Goal: Task Accomplishment & Management: Complete application form

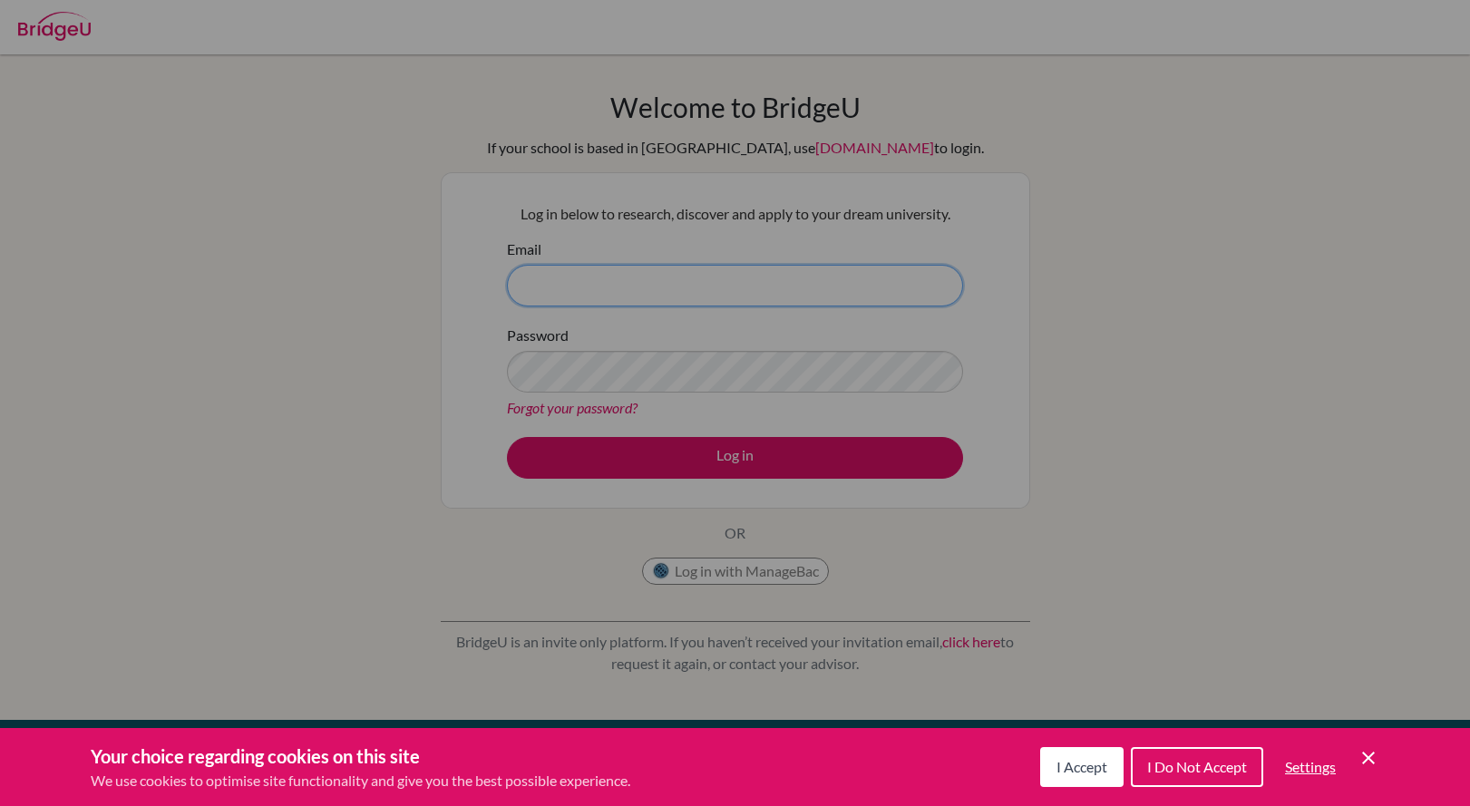
type input "nlm@stpaulsschool.org.uk"
click at [1097, 762] on span "I Accept" at bounding box center [1081, 766] width 51 height 17
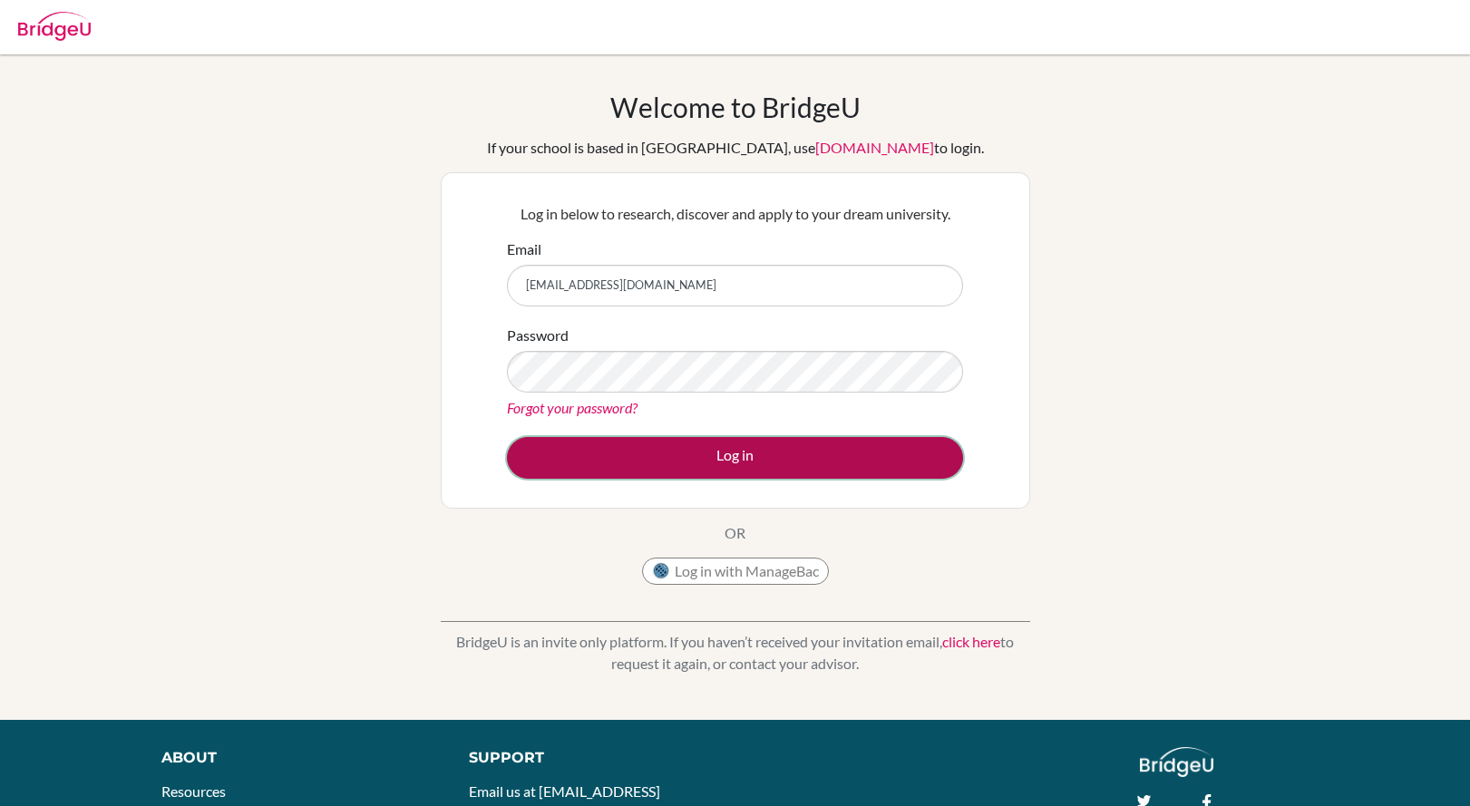
click at [636, 450] on button "Log in" at bounding box center [735, 458] width 456 height 42
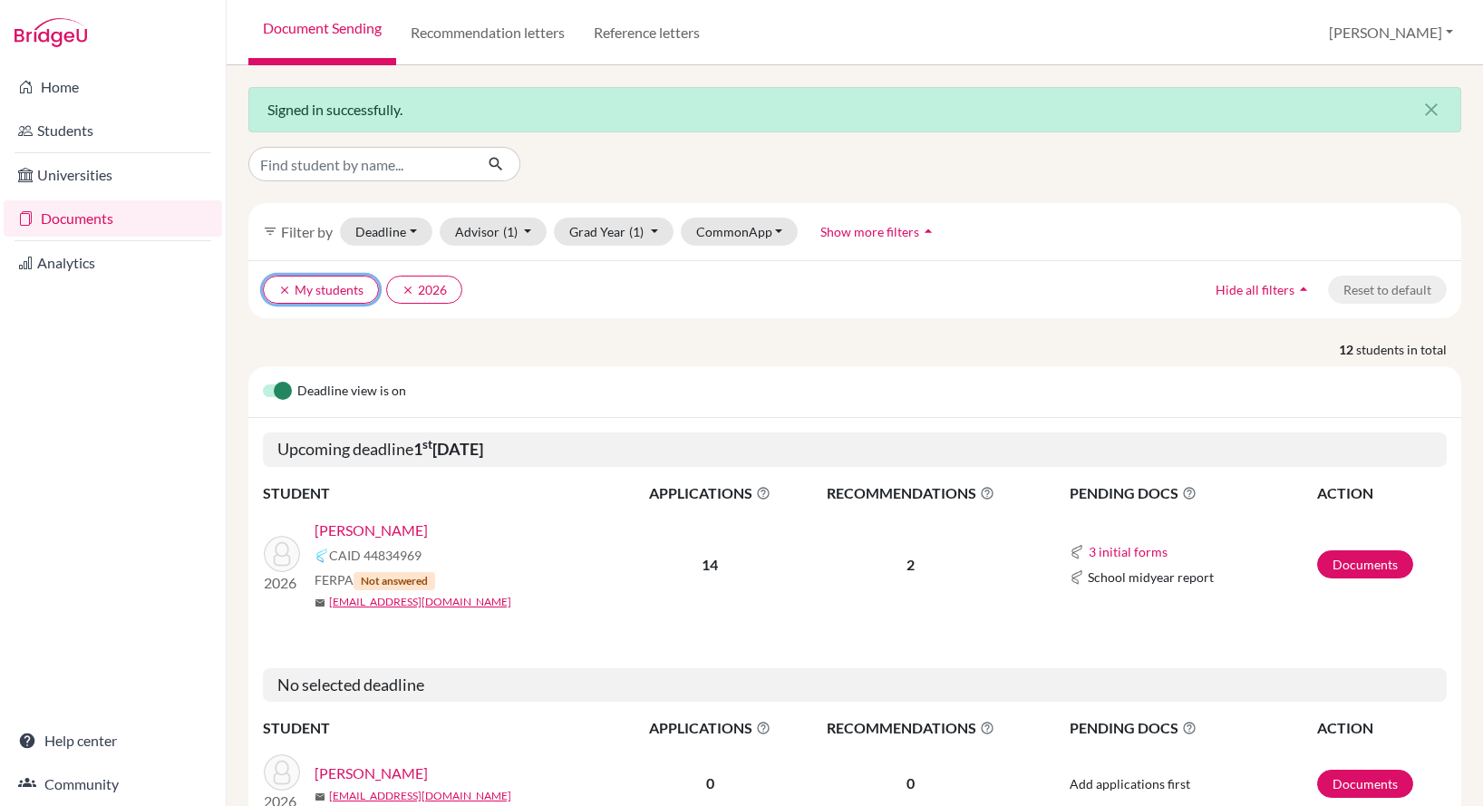
click at [281, 291] on icon "clear" at bounding box center [284, 290] width 13 height 13
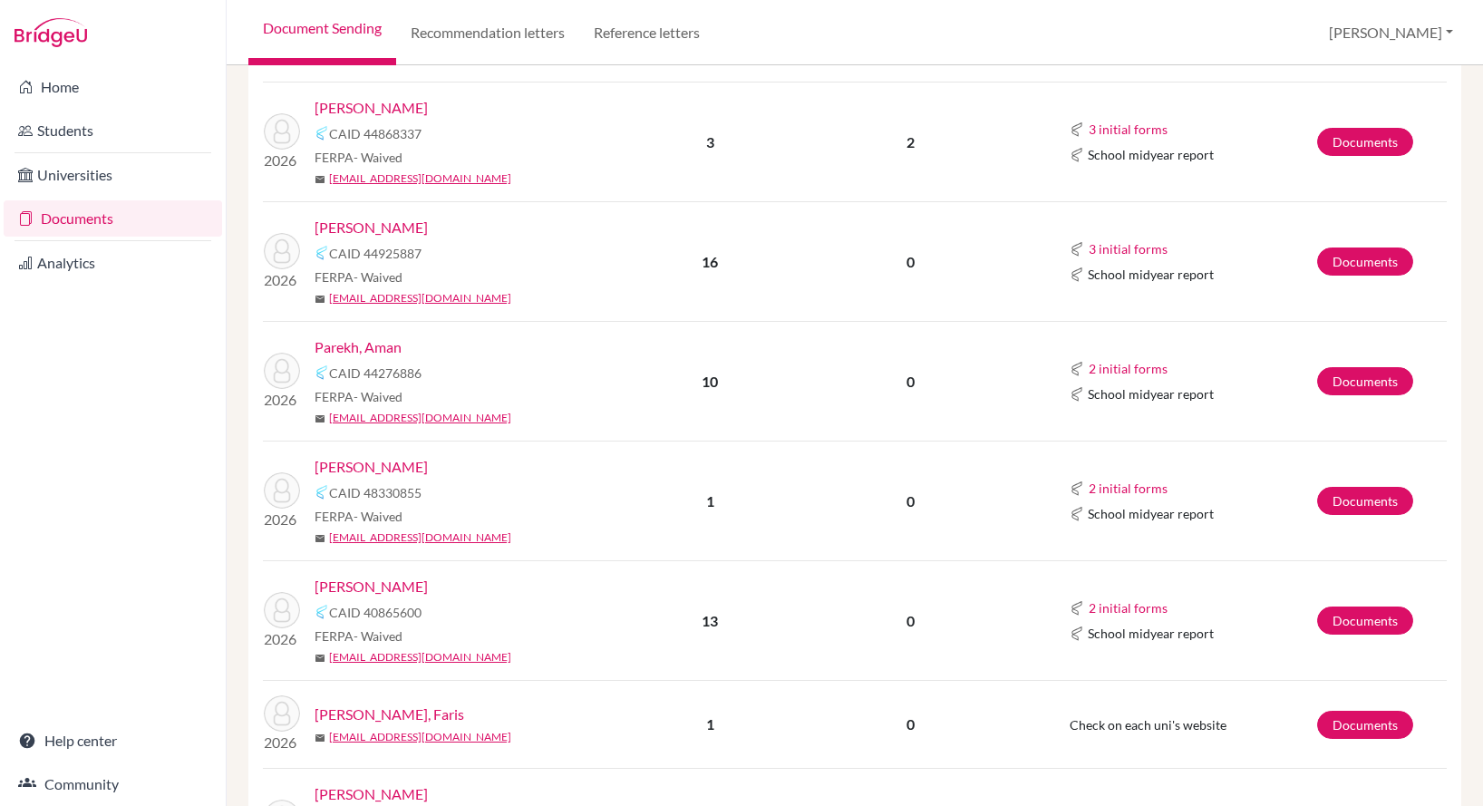
scroll to position [1269, 0]
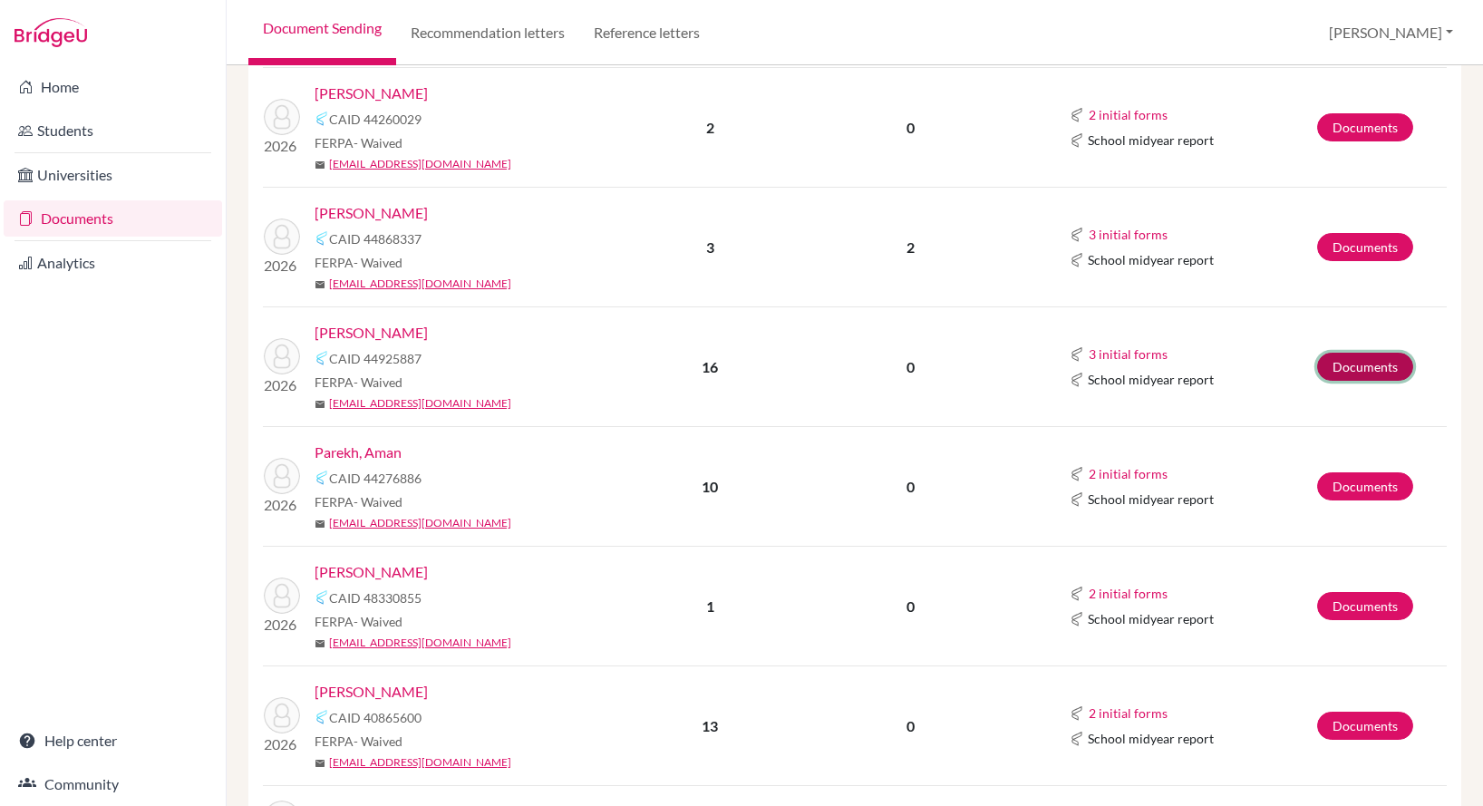
click at [1376, 359] on link "Documents" at bounding box center [1366, 367] width 96 height 28
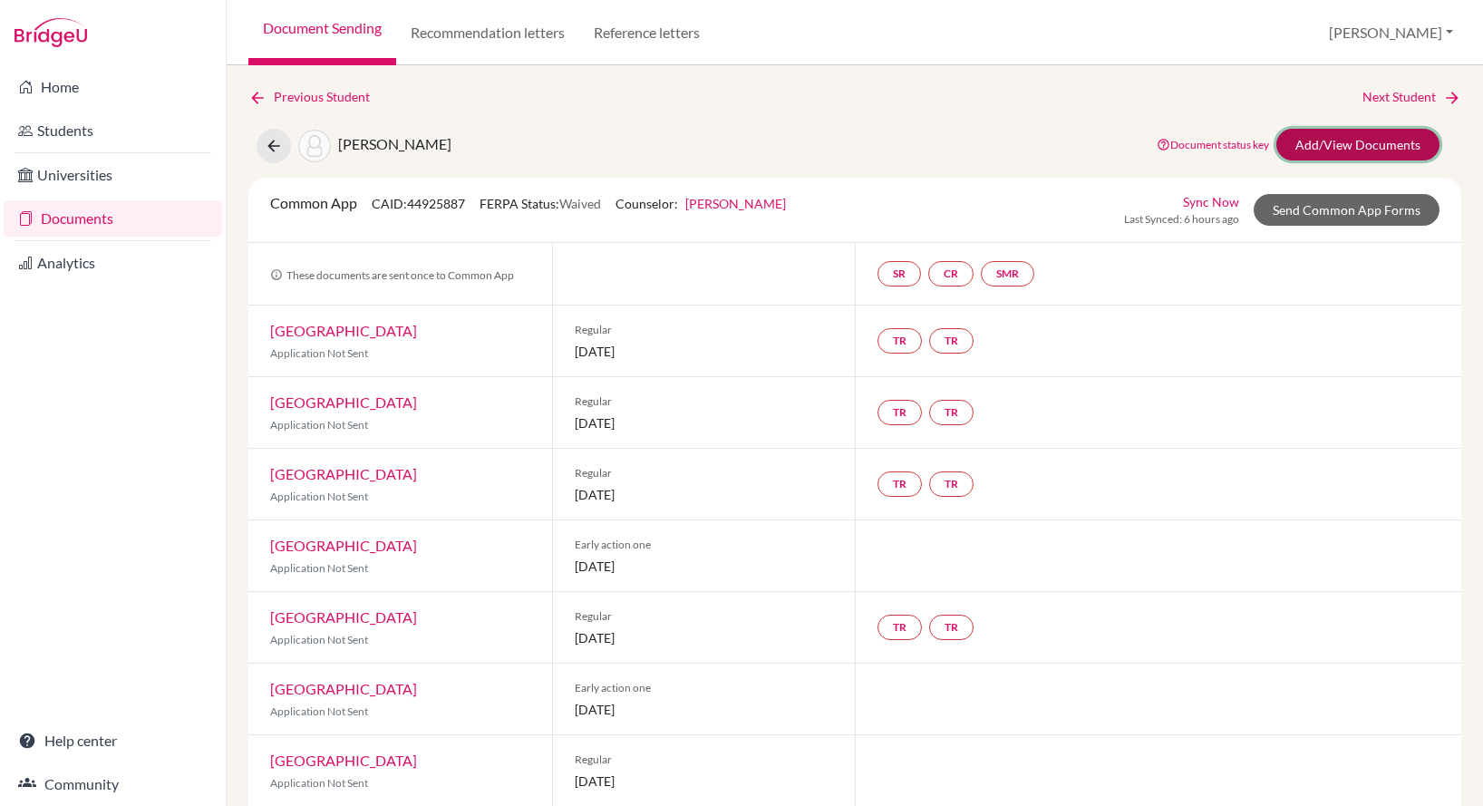
click at [1317, 144] on link "Add/View Documents" at bounding box center [1358, 145] width 163 height 32
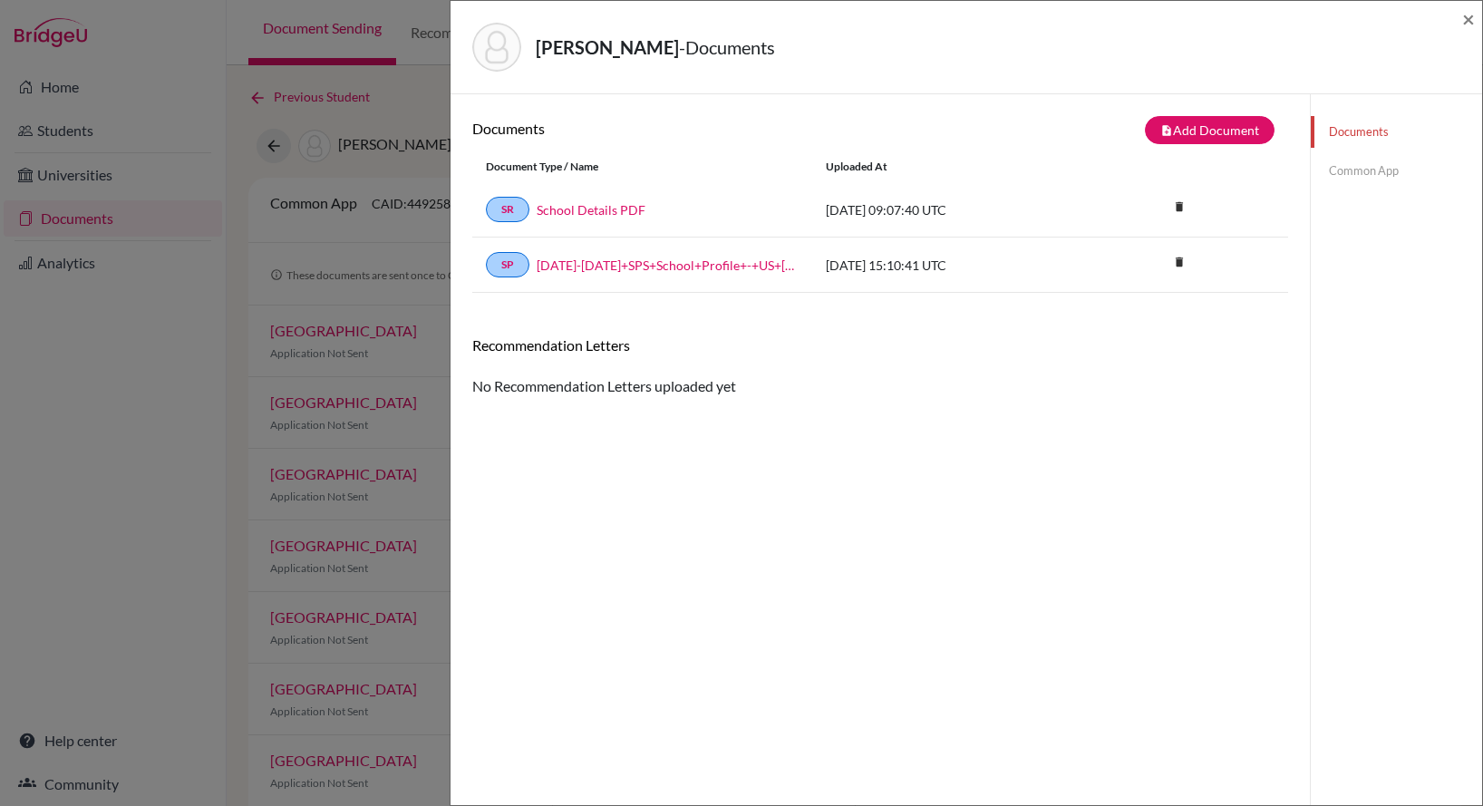
click at [1386, 164] on link "Common App" at bounding box center [1396, 171] width 171 height 32
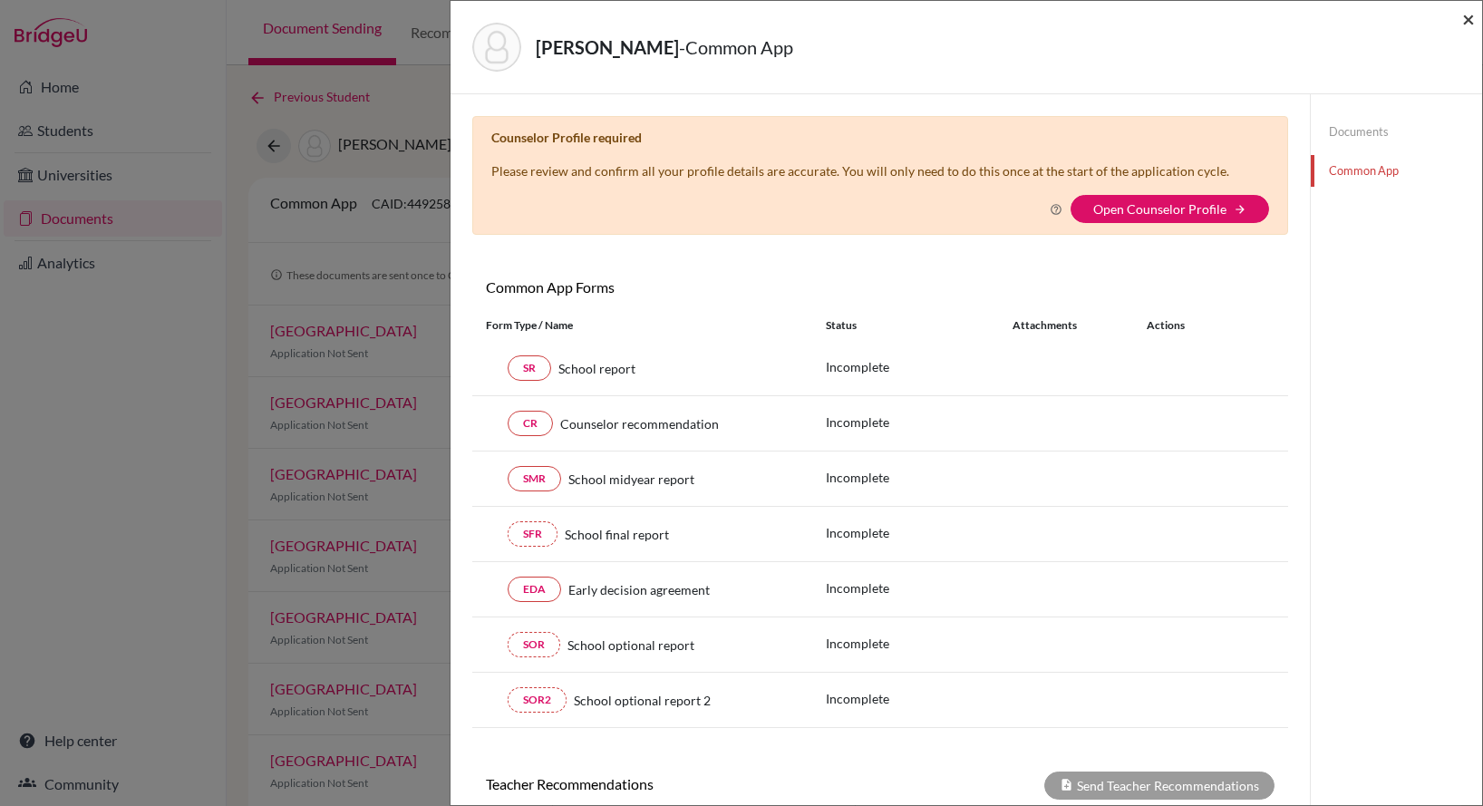
click at [1472, 15] on span "×" at bounding box center [1469, 18] width 13 height 26
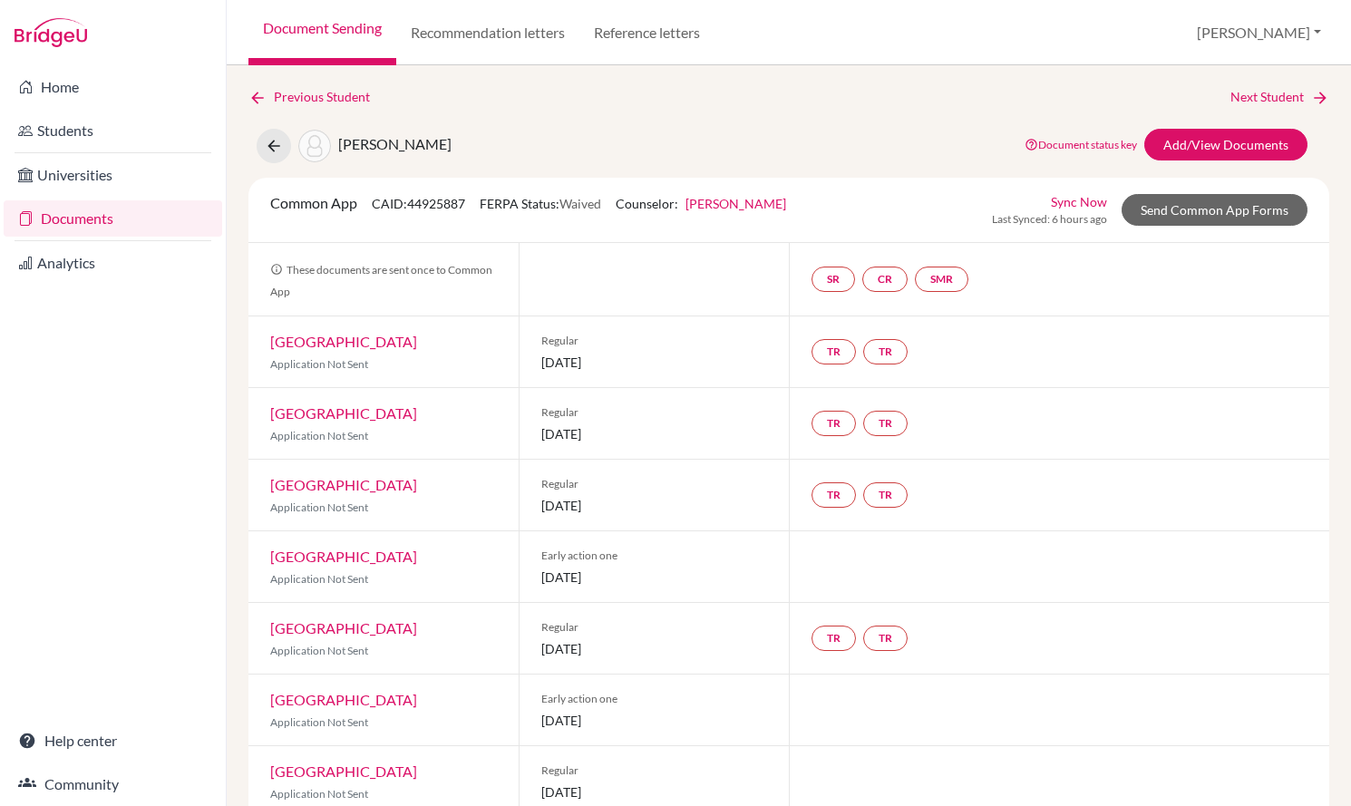
click at [306, 38] on link "Document Sending" at bounding box center [322, 32] width 148 height 65
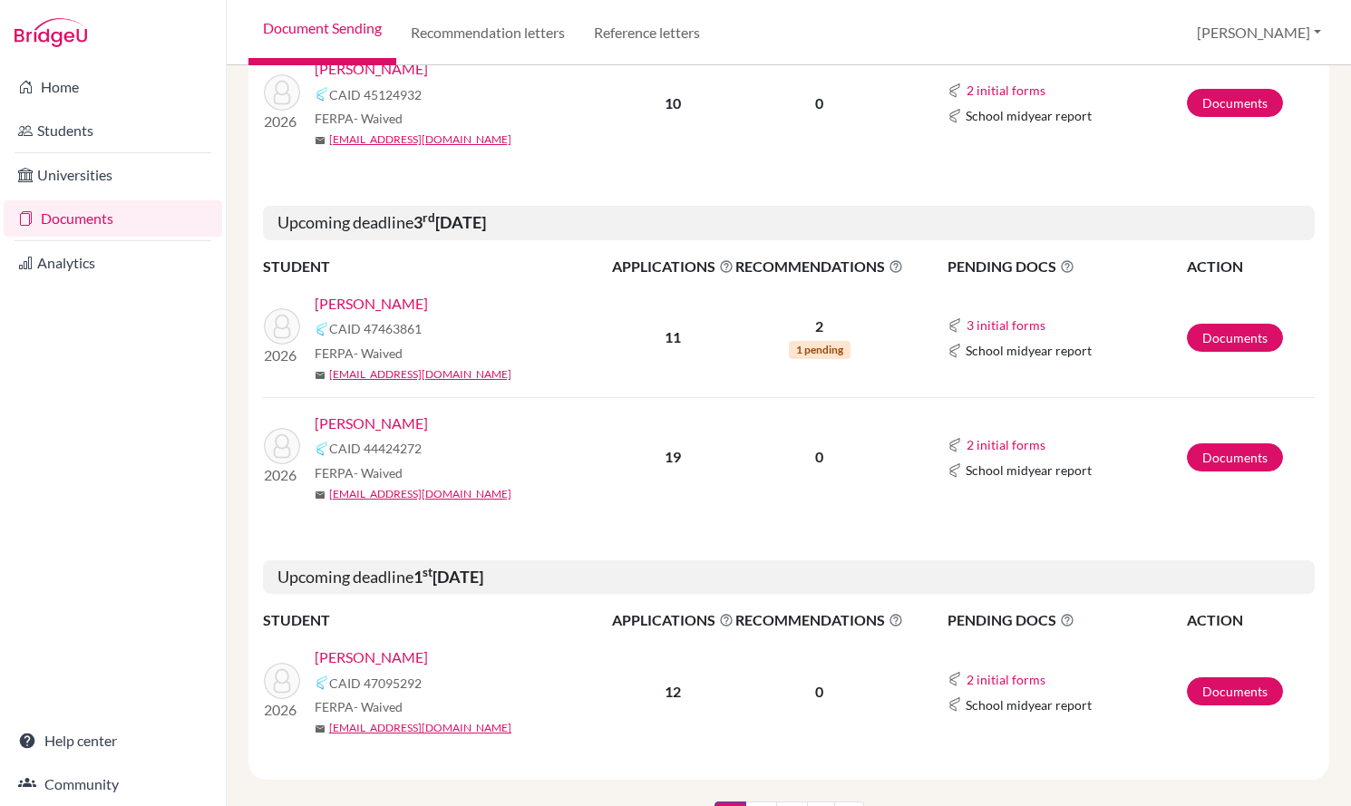
scroll to position [2488, 0]
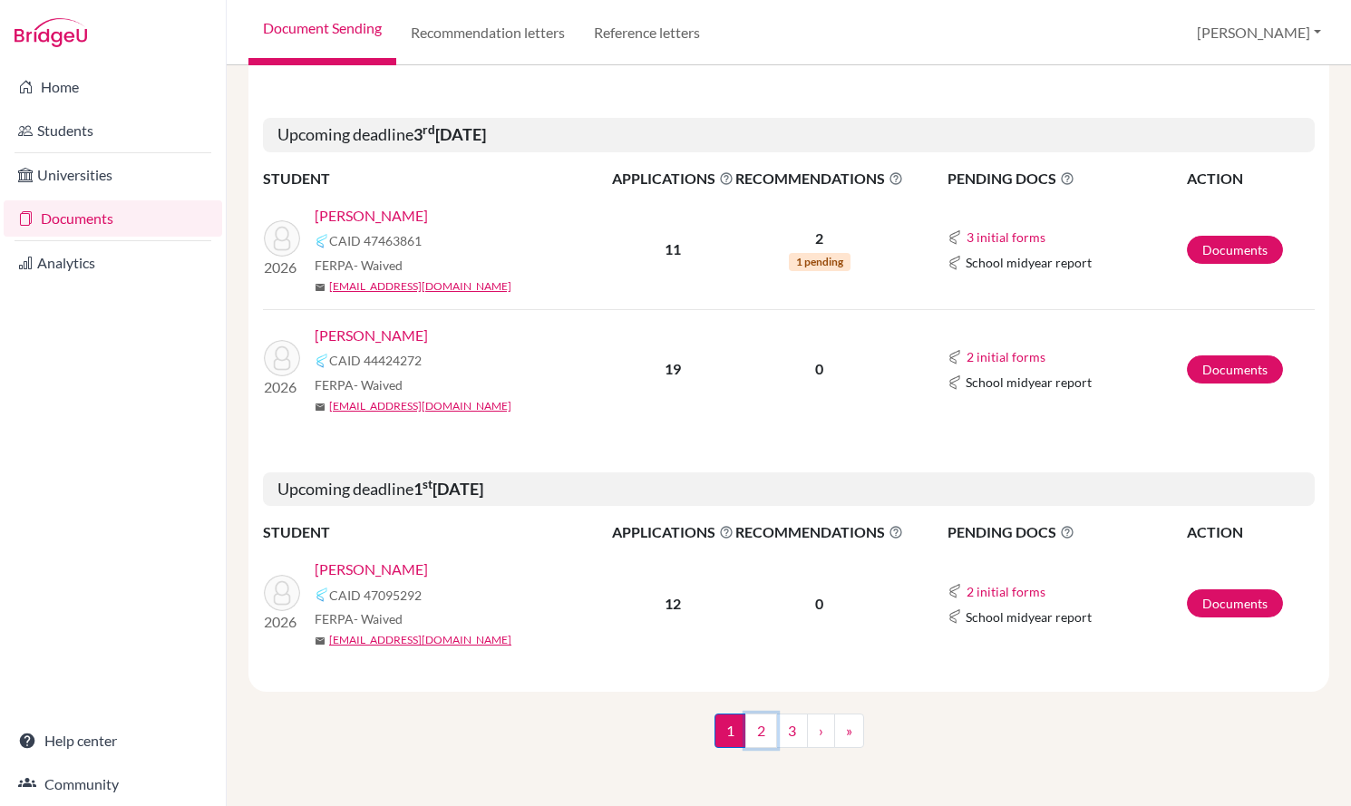
click at [757, 725] on link "2" at bounding box center [761, 731] width 32 height 34
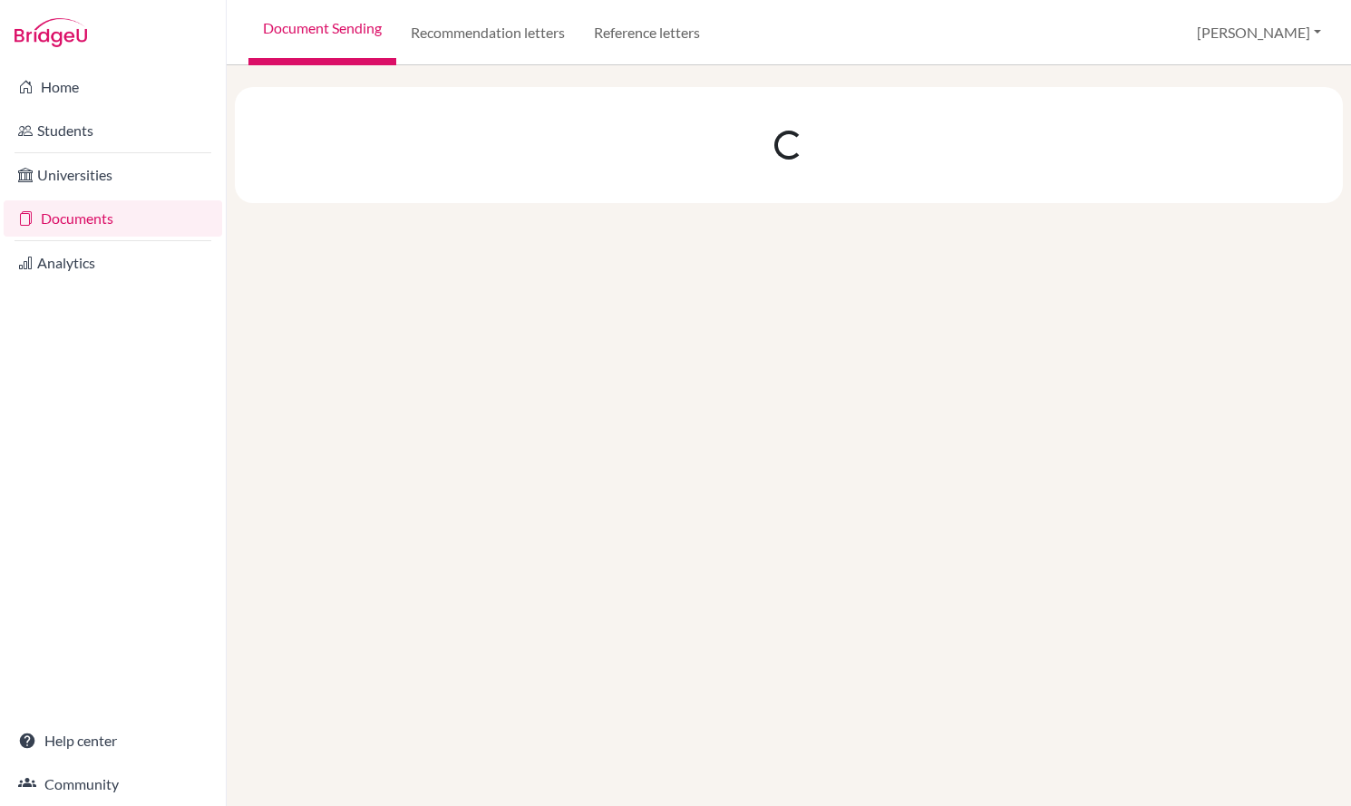
scroll to position [0, 0]
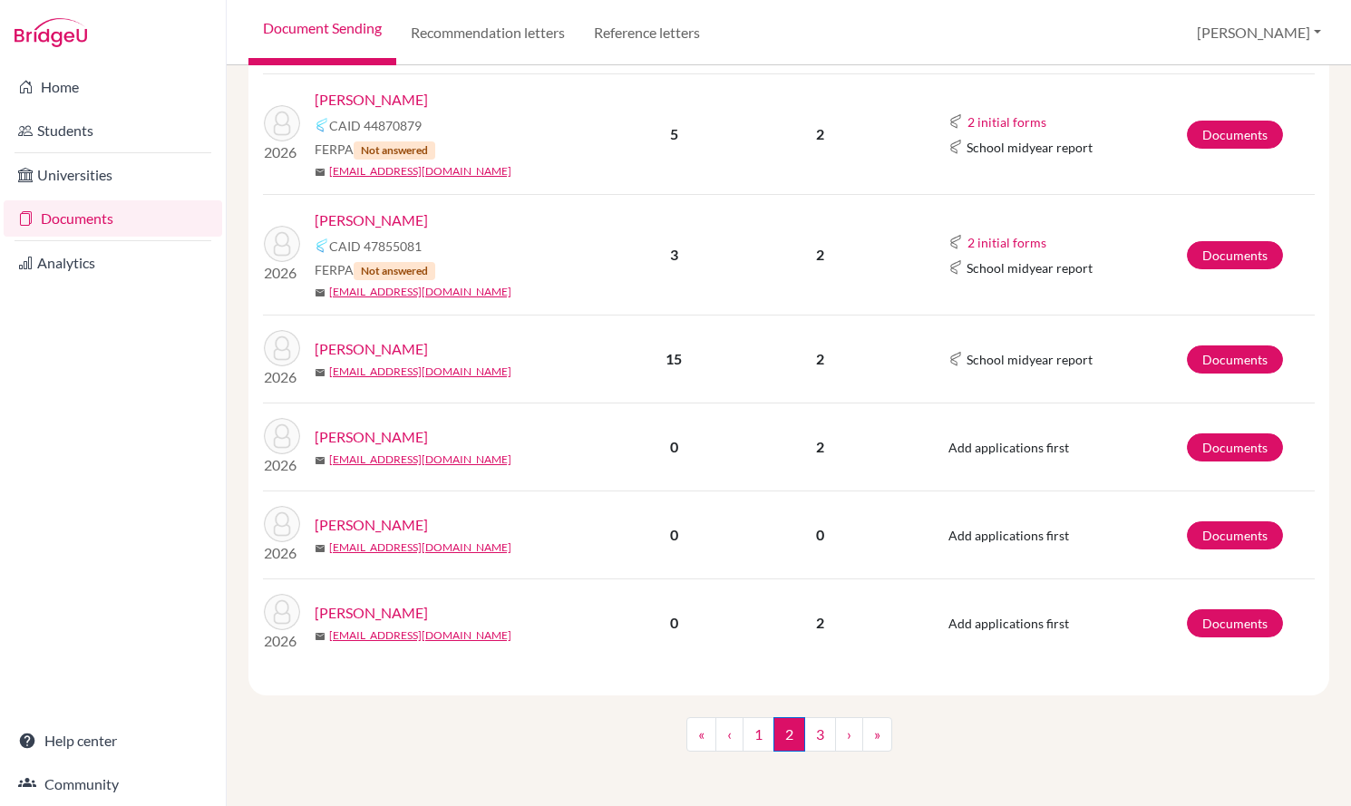
scroll to position [1851, 0]
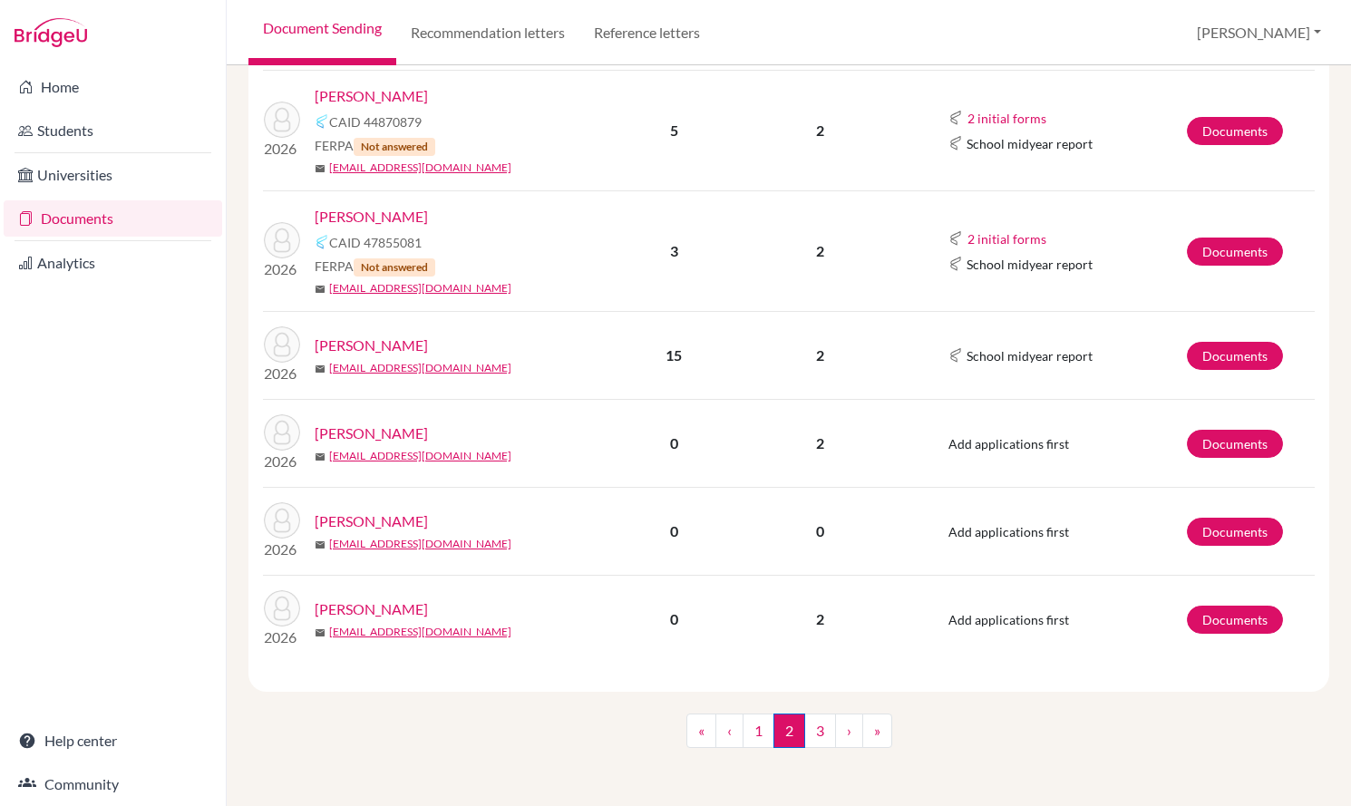
click at [821, 750] on nav "« ‹ 1 2 (current) 3 › »" at bounding box center [789, 738] width 206 height 49
click at [808, 728] on link "3" at bounding box center [820, 731] width 32 height 34
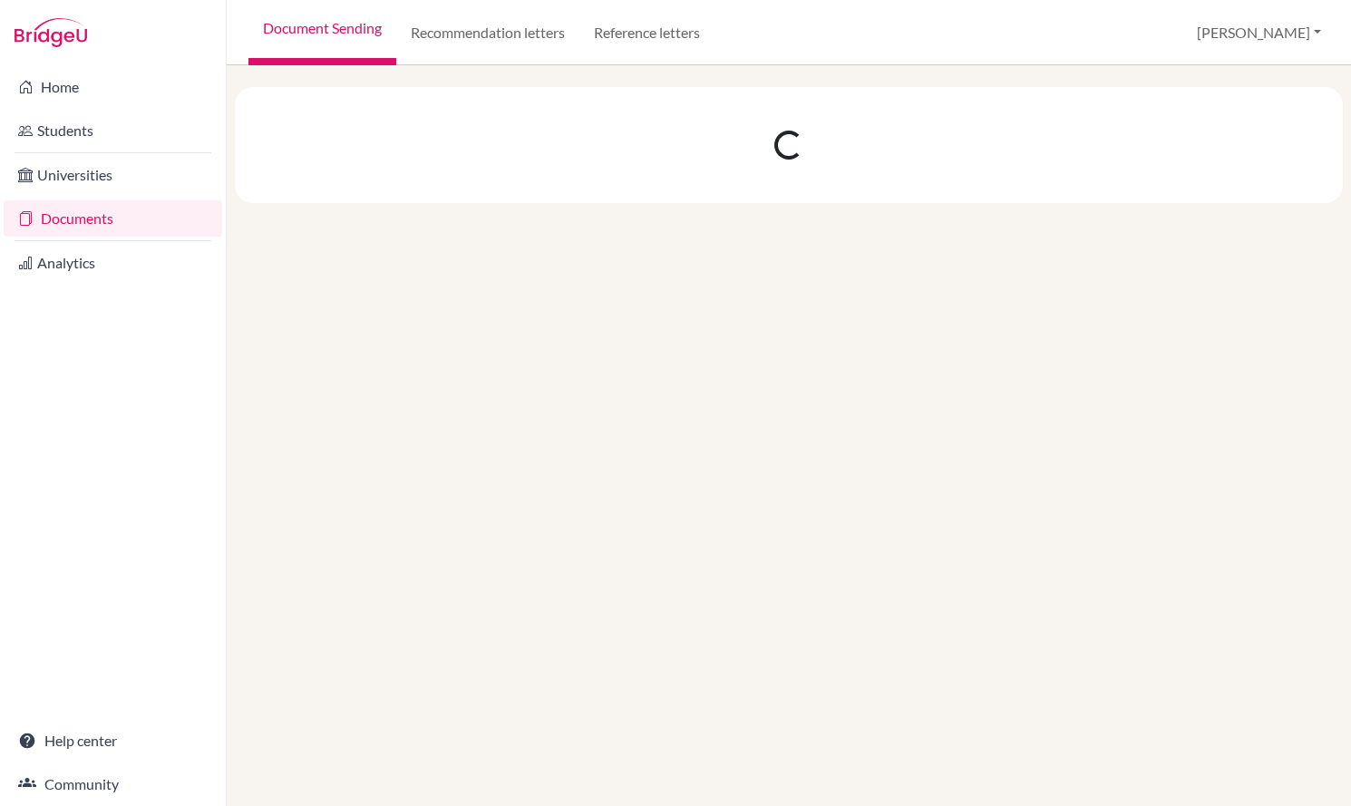
scroll to position [0, 0]
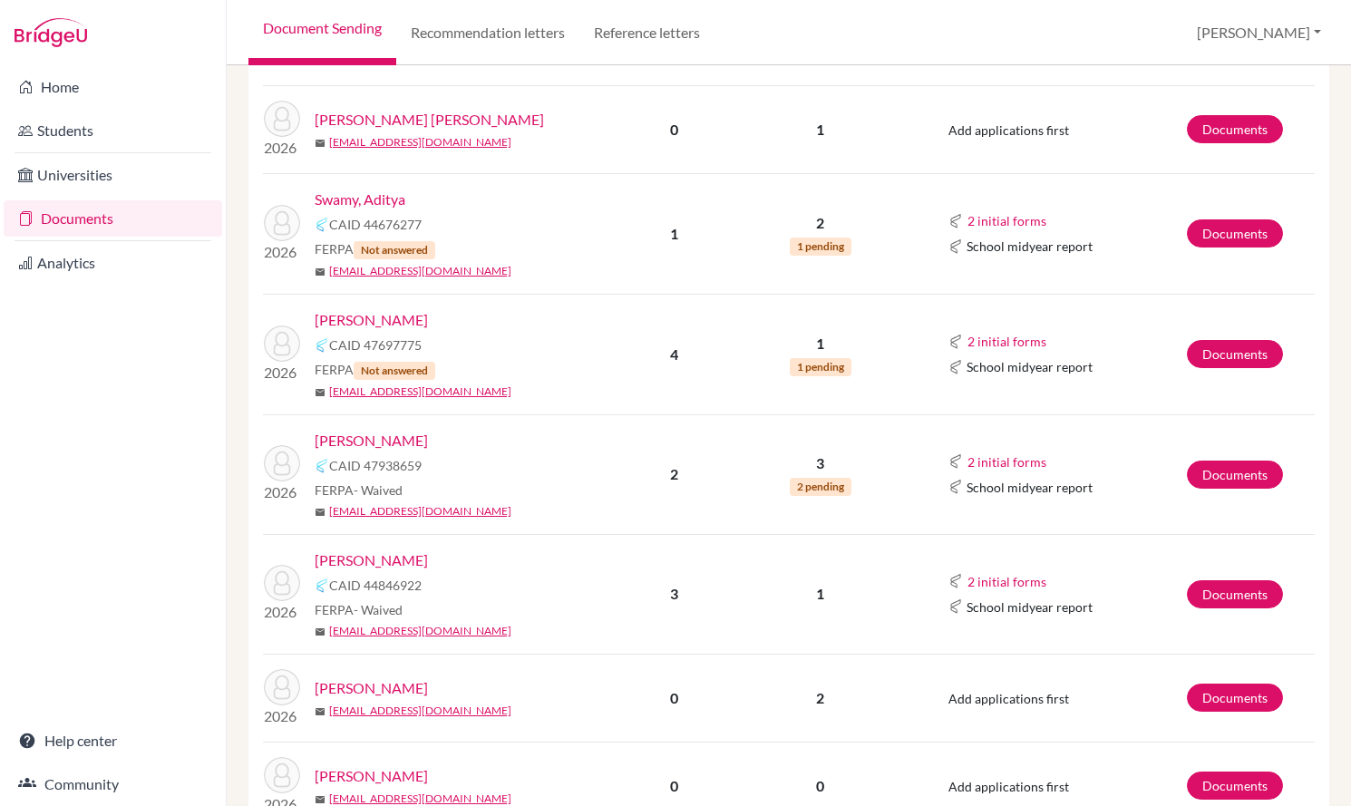
scroll to position [1799, 0]
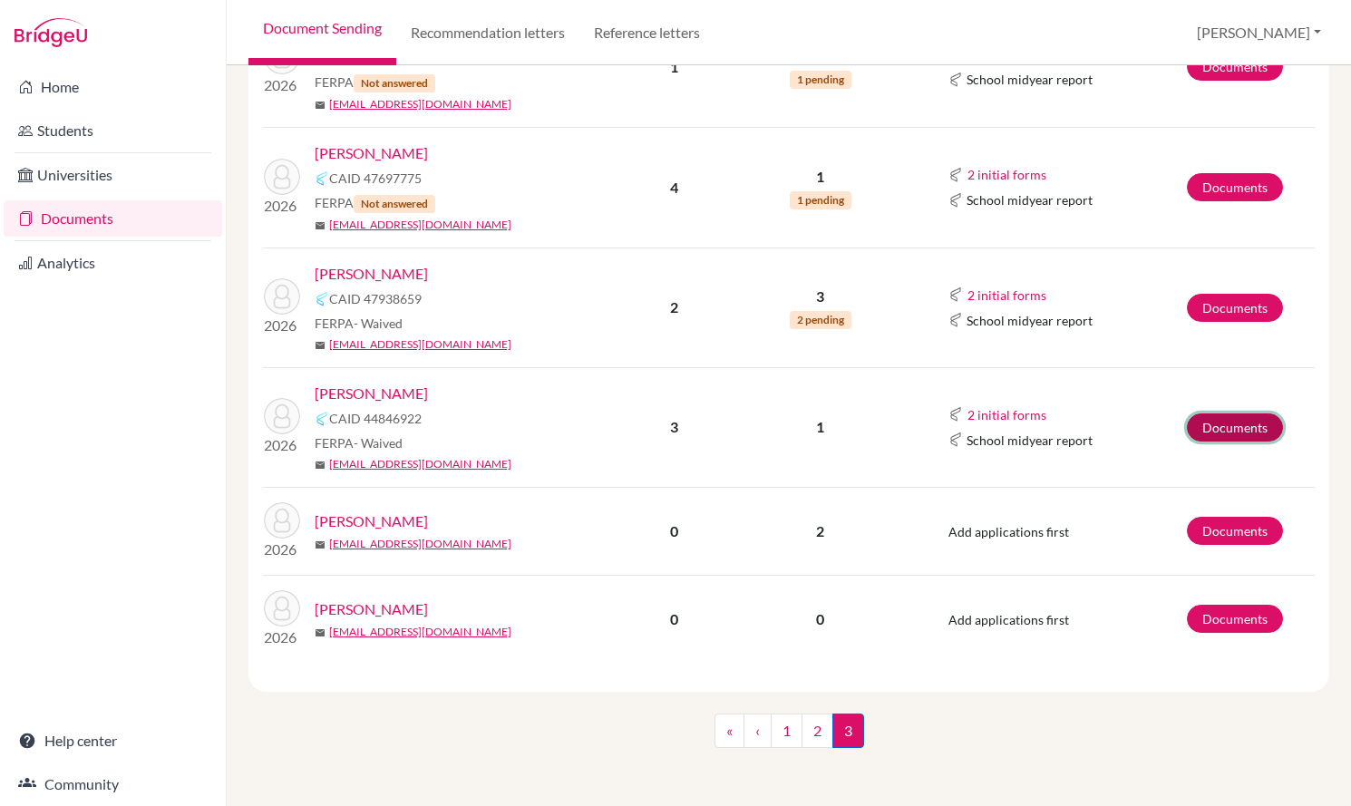
click at [1236, 434] on link "Documents" at bounding box center [1235, 427] width 96 height 28
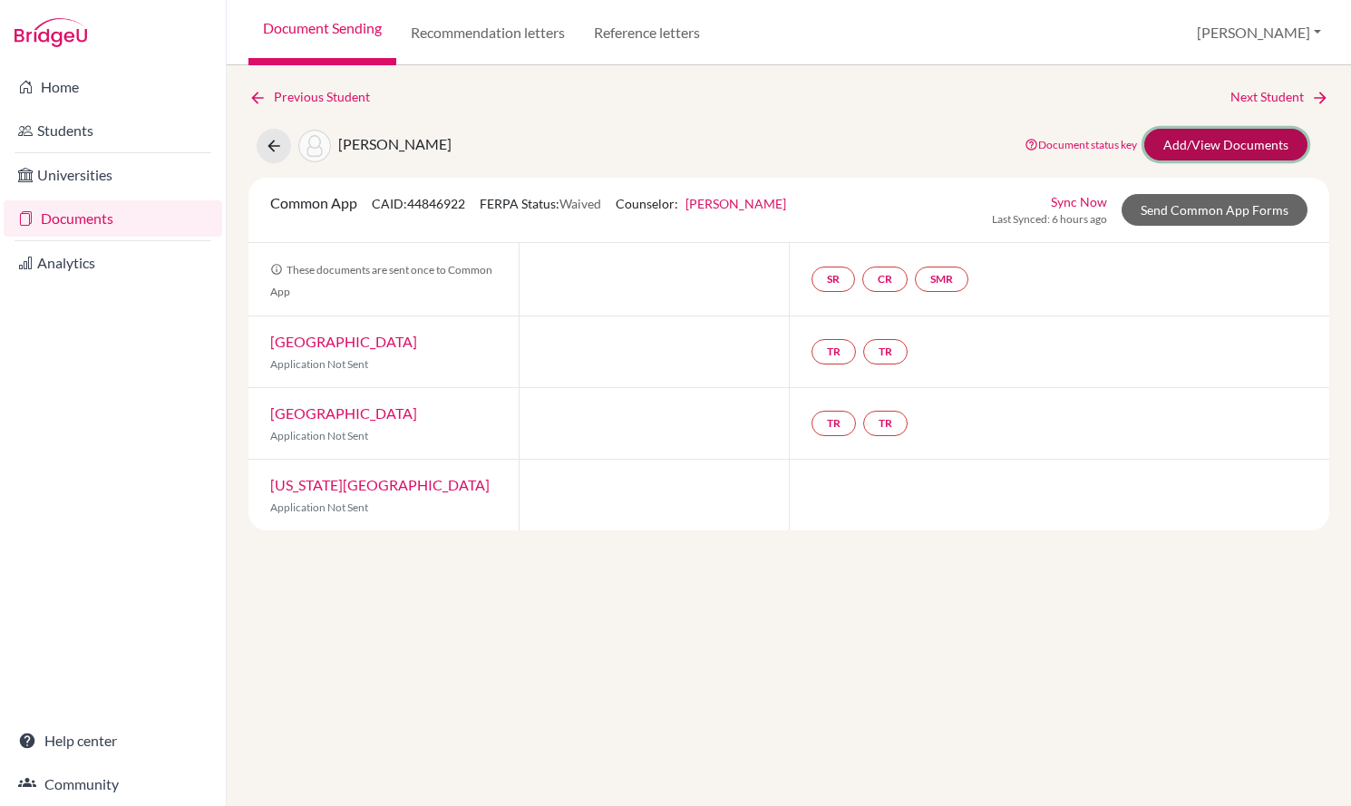
click at [1216, 143] on link "Add/View Documents" at bounding box center [1225, 145] width 163 height 32
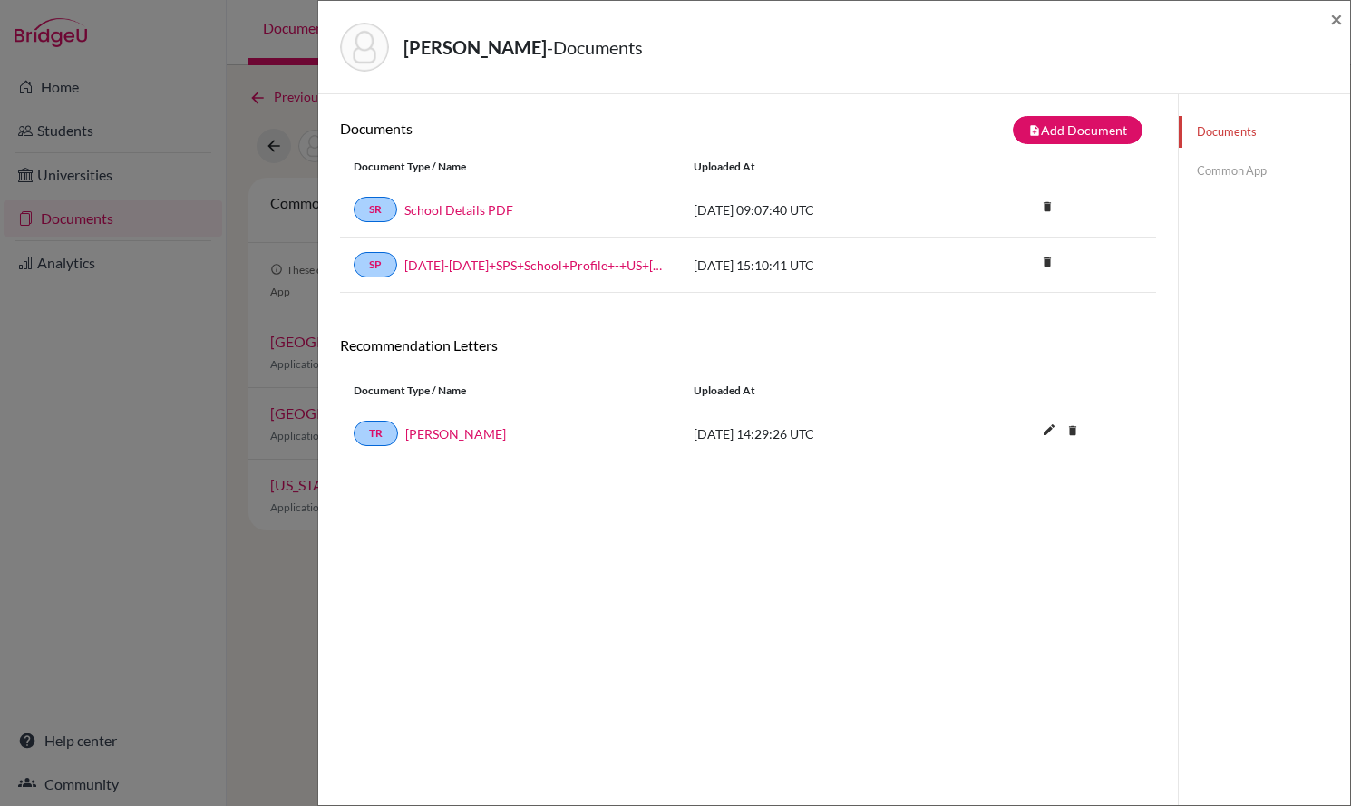
click at [1343, 12] on div "Walton, Maximilian - Documents ×" at bounding box center [834, 47] width 1032 height 93
click at [1340, 22] on span "×" at bounding box center [1336, 18] width 13 height 26
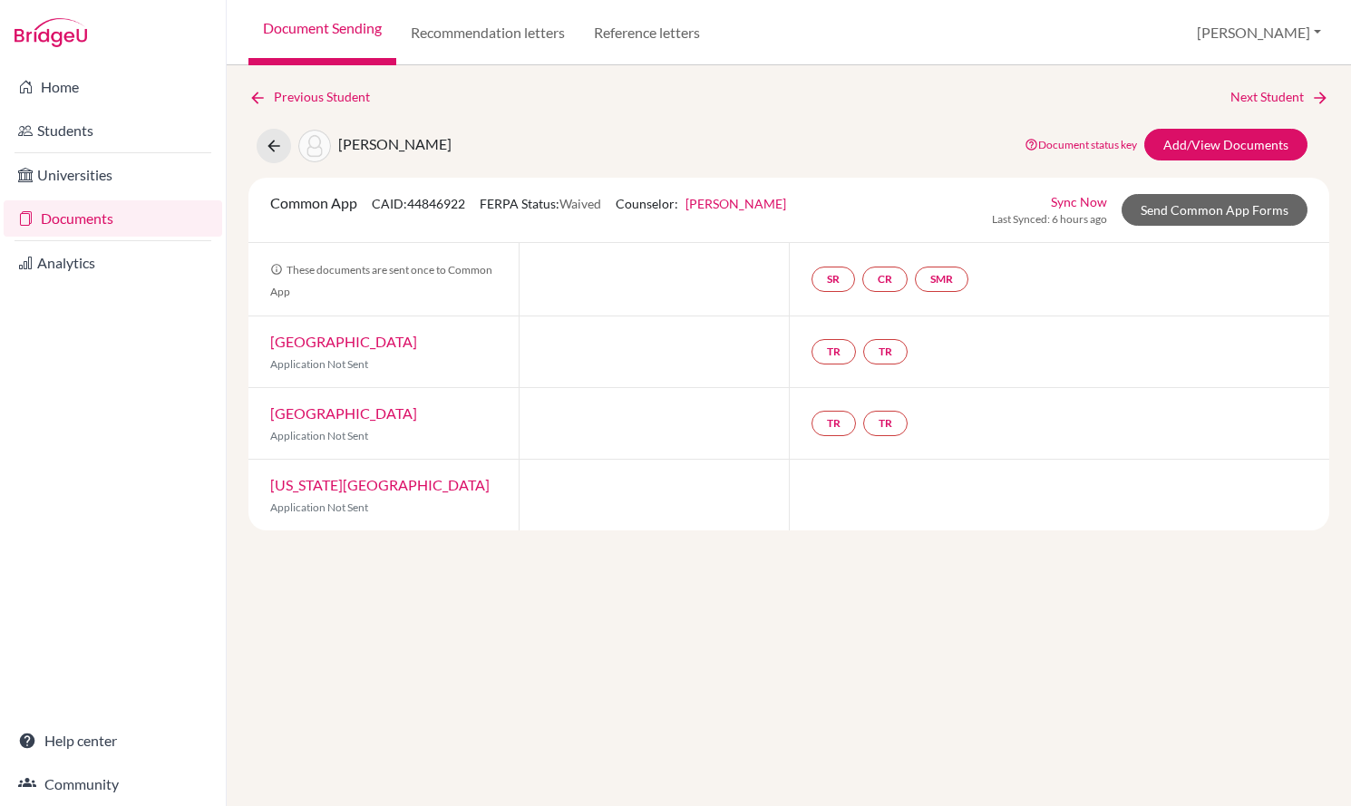
click at [341, 33] on link "Document Sending" at bounding box center [322, 32] width 148 height 65
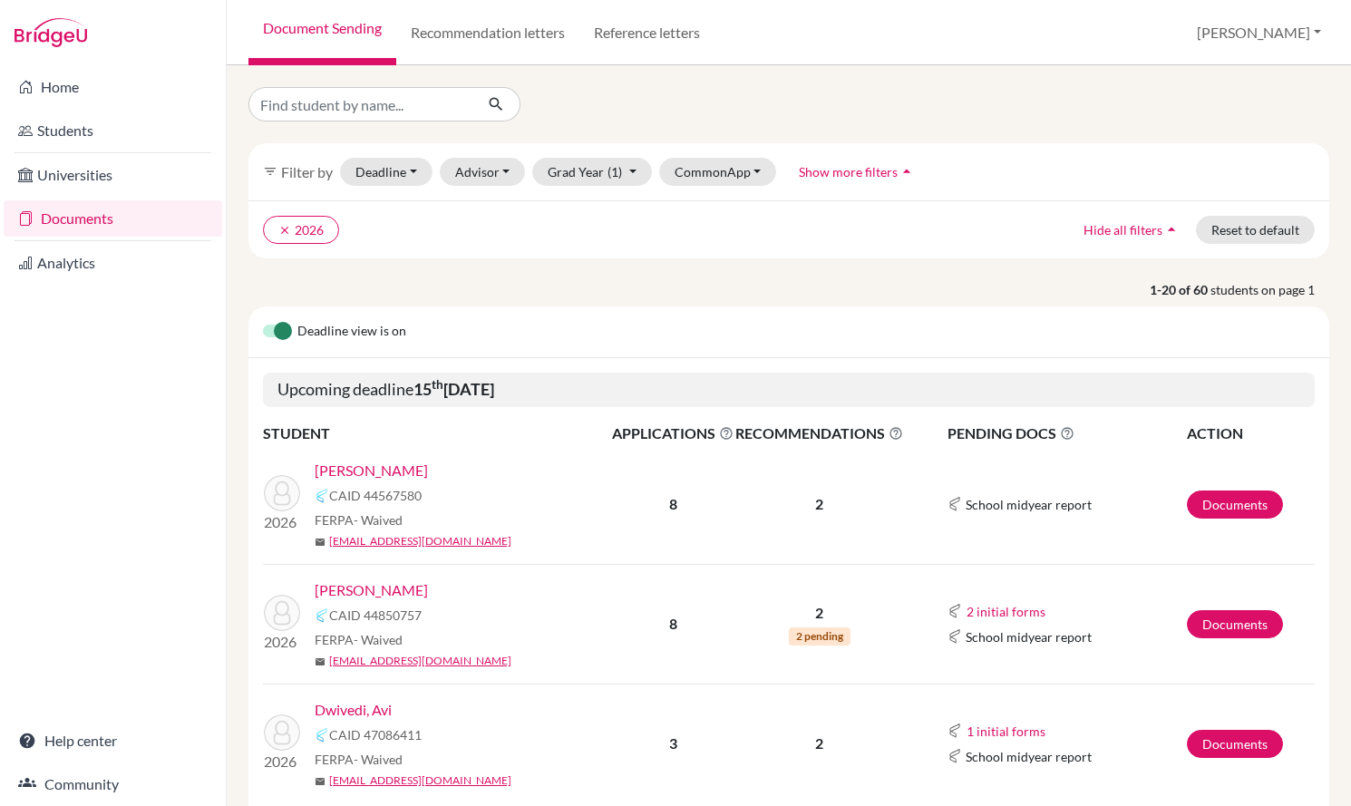
click at [428, 468] on link "[PERSON_NAME]" at bounding box center [371, 471] width 113 height 22
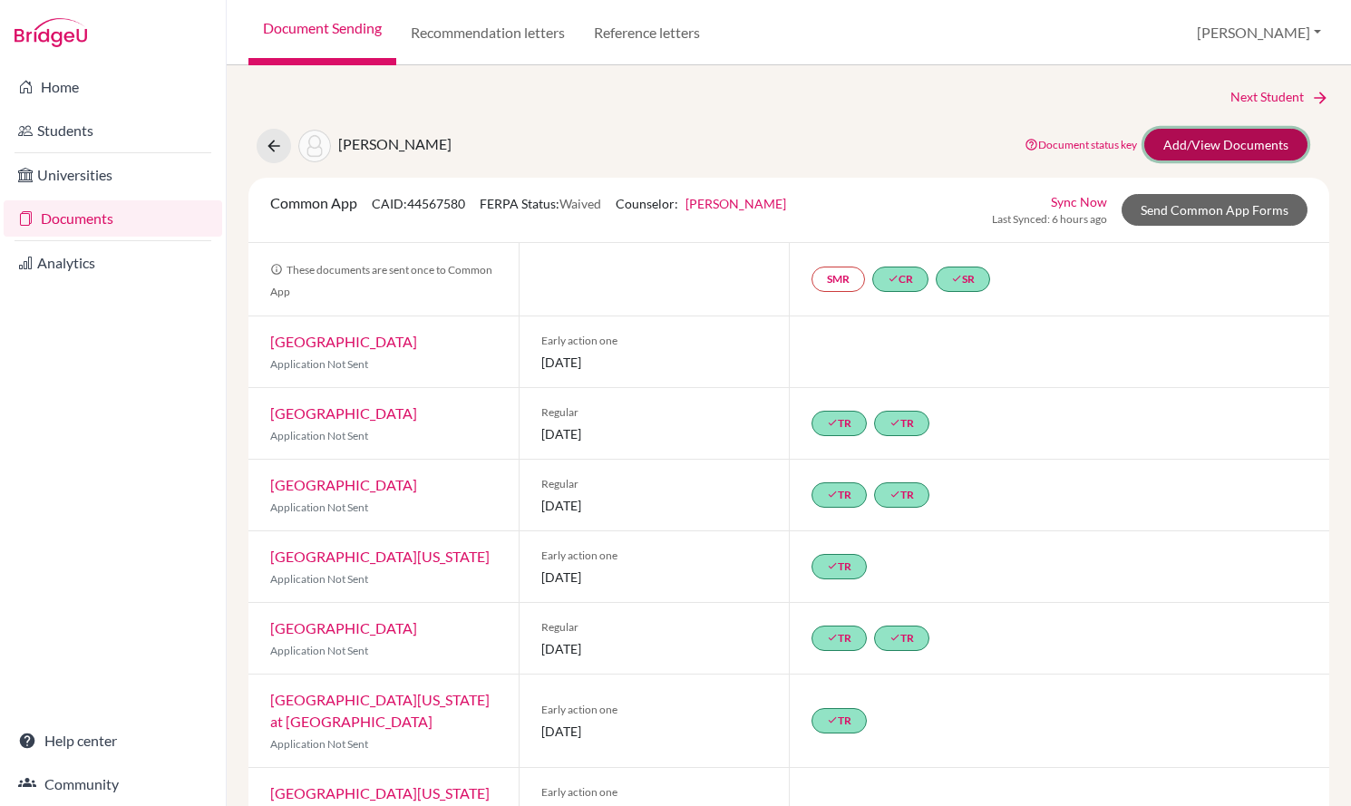
click at [1212, 140] on link "Add/View Documents" at bounding box center [1225, 145] width 163 height 32
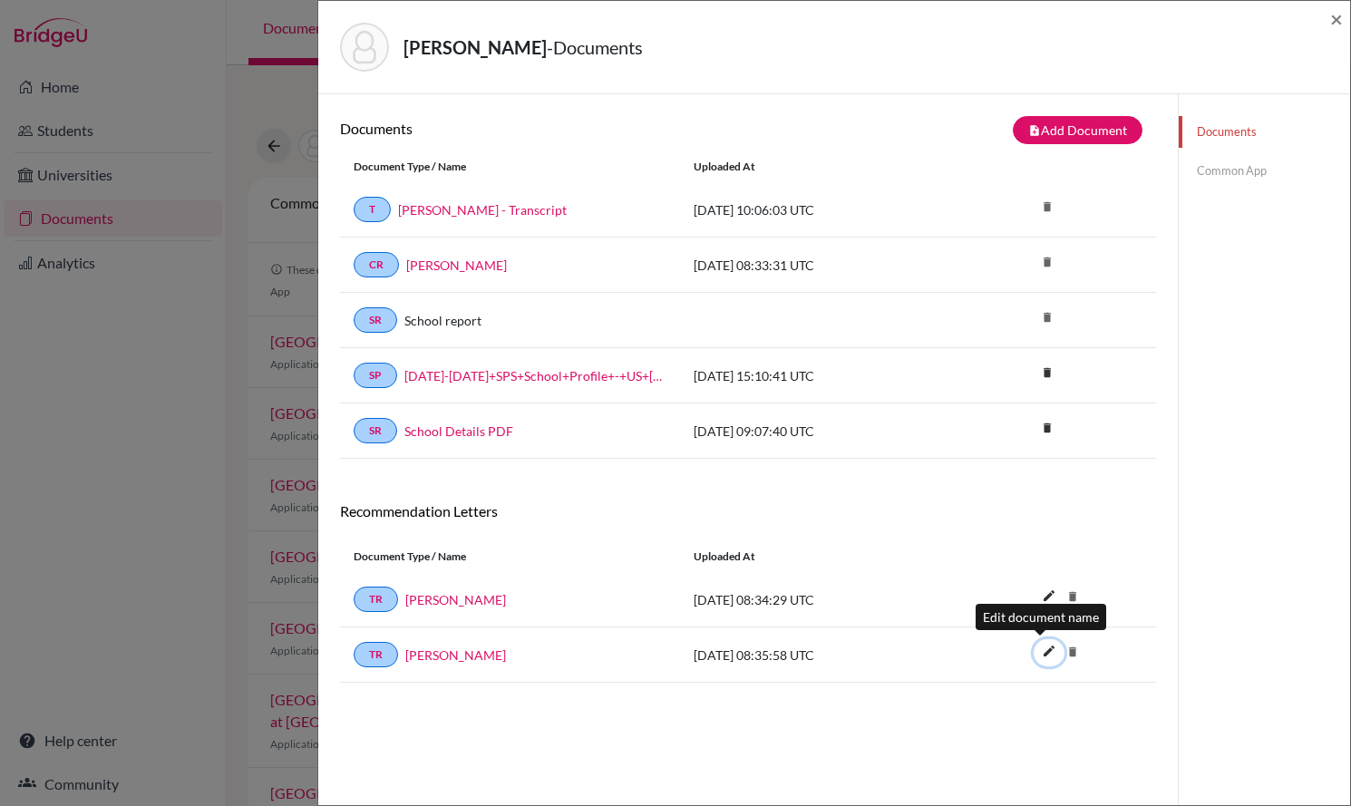
click at [1036, 657] on icon "edit" at bounding box center [1049, 651] width 29 height 29
click at [1055, 657] on button "Save" at bounding box center [1062, 656] width 56 height 25
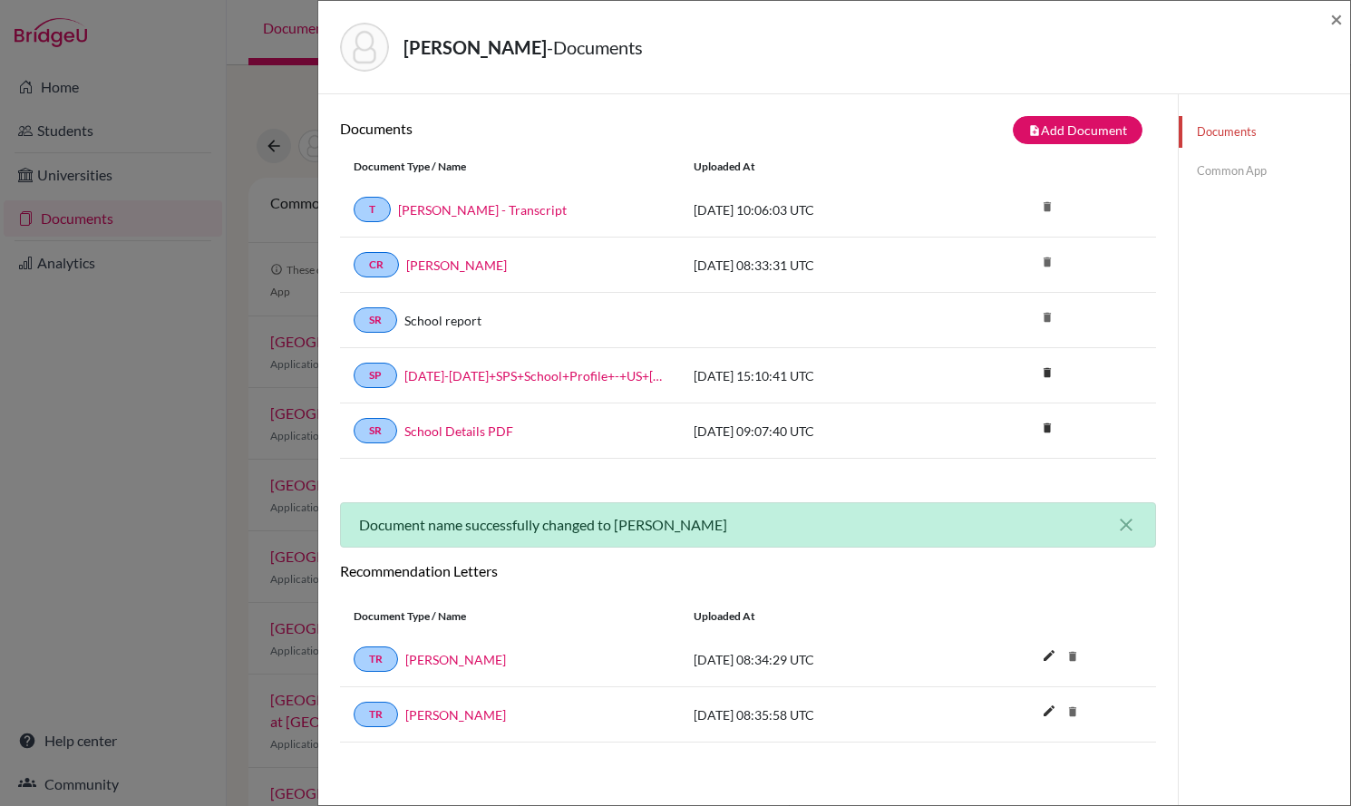
click at [1224, 184] on link "Common App" at bounding box center [1264, 171] width 171 height 32
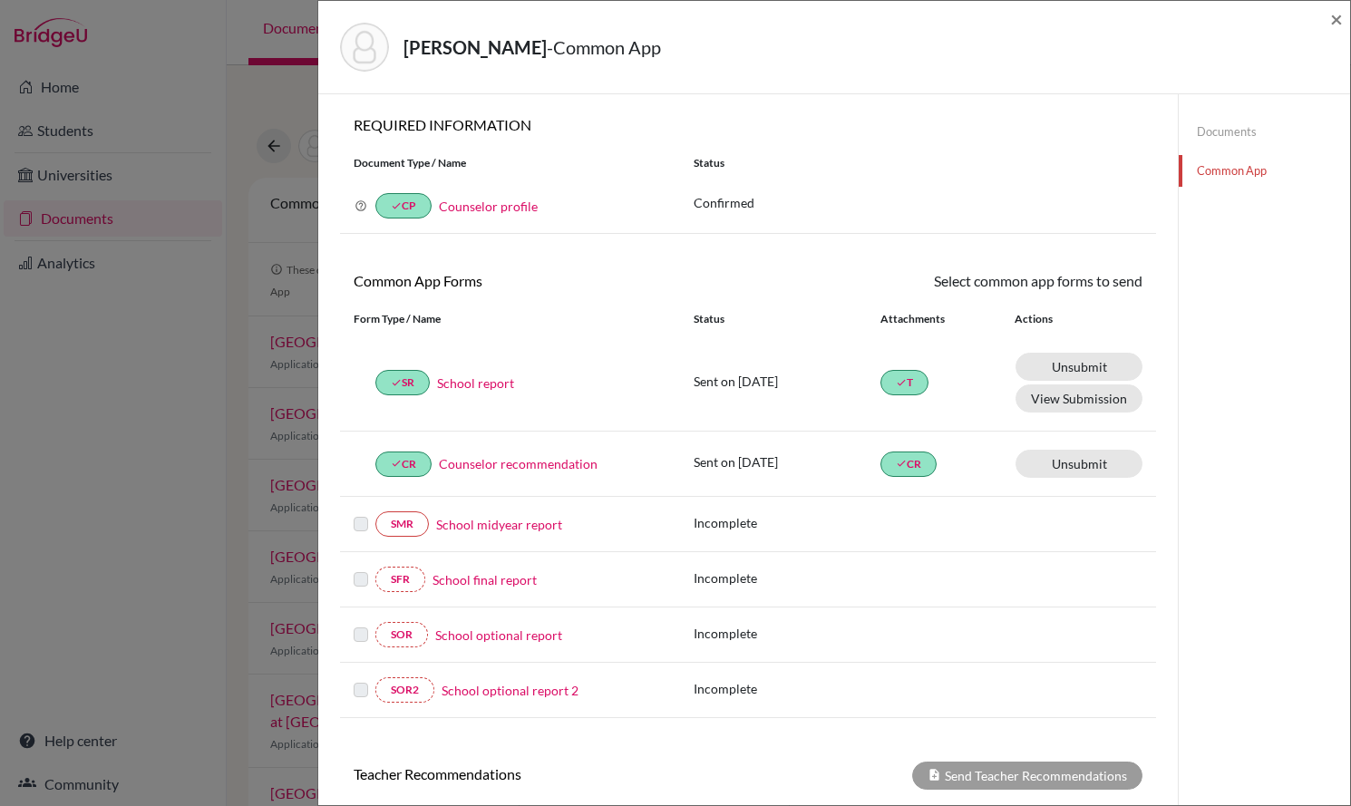
click at [1203, 127] on link "Documents" at bounding box center [1264, 132] width 171 height 32
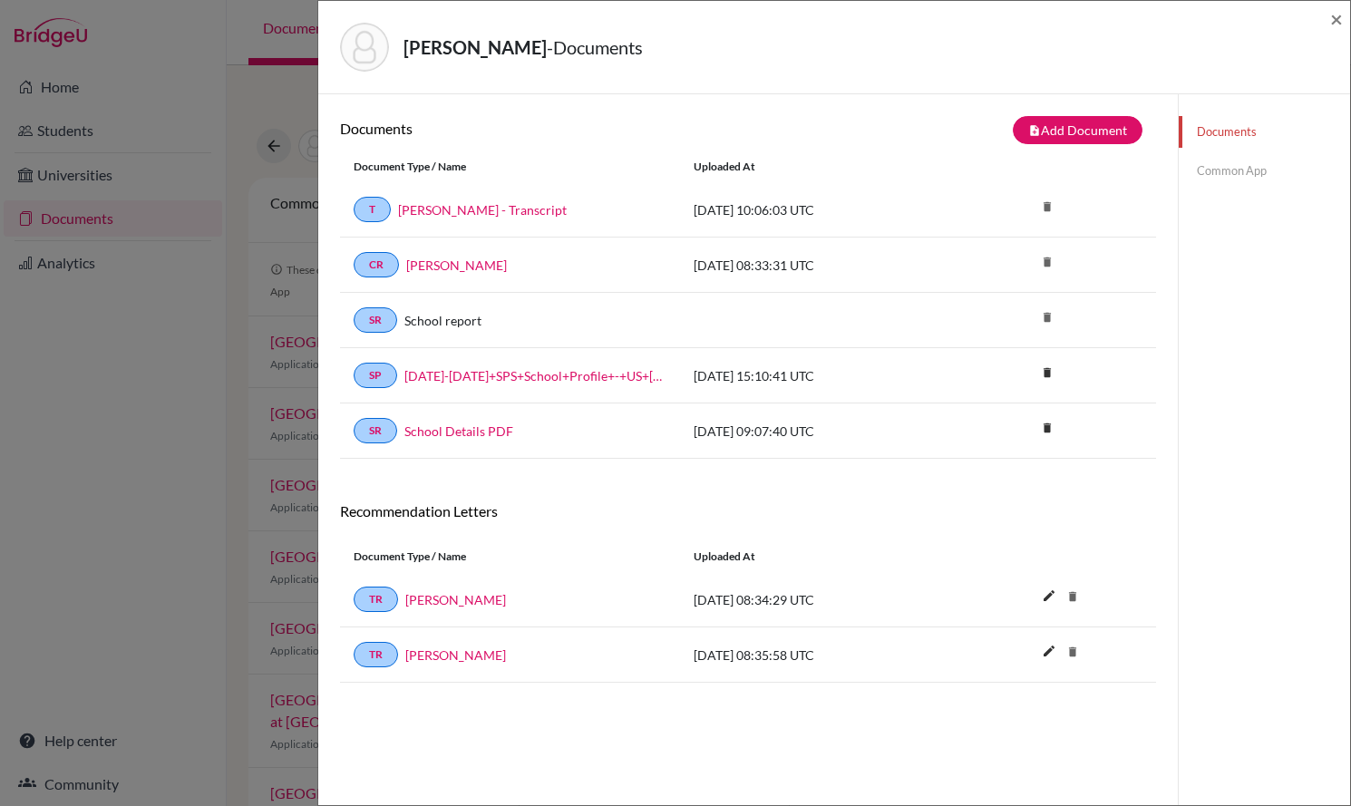
click at [1328, 15] on div "Berko-Boateng, Andrew - Documents ×" at bounding box center [834, 47] width 1017 height 78
click at [1337, 19] on span "×" at bounding box center [1336, 18] width 13 height 26
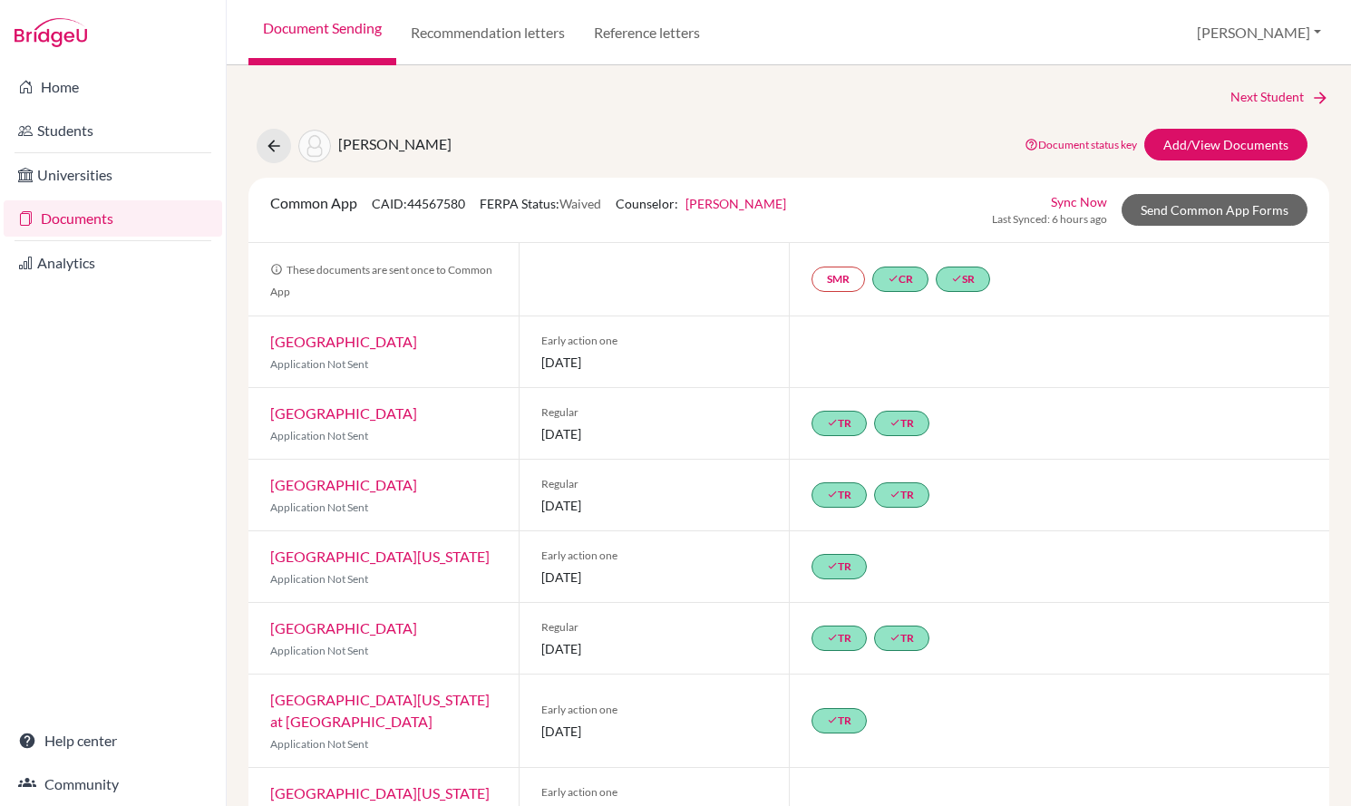
click at [336, 27] on link "Document Sending" at bounding box center [322, 32] width 148 height 65
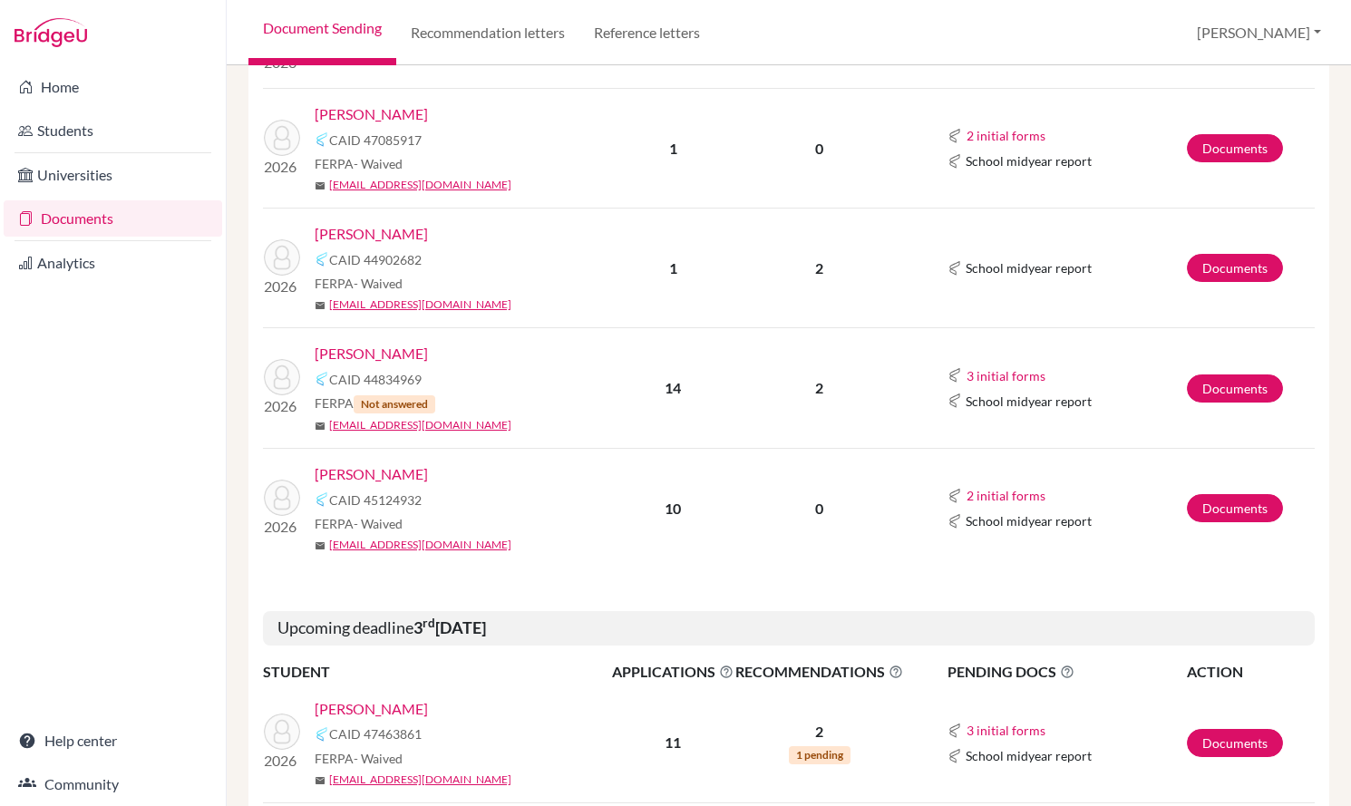
scroll to position [2488, 0]
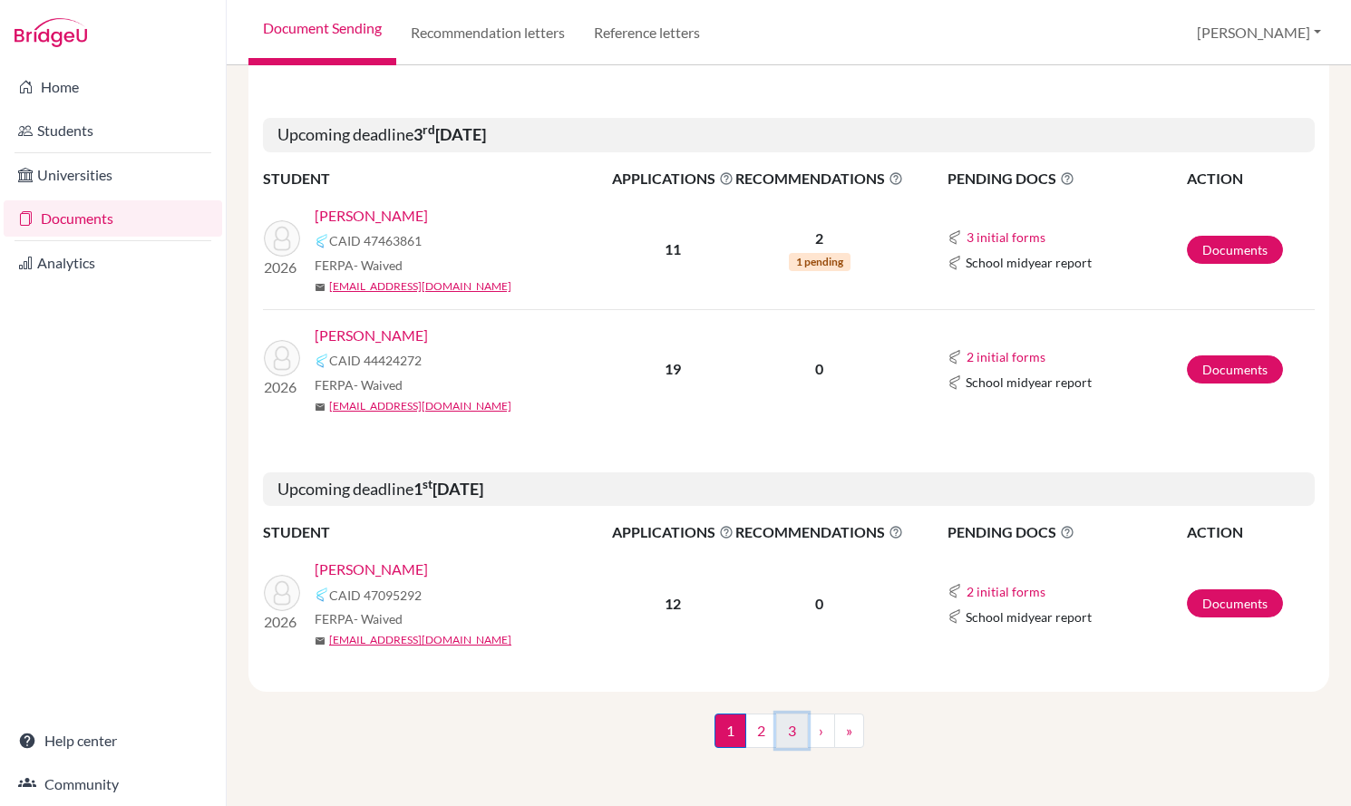
click at [776, 739] on link "3" at bounding box center [792, 731] width 32 height 34
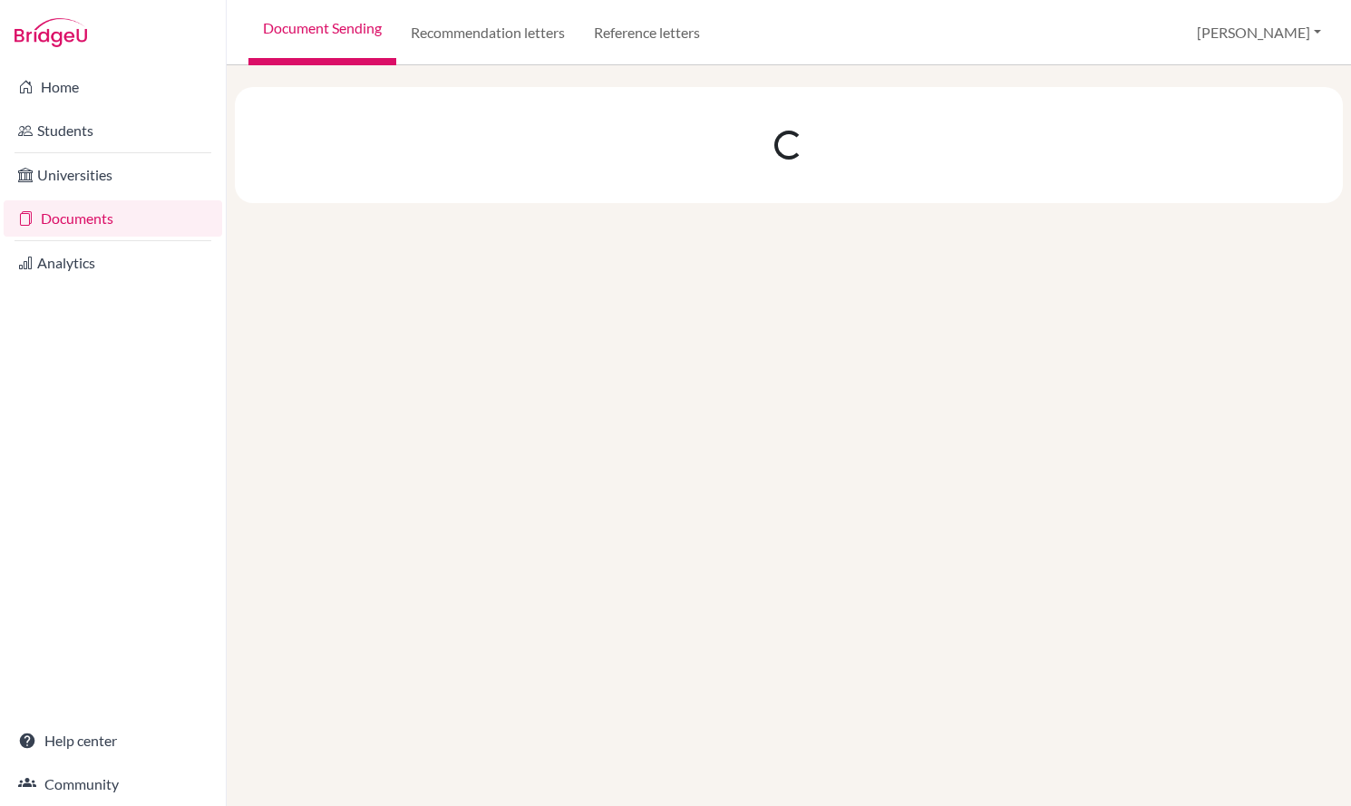
scroll to position [0, 0]
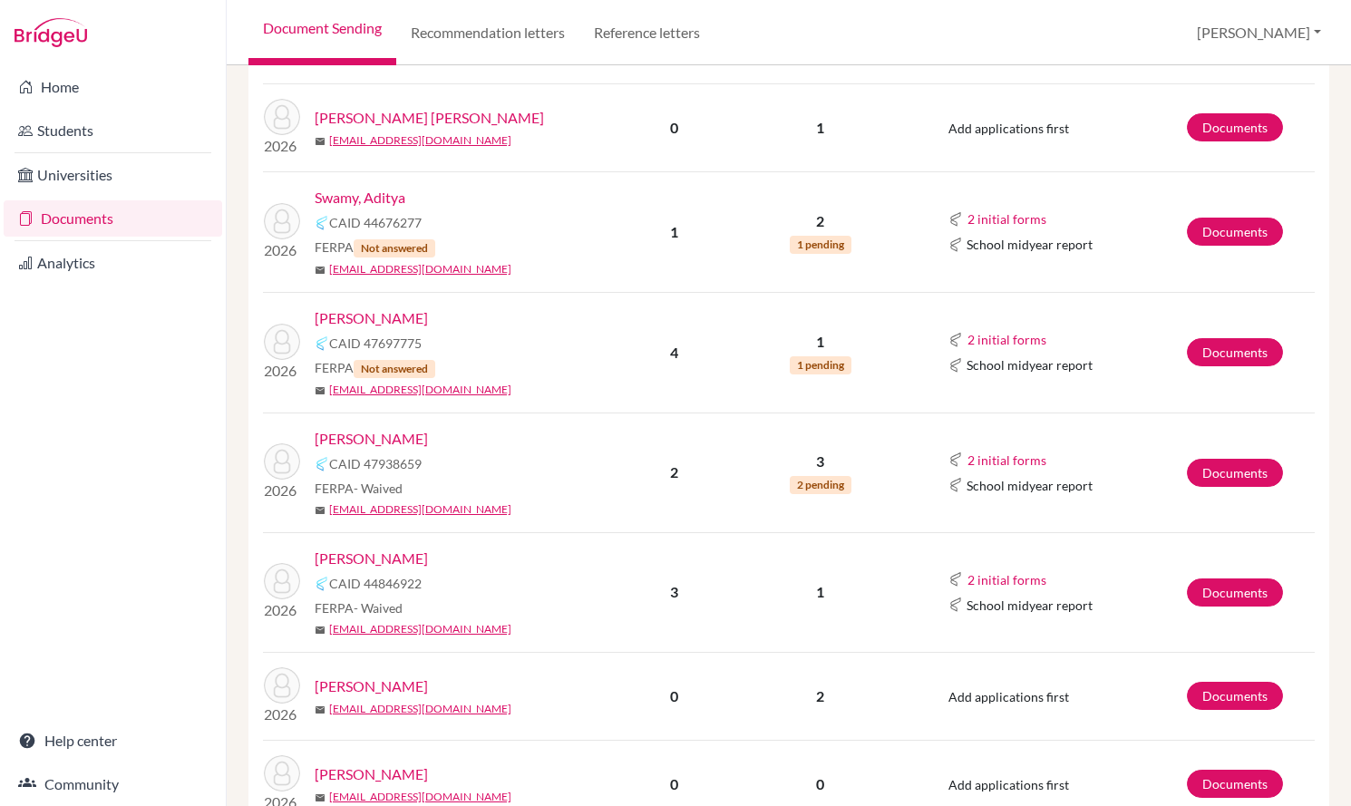
scroll to position [1799, 0]
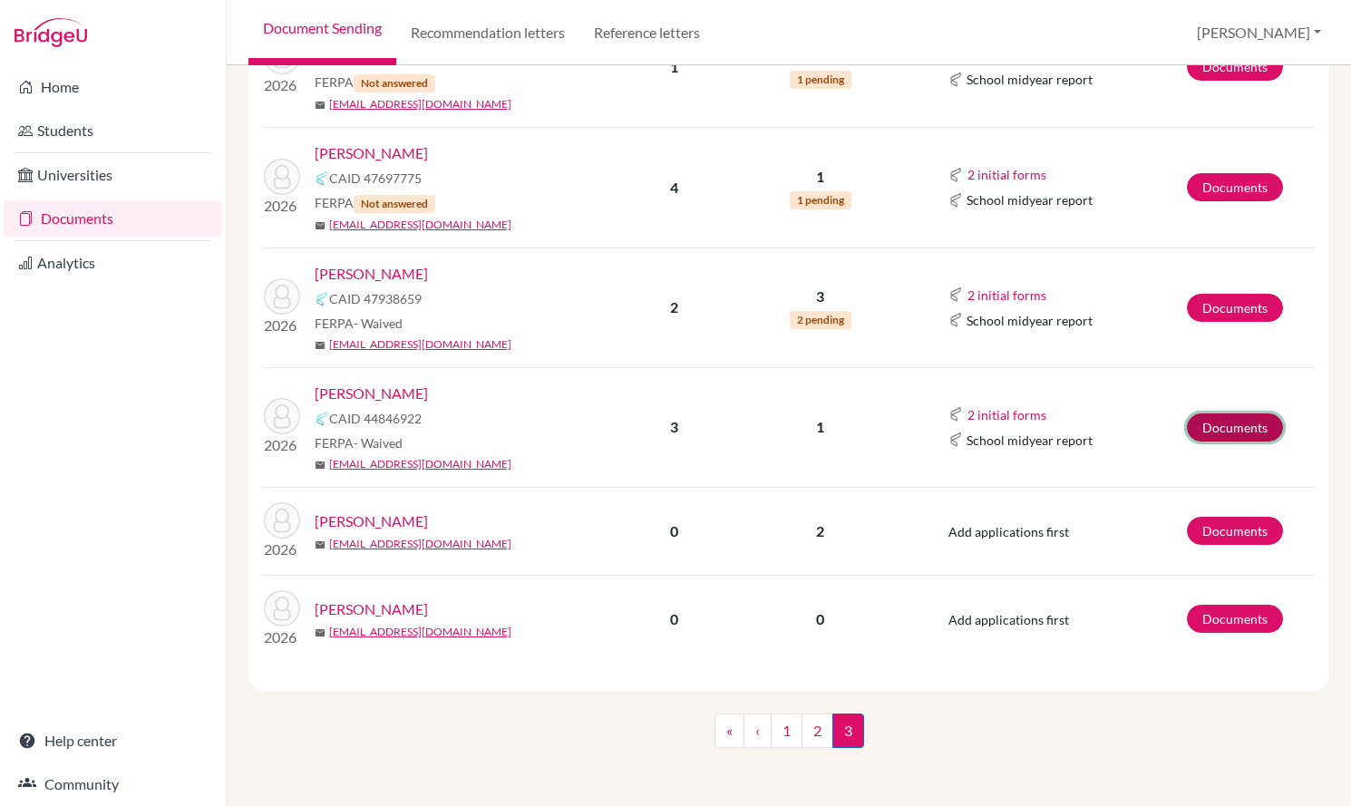
click at [1254, 424] on link "Documents" at bounding box center [1235, 427] width 96 height 28
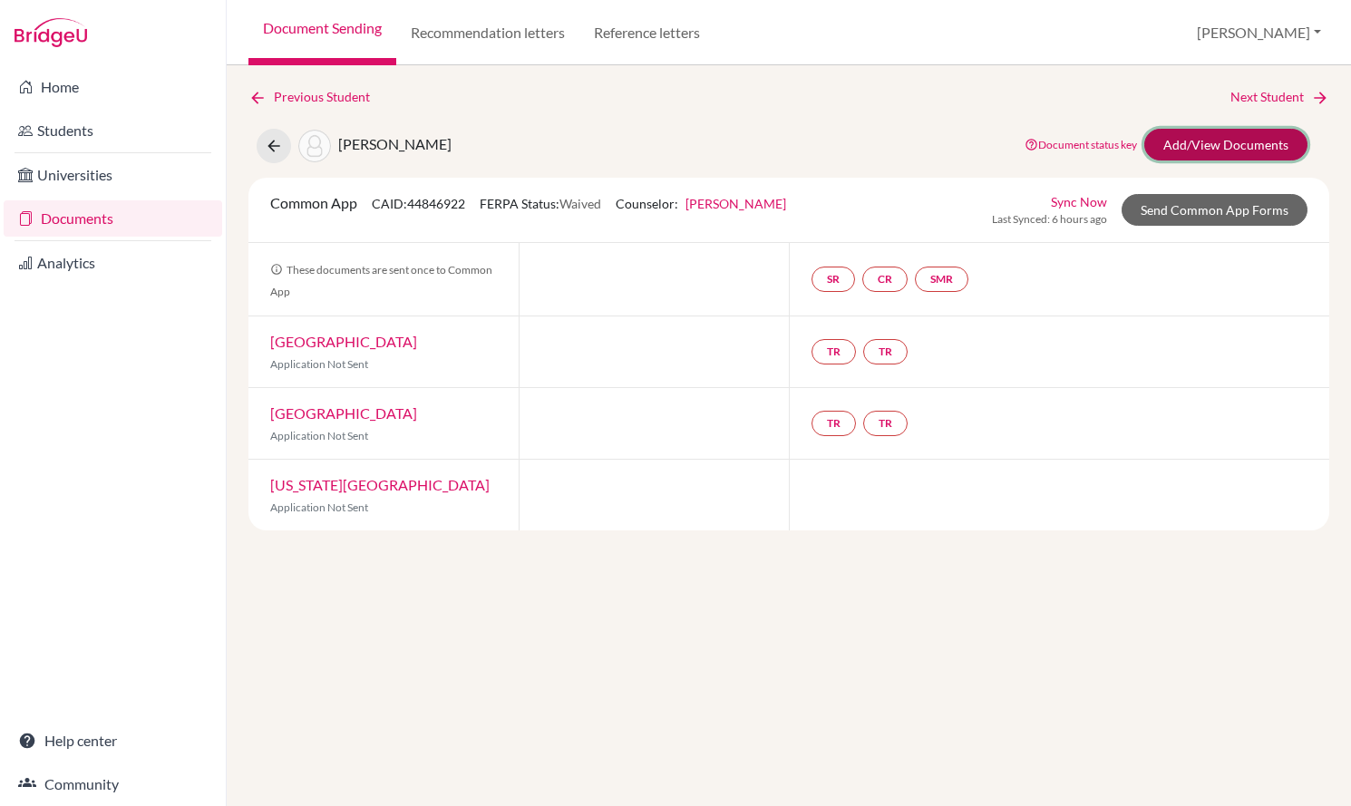
click at [1191, 143] on link "Add/View Documents" at bounding box center [1225, 145] width 163 height 32
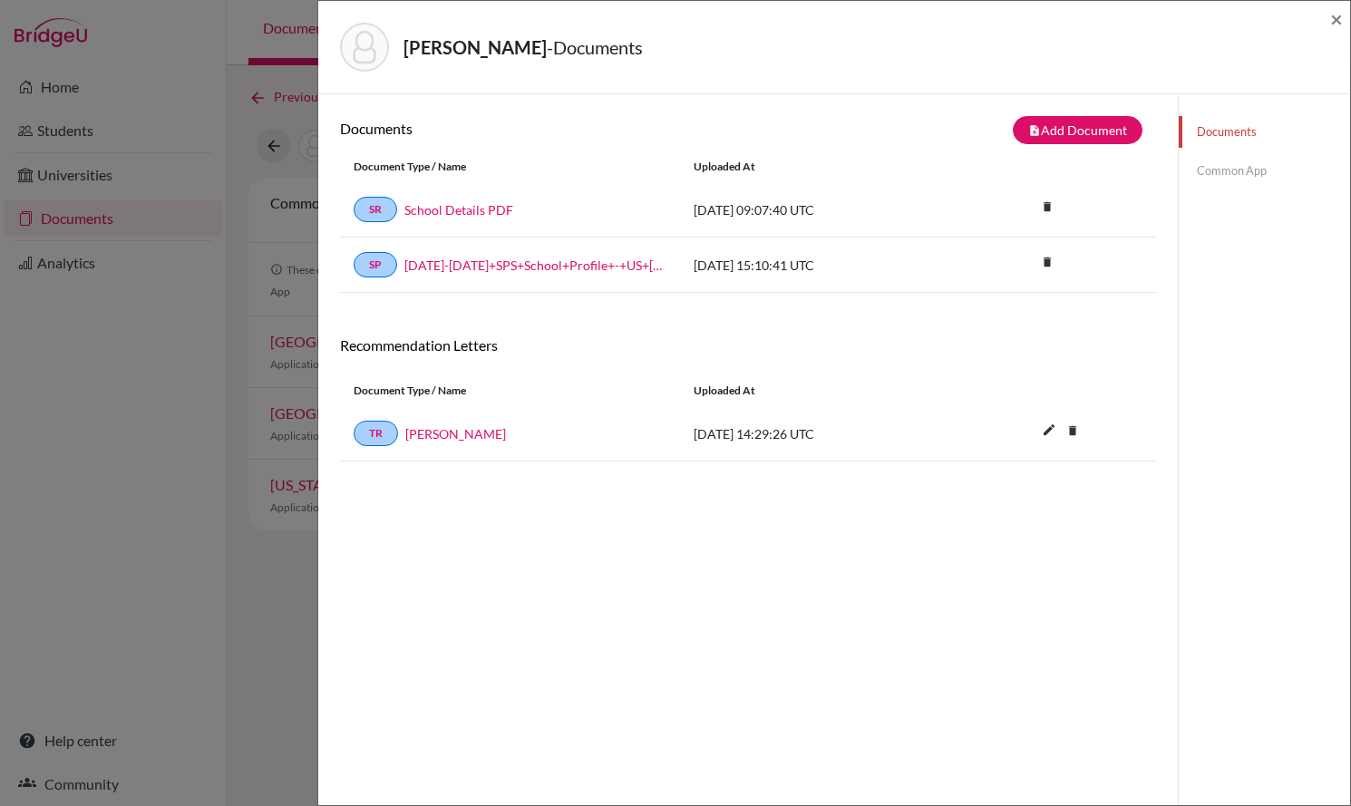
click at [1238, 190] on div "Documents Common App" at bounding box center [1264, 151] width 171 height 114
click at [1238, 180] on link "Common App" at bounding box center [1264, 171] width 171 height 32
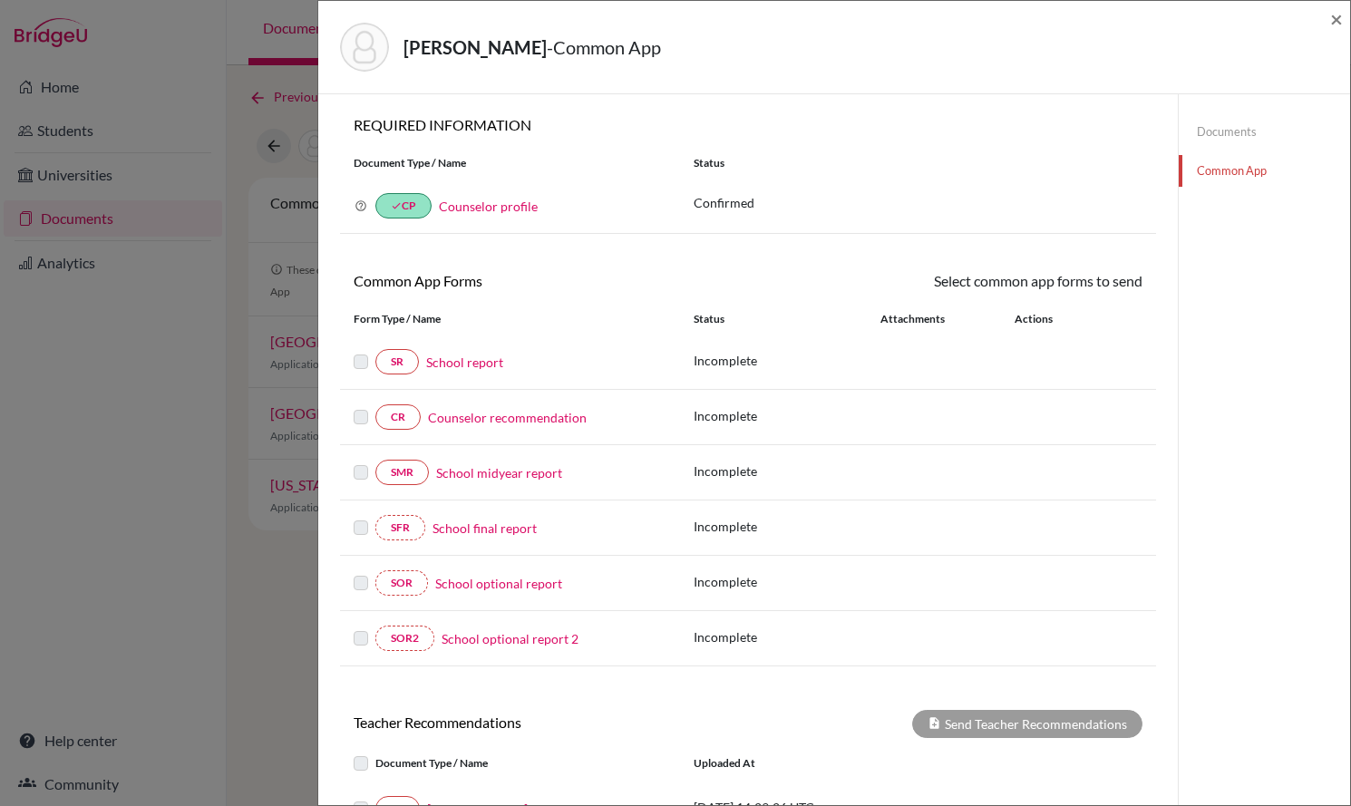
click at [1241, 126] on link "Documents" at bounding box center [1264, 132] width 171 height 32
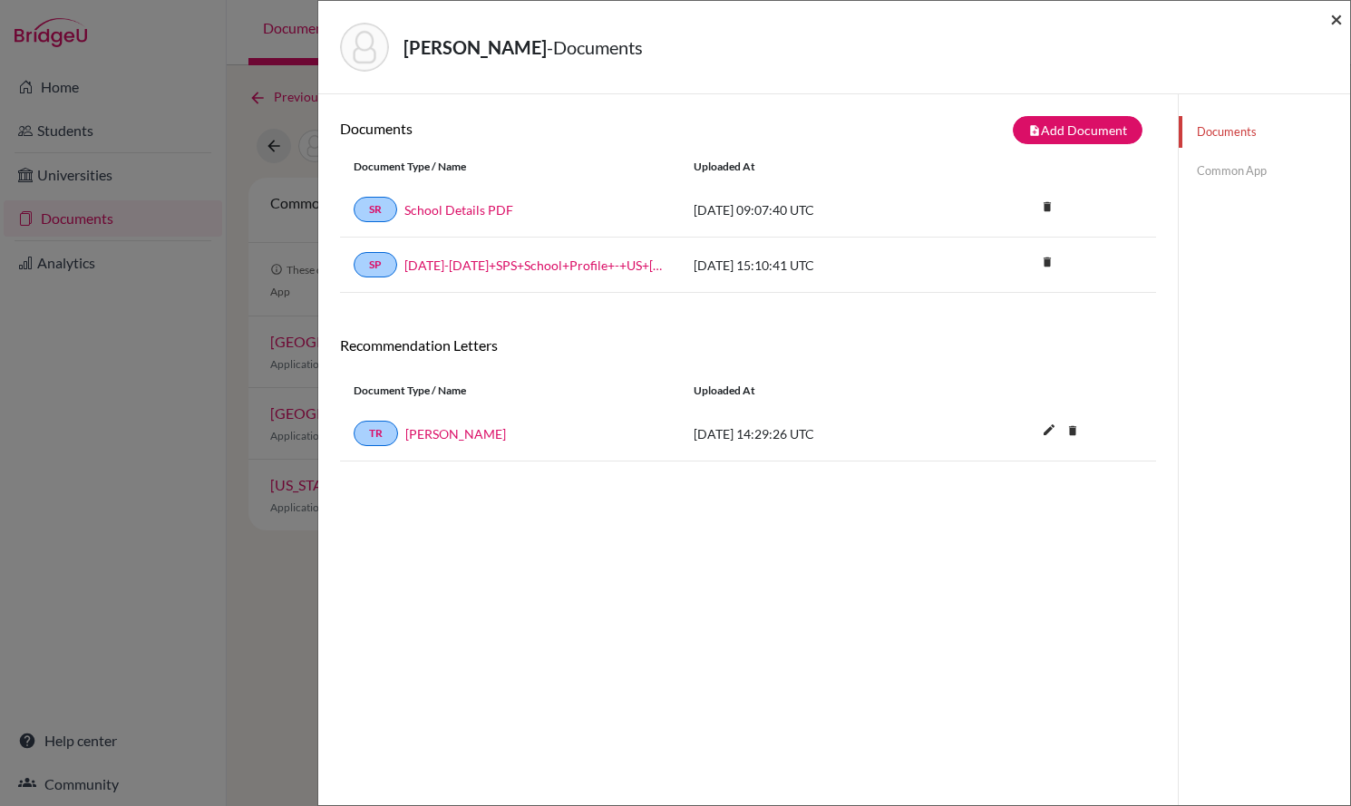
click at [1340, 15] on span "×" at bounding box center [1336, 18] width 13 height 26
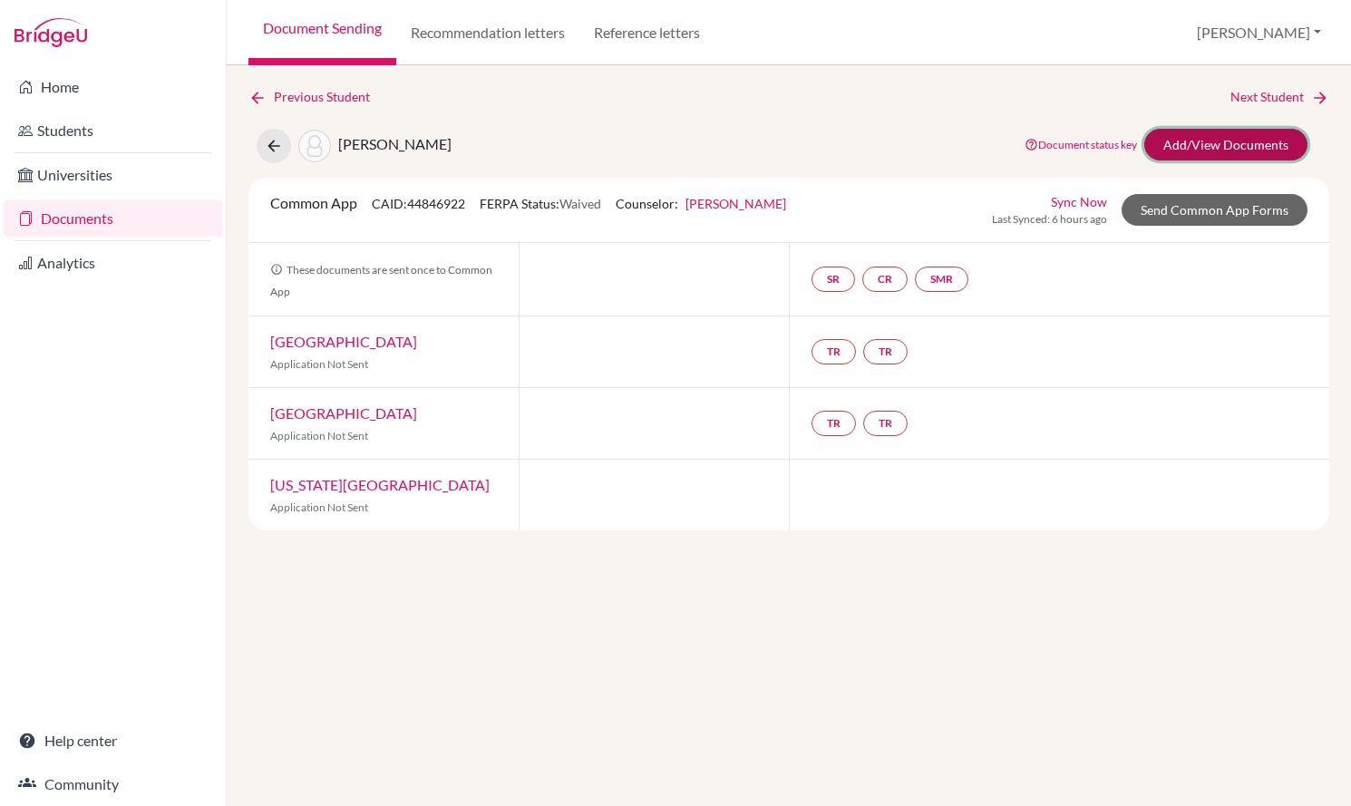
click at [1269, 141] on link "Add/View Documents" at bounding box center [1225, 145] width 163 height 32
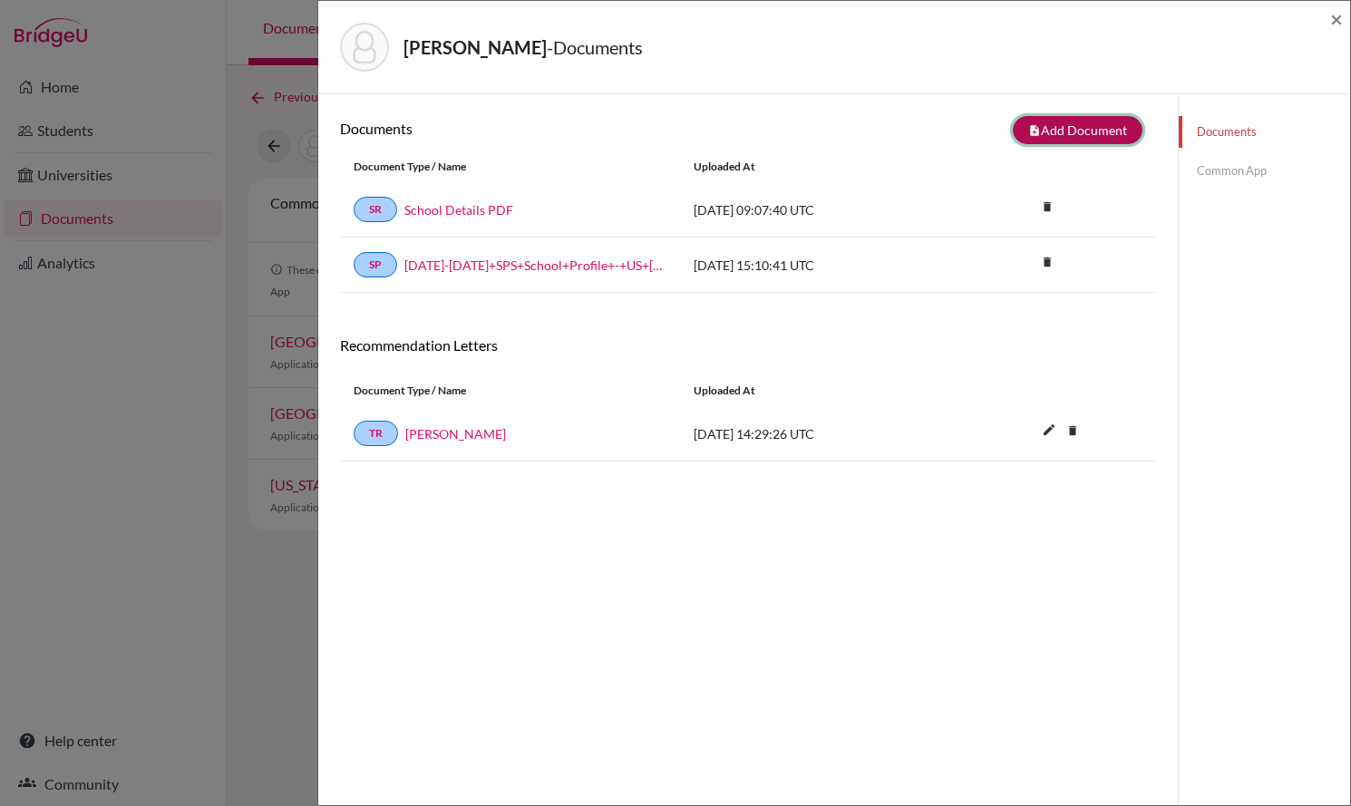
click at [1119, 126] on button "note_add Add Document" at bounding box center [1078, 130] width 130 height 28
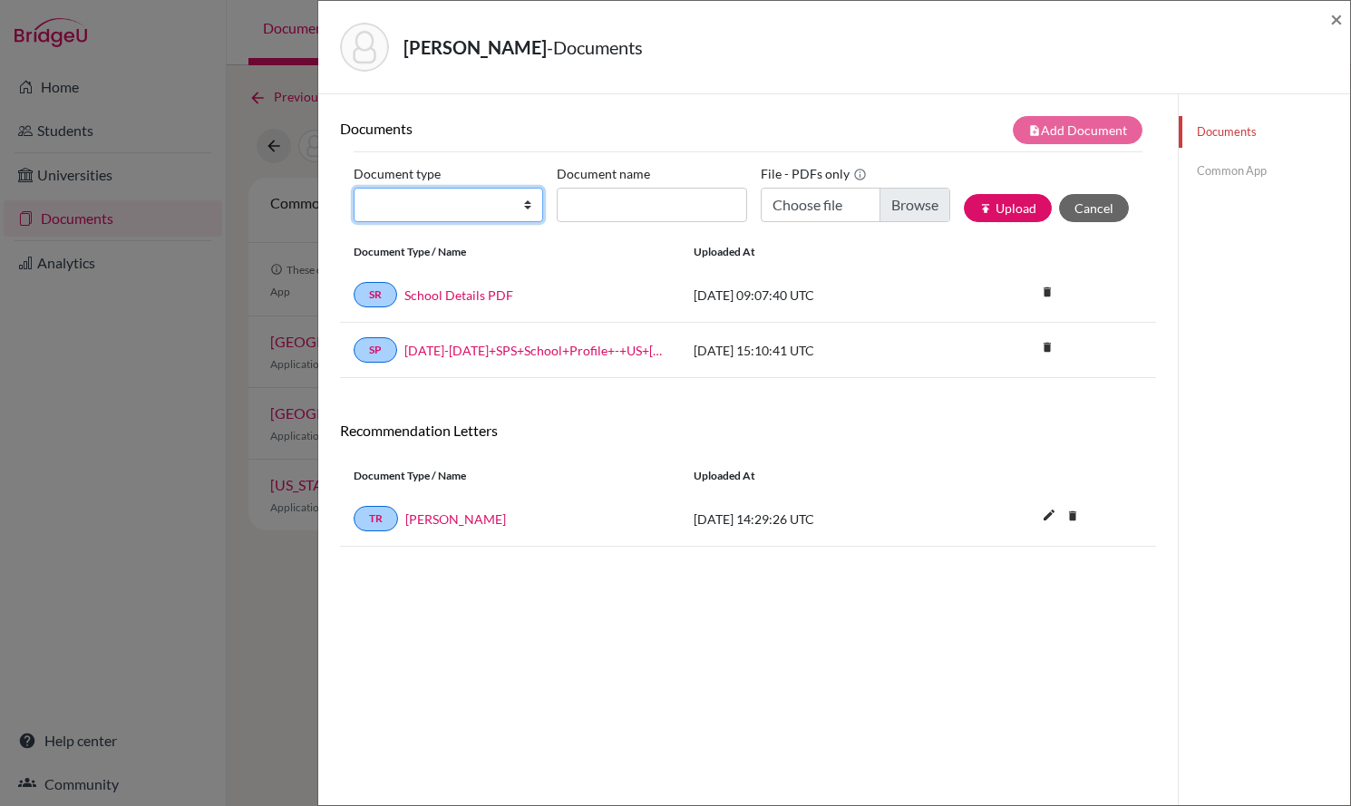
click at [505, 202] on select "Change explanation for Common App reports Counselor recommendation Internationa…" at bounding box center [449, 205] width 190 height 34
select select "5"
click at [354, 188] on select "Change explanation for Common App reports Counselor recommendation Internationa…" at bounding box center [449, 205] width 190 height 34
click at [622, 204] on input "Recommender's name" at bounding box center [652, 205] width 190 height 34
type input "N Troen"
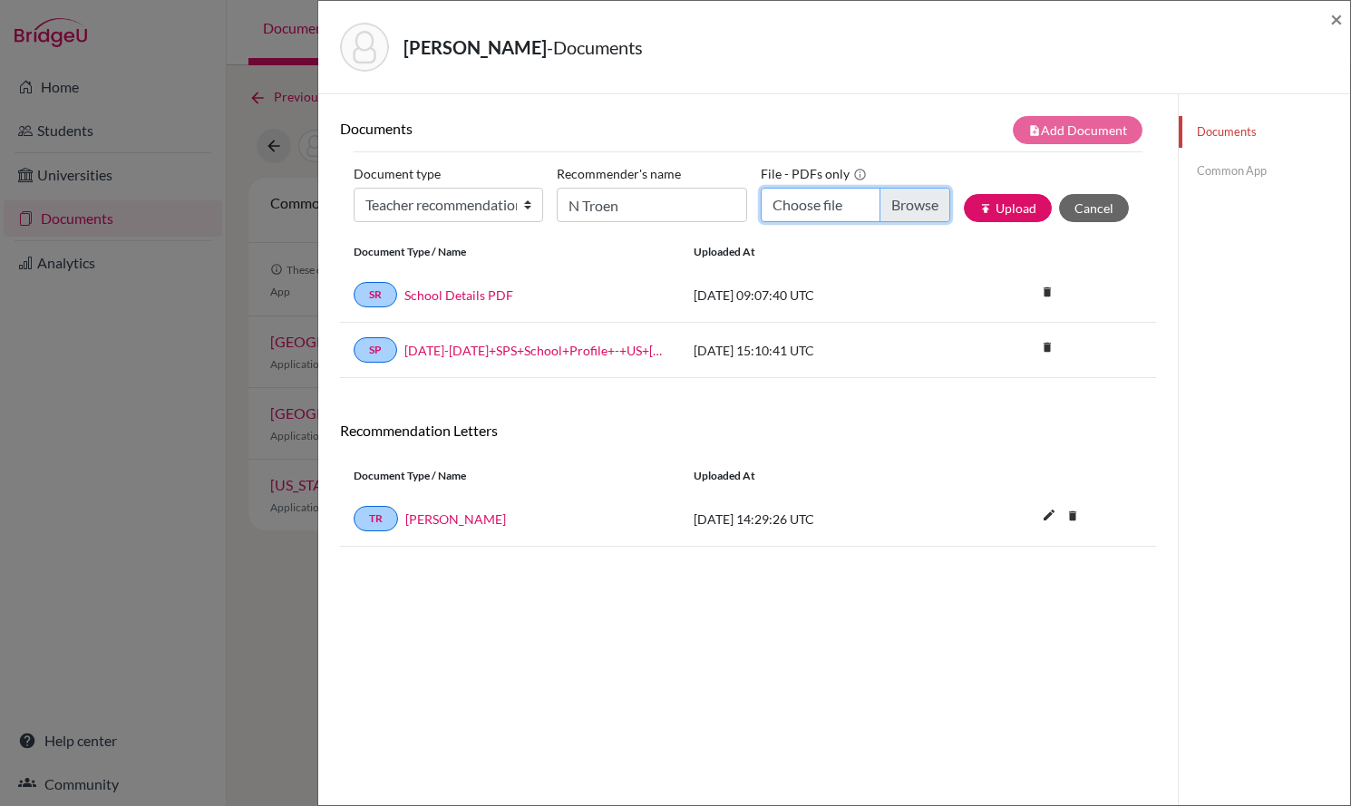
click at [901, 203] on input "Choose file" at bounding box center [856, 205] width 190 height 34
type input "C:\fakepath\Letter of Recommendation [PERSON_NAME] 2025.pdf"
click at [1009, 219] on button "publish Upload" at bounding box center [1008, 208] width 88 height 28
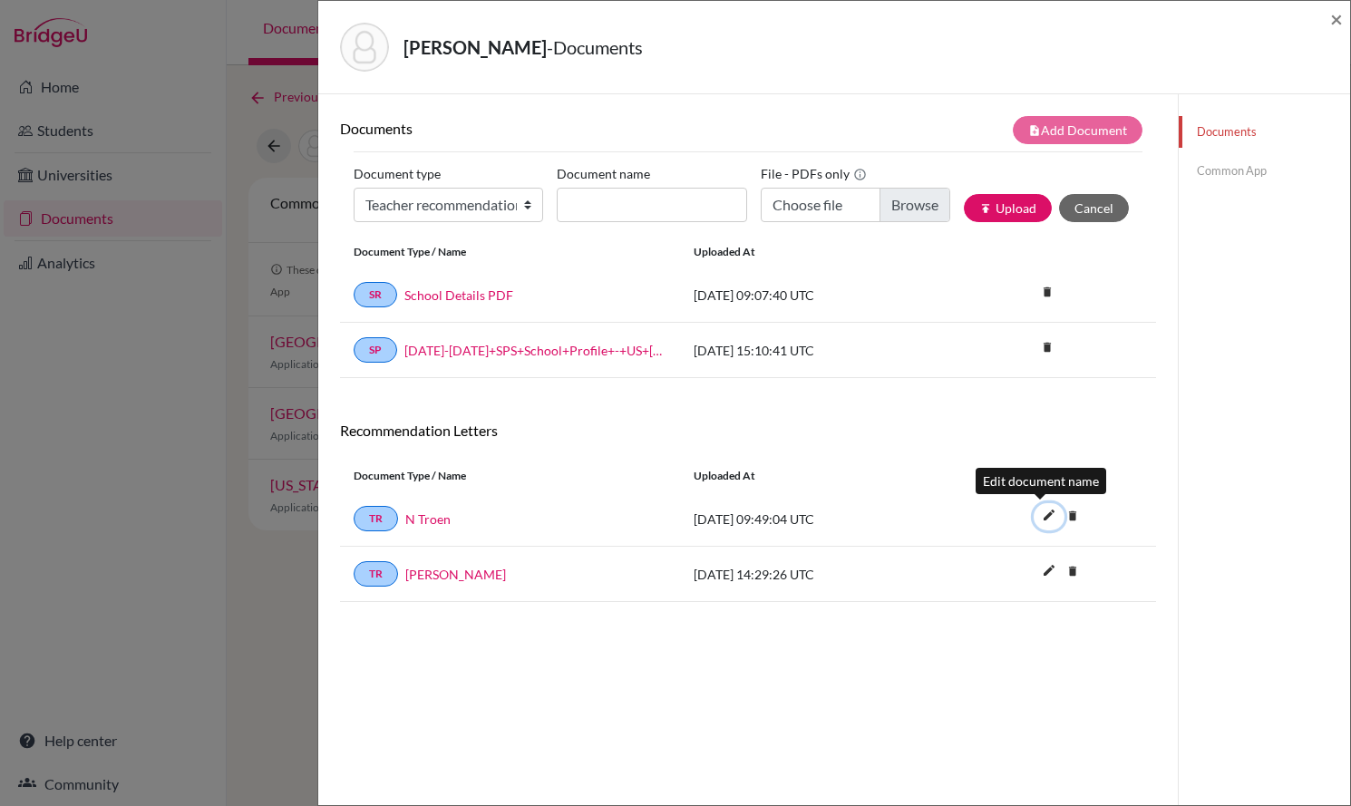
click at [1036, 519] on icon "edit" at bounding box center [1049, 515] width 29 height 29
click at [422, 521] on input "N Troen" at bounding box center [535, 520] width 261 height 28
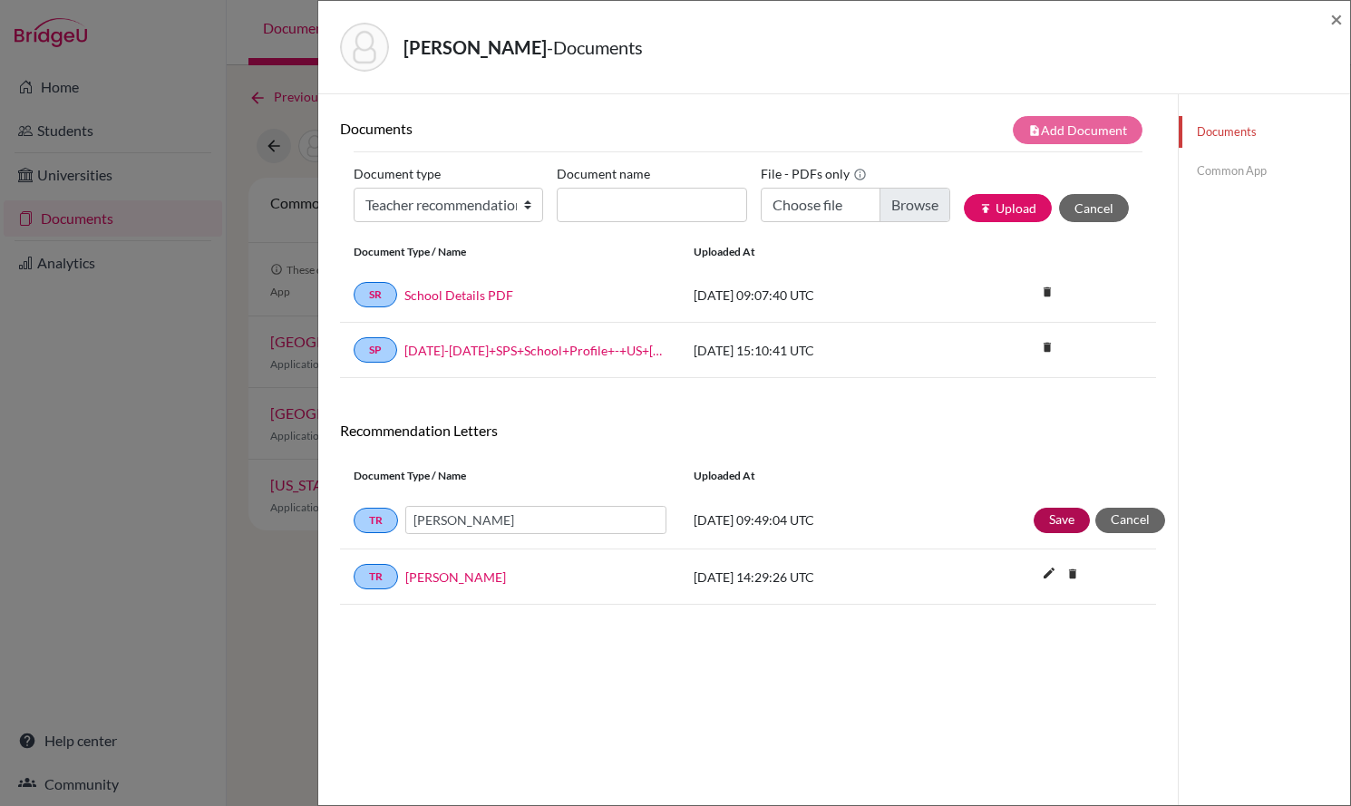
type input "[PERSON_NAME]"
click at [1049, 523] on button "Save" at bounding box center [1062, 520] width 56 height 25
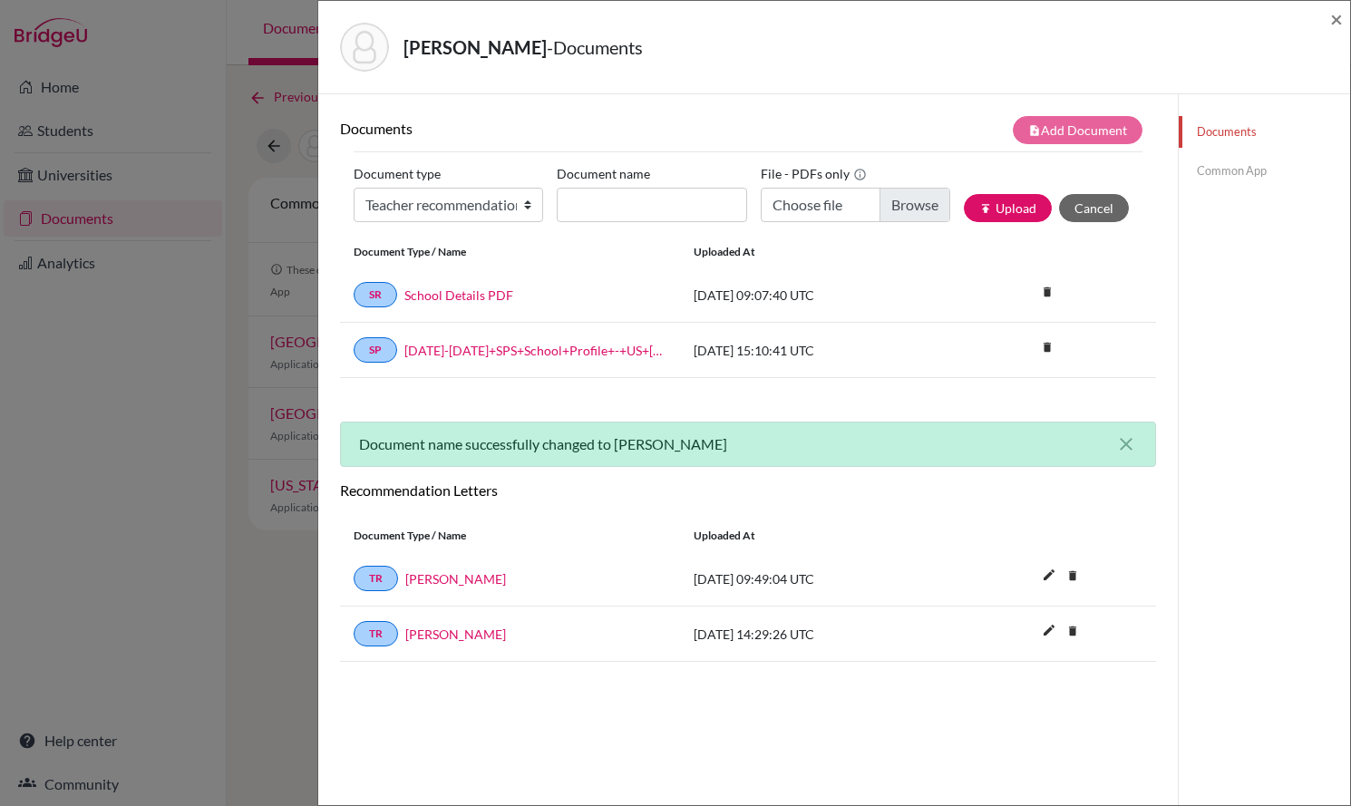
click at [1230, 181] on link "Common App" at bounding box center [1264, 171] width 171 height 32
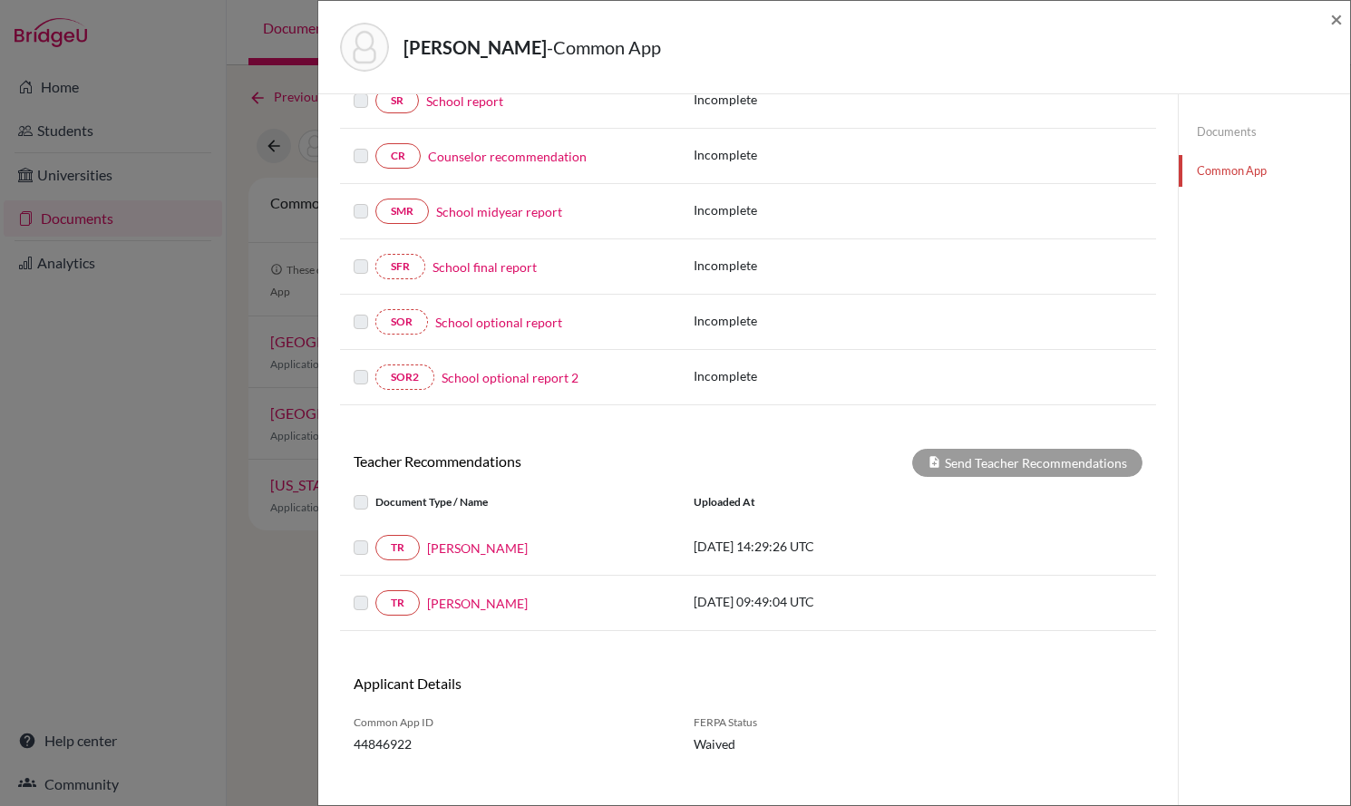
scroll to position [282, 0]
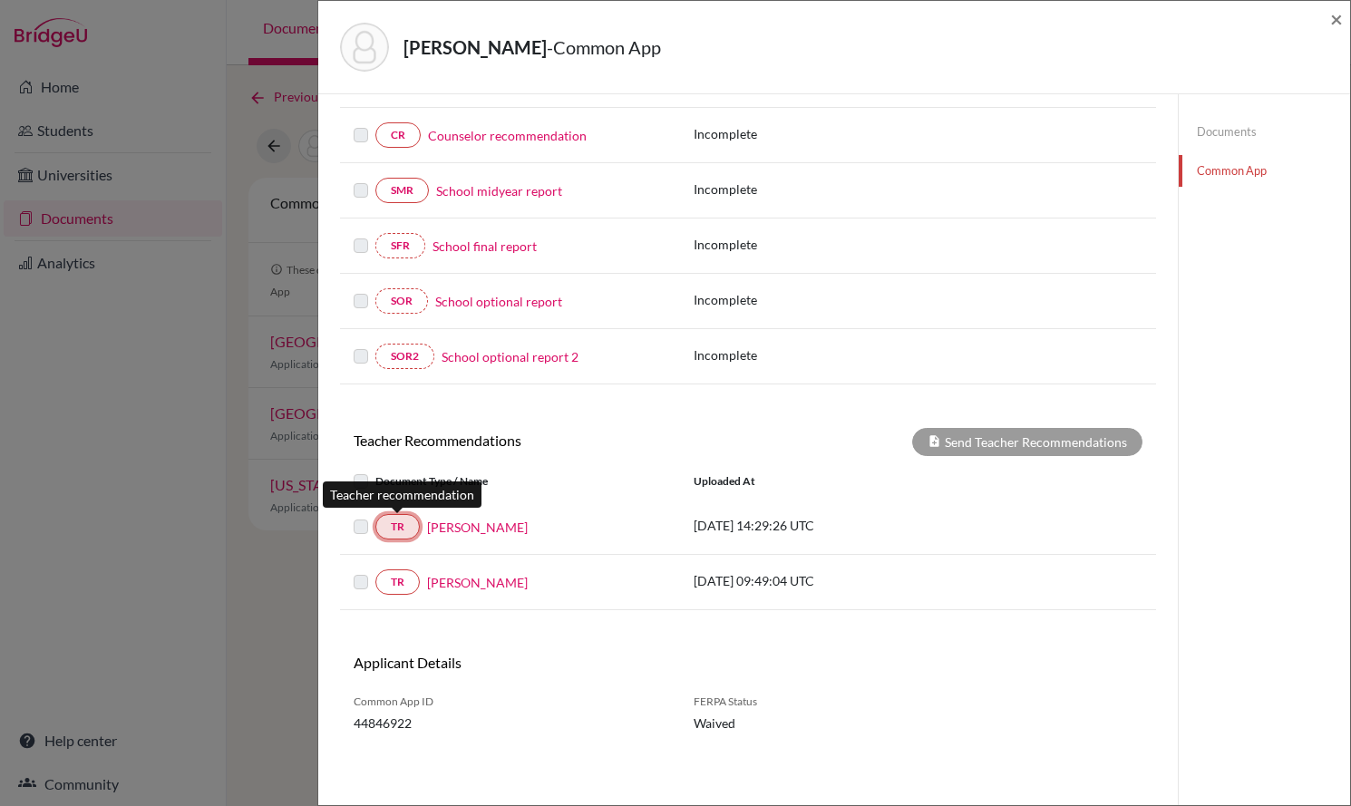
click at [397, 524] on link "TR" at bounding box center [397, 526] width 44 height 25
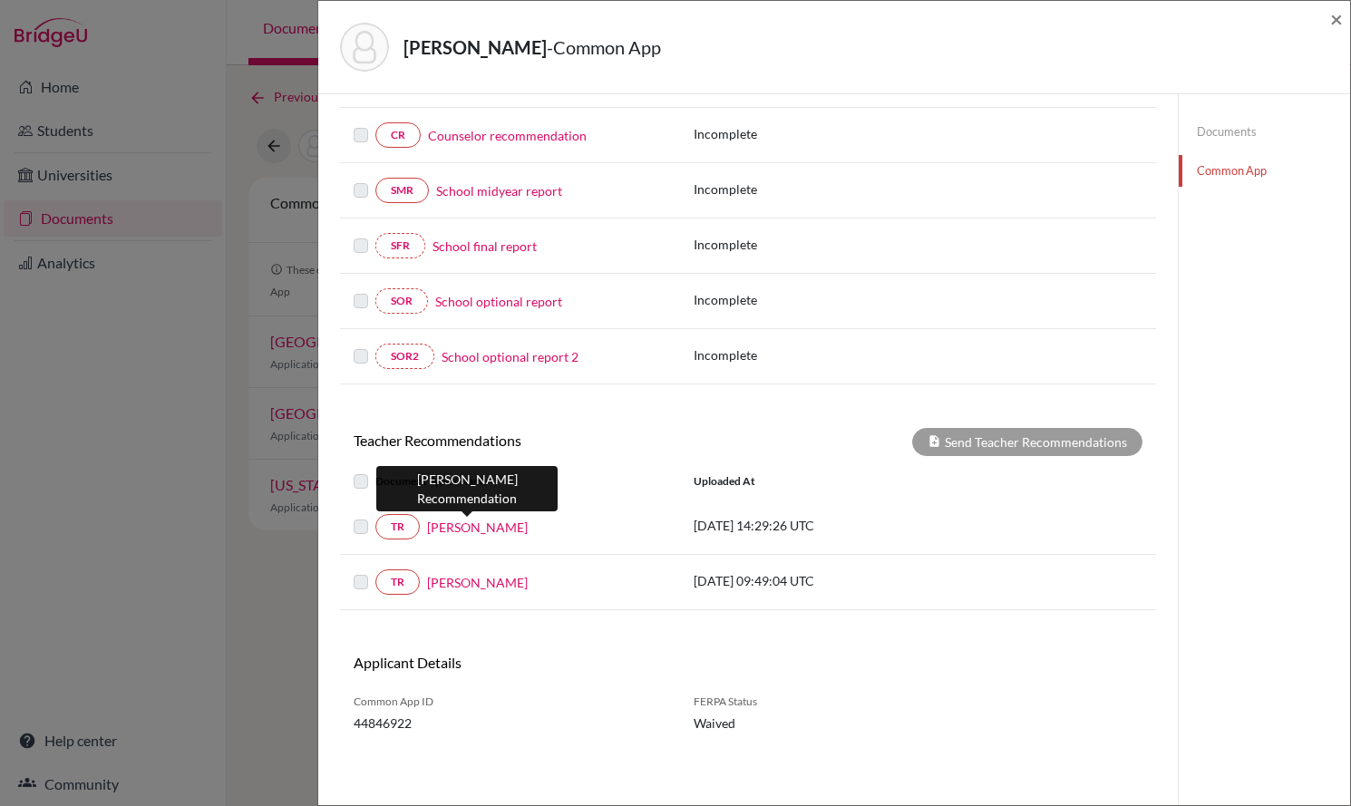
click at [457, 529] on link "[PERSON_NAME]" at bounding box center [477, 527] width 101 height 19
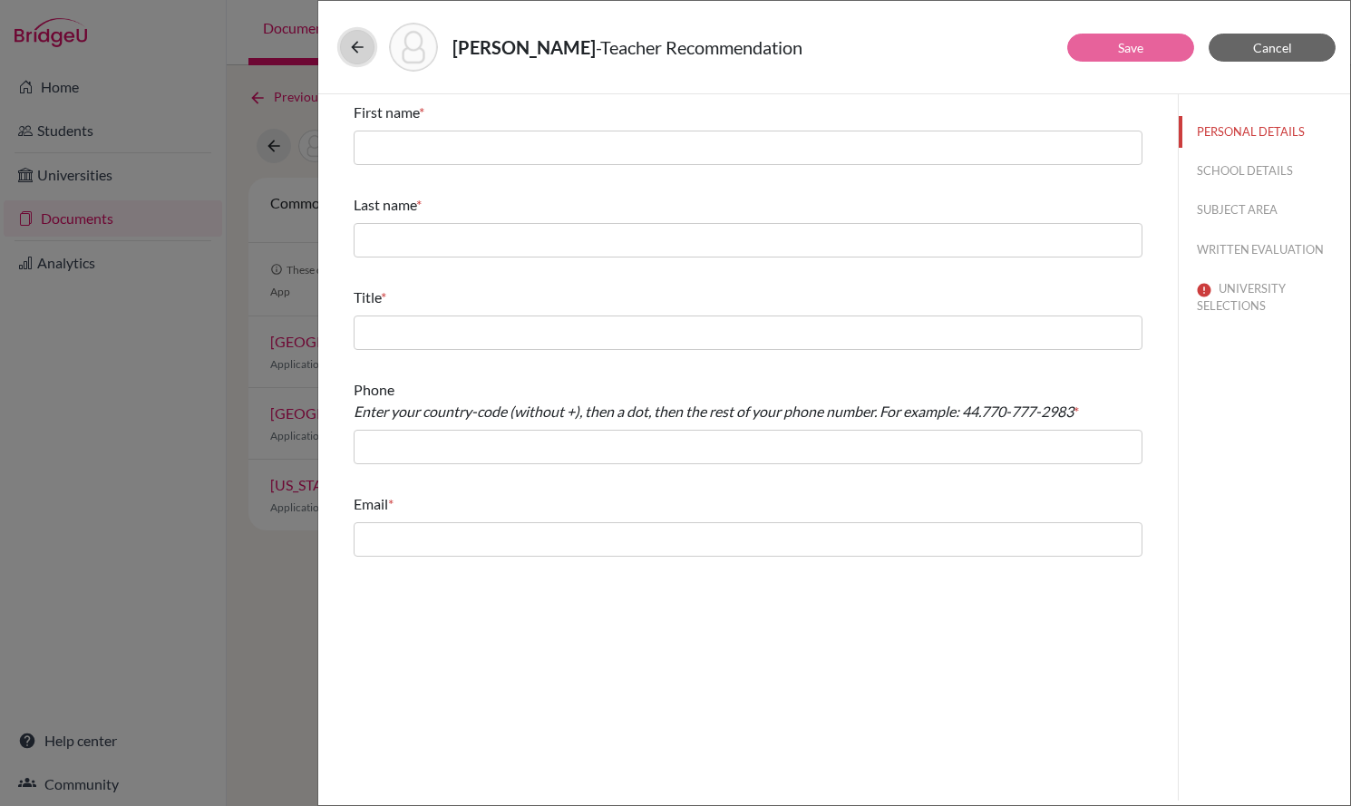
click at [358, 37] on button at bounding box center [357, 47] width 34 height 34
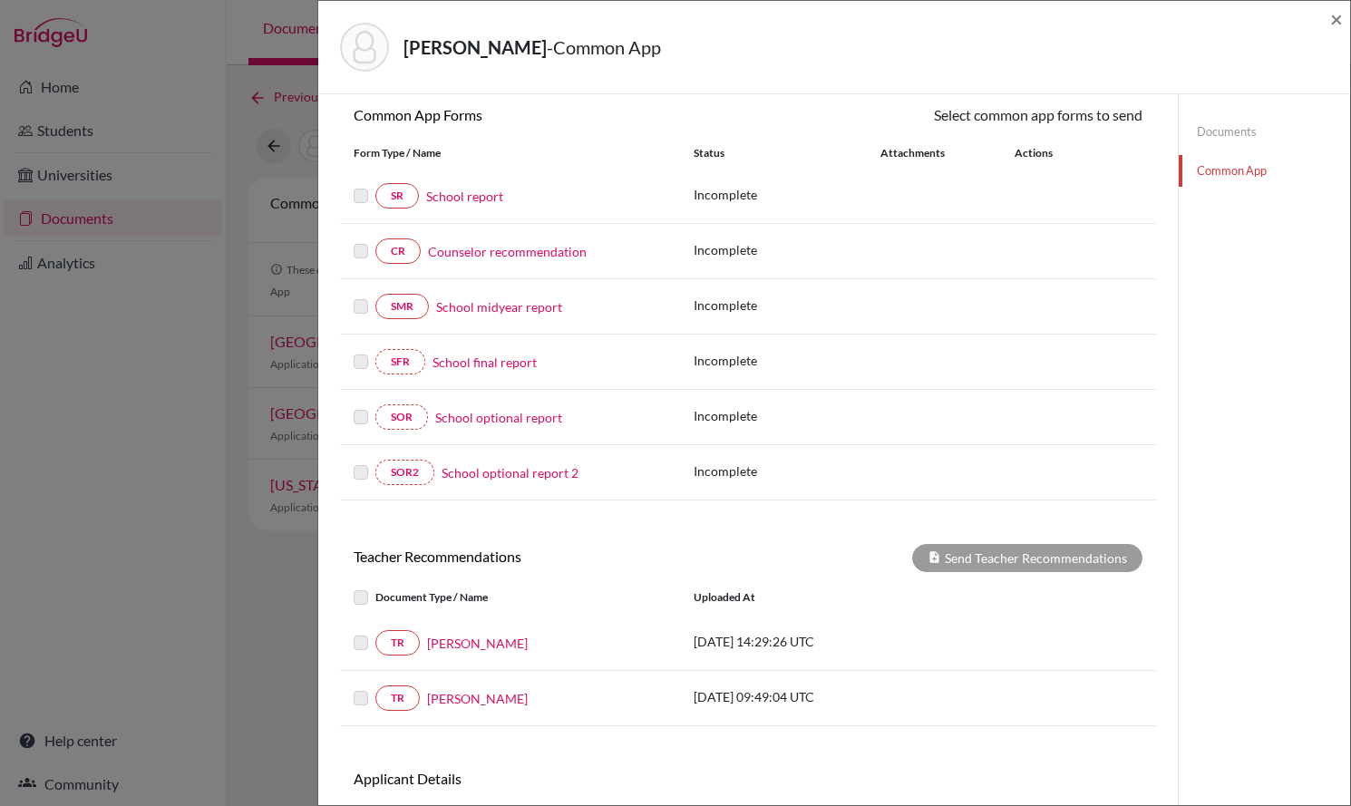
scroll to position [181, 0]
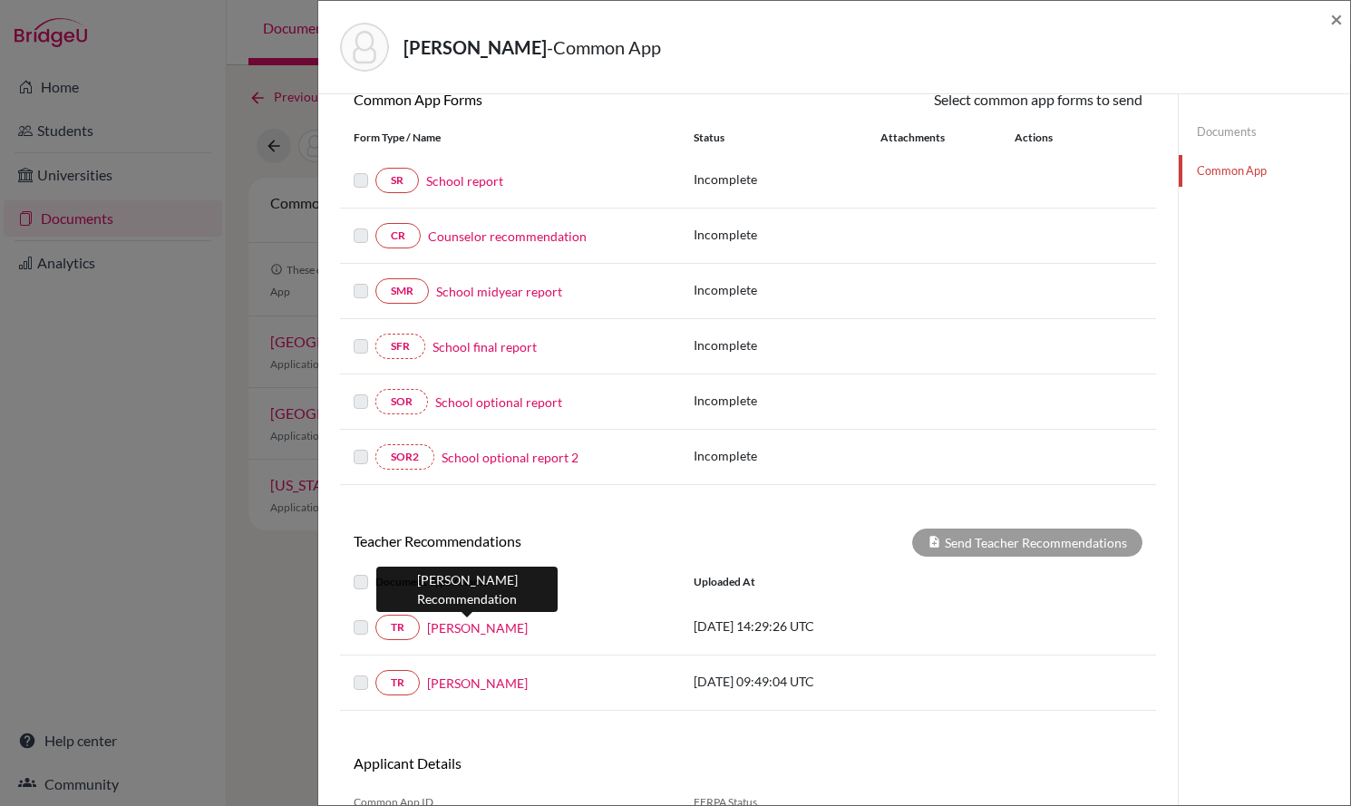
click at [487, 627] on link "[PERSON_NAME]" at bounding box center [477, 627] width 101 height 19
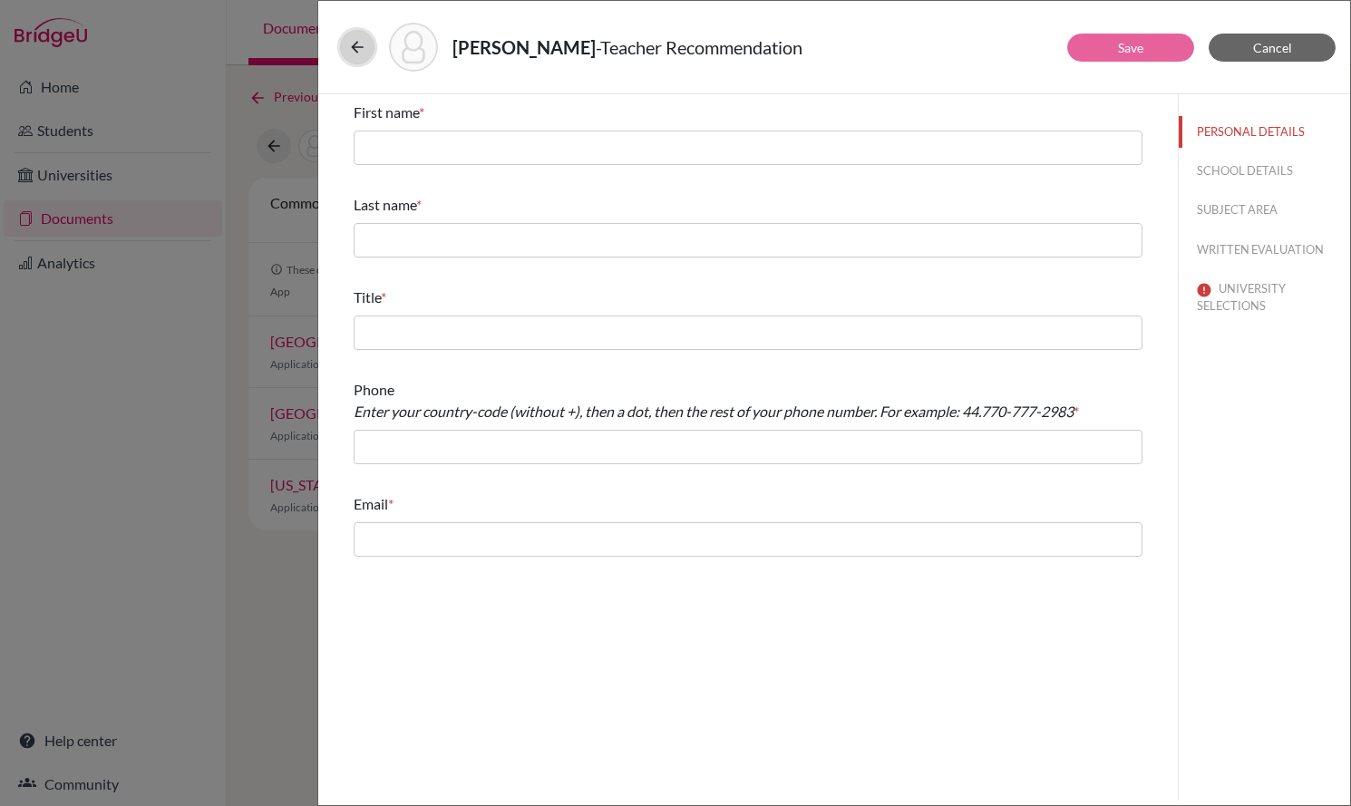
click at [359, 48] on icon at bounding box center [357, 47] width 18 height 18
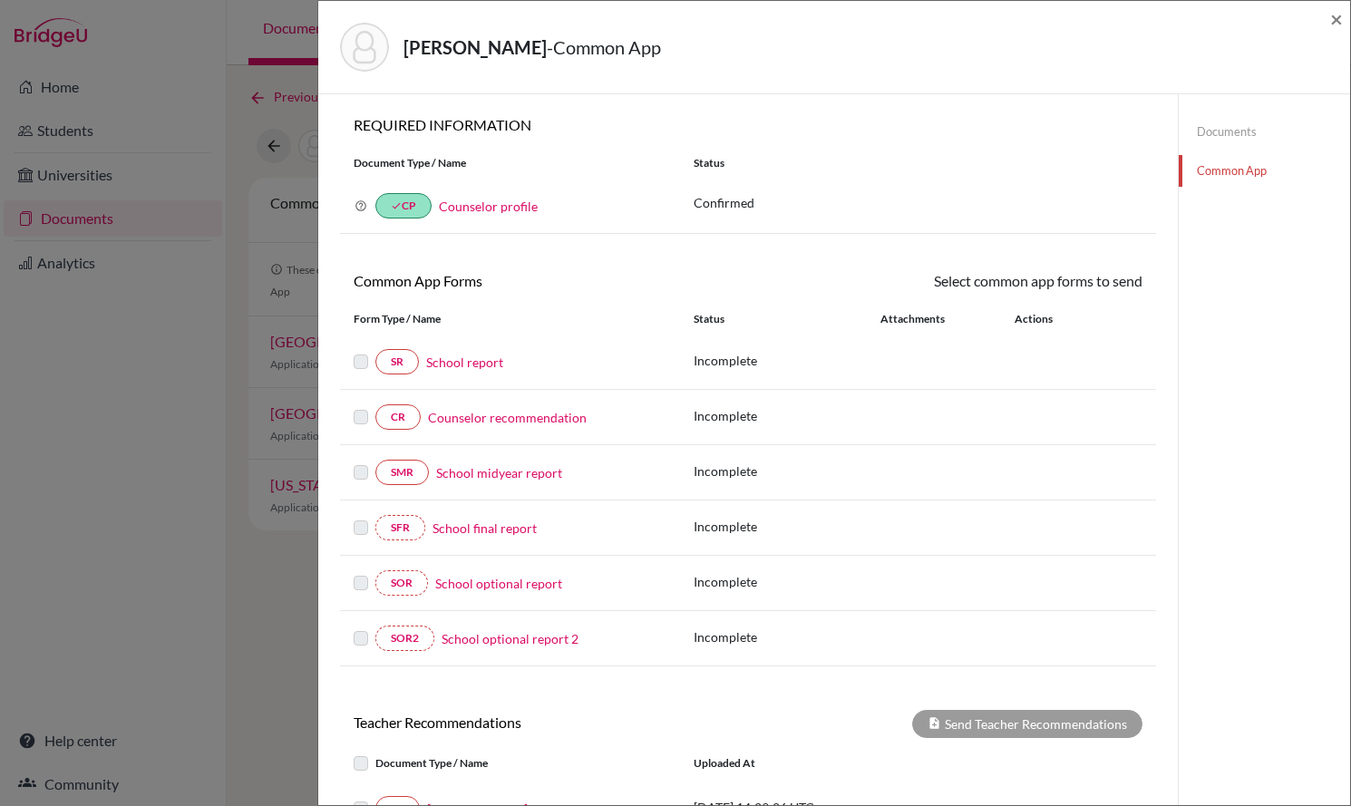
click at [1203, 123] on link "Documents" at bounding box center [1264, 132] width 171 height 32
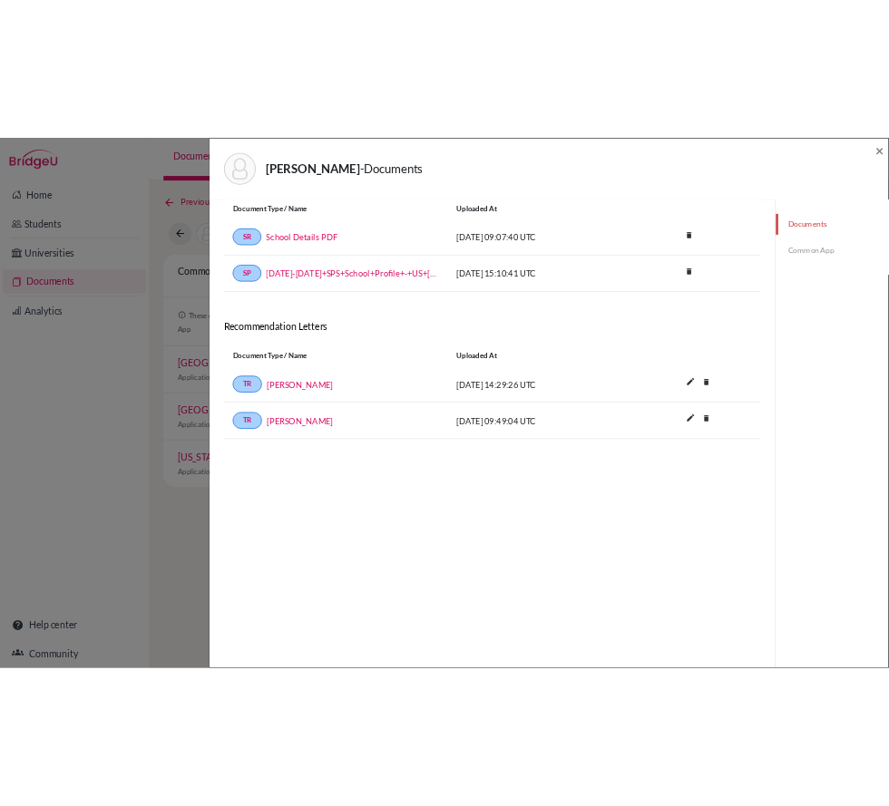
scroll to position [91, 0]
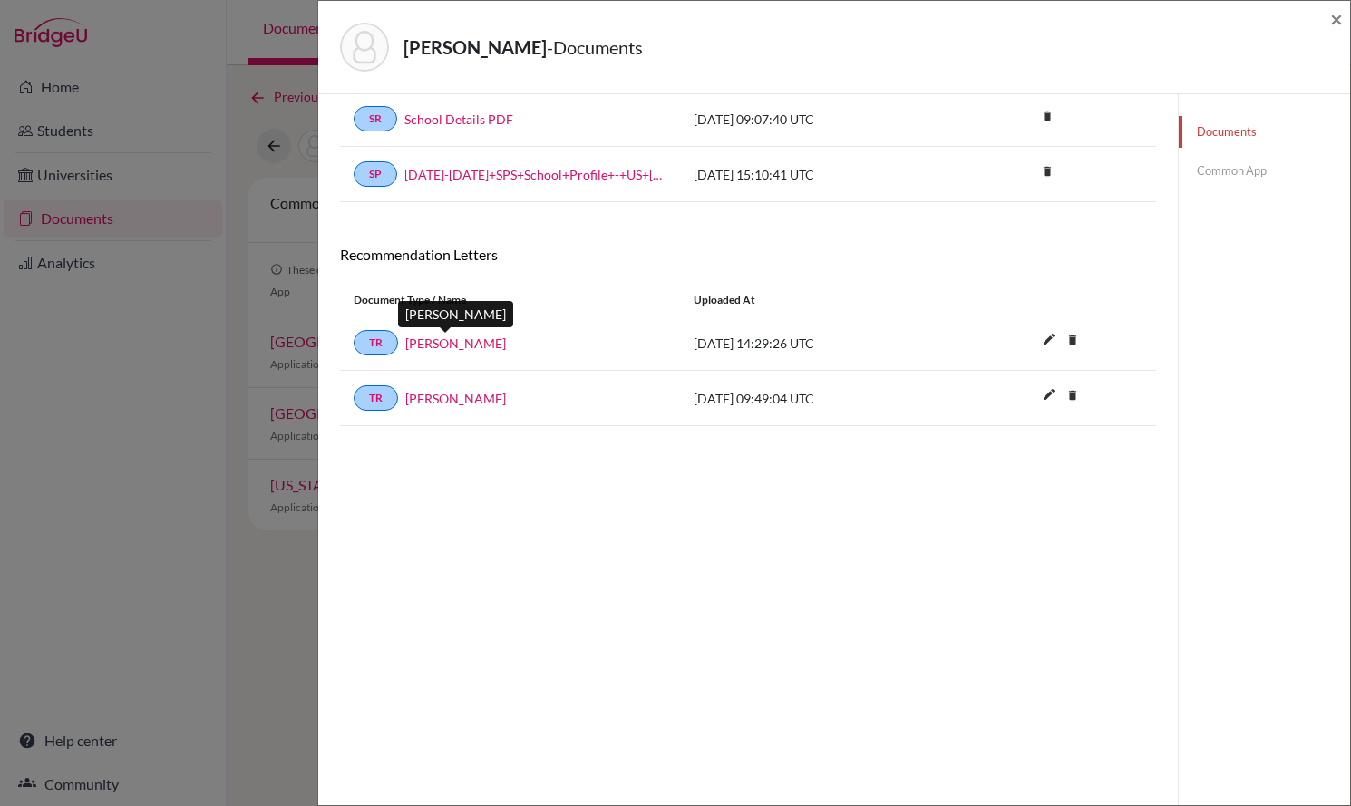
click at [462, 343] on link "[PERSON_NAME]" at bounding box center [455, 343] width 101 height 19
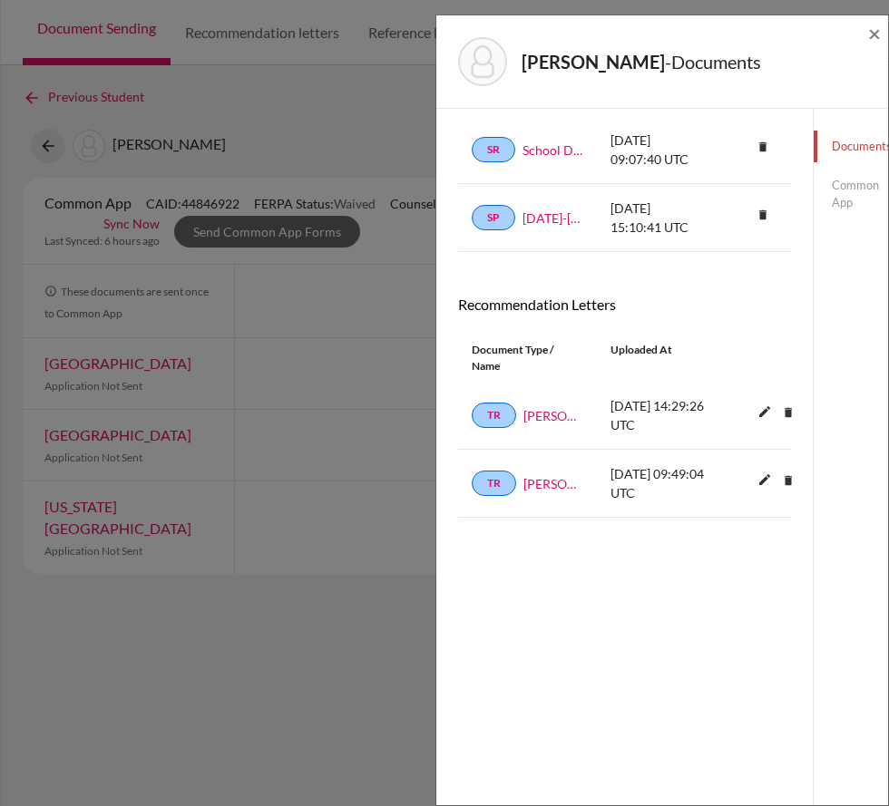
scroll to position [113, 0]
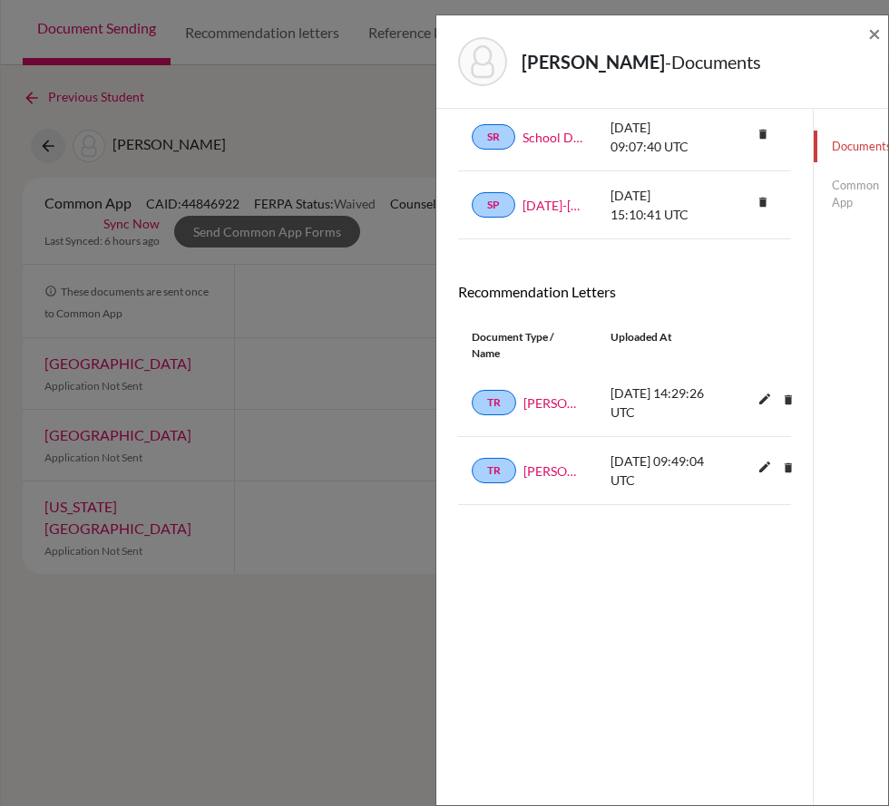
click at [833, 191] on link "Common App" at bounding box center [859, 194] width 92 height 49
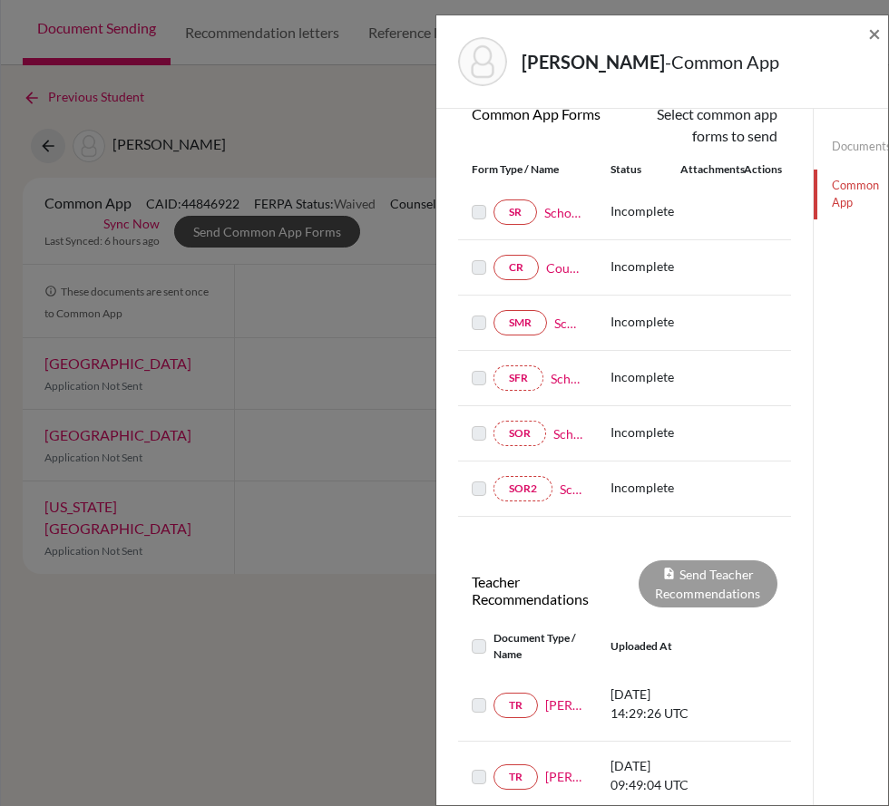
scroll to position [448, 0]
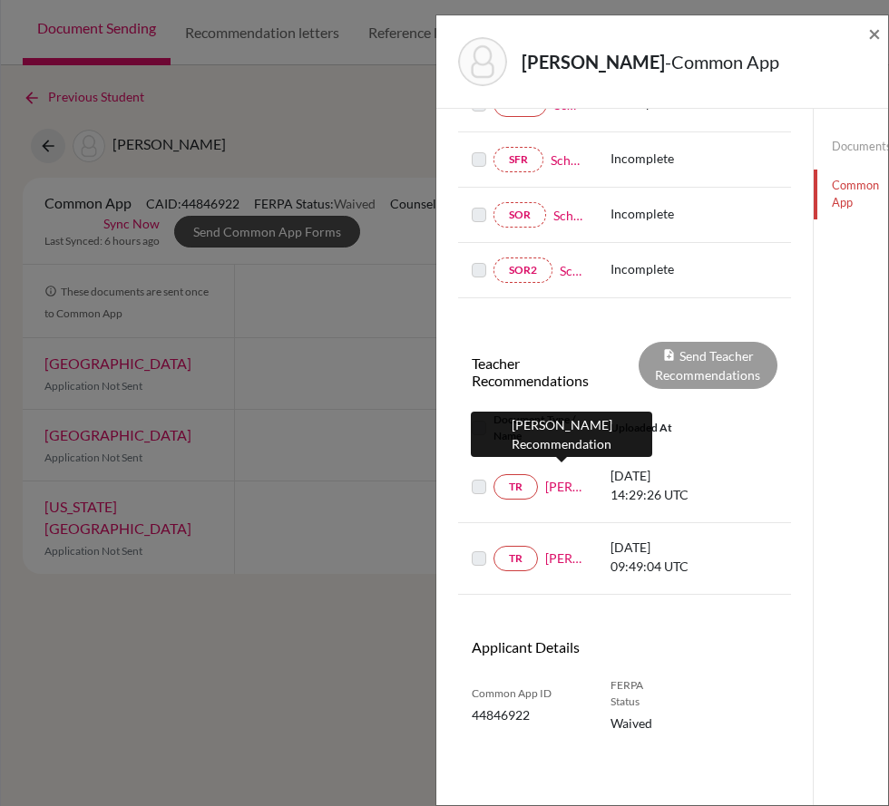
click at [558, 477] on link "[PERSON_NAME]" at bounding box center [564, 486] width 38 height 19
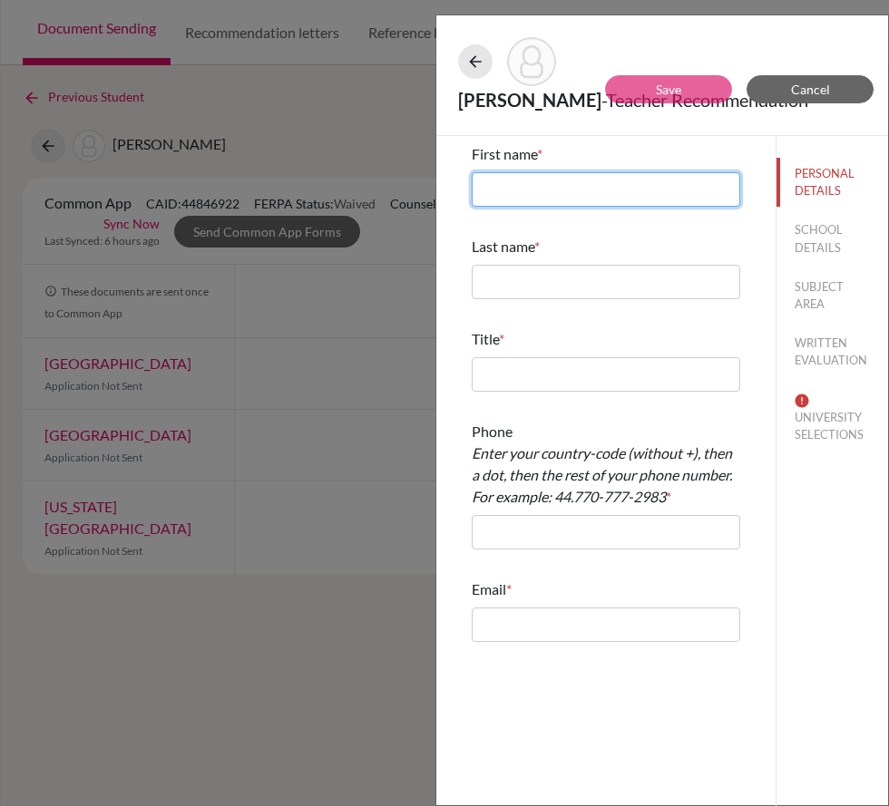
click at [511, 190] on input "text" at bounding box center [606, 189] width 268 height 34
type input "[PERSON_NAME]"
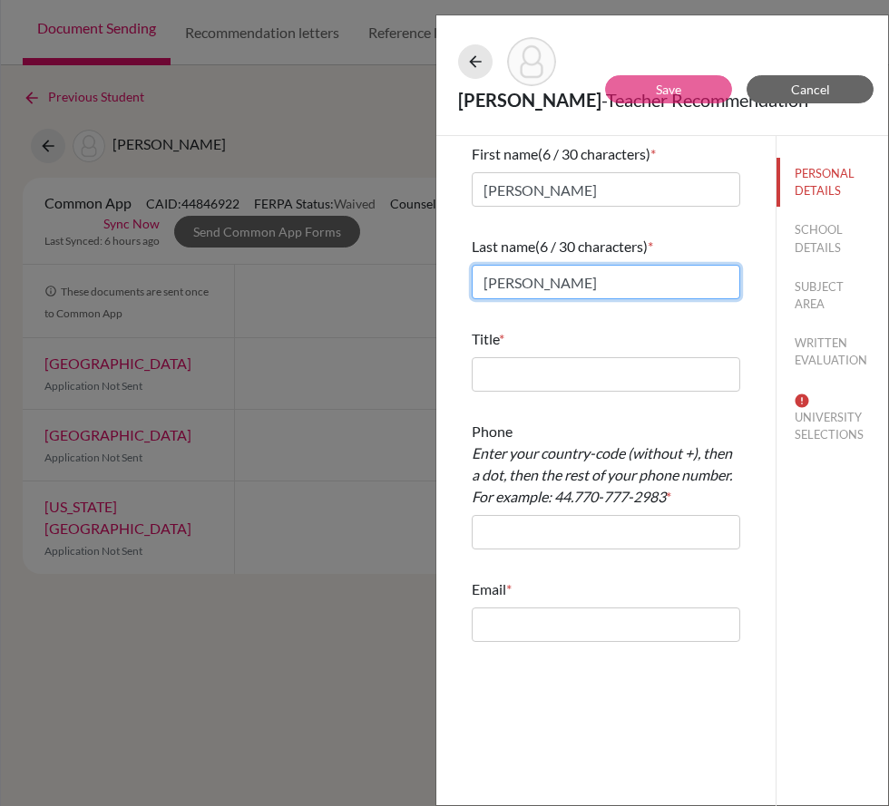
type input "[PERSON_NAME]"
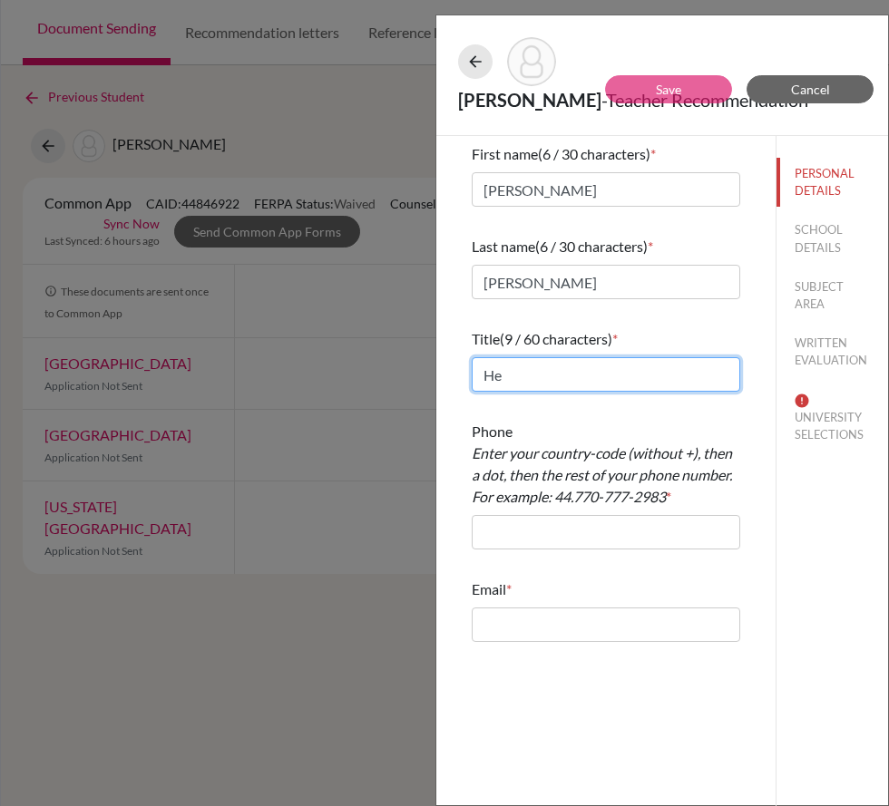
type input "H"
type input "Teacher of Engineering"
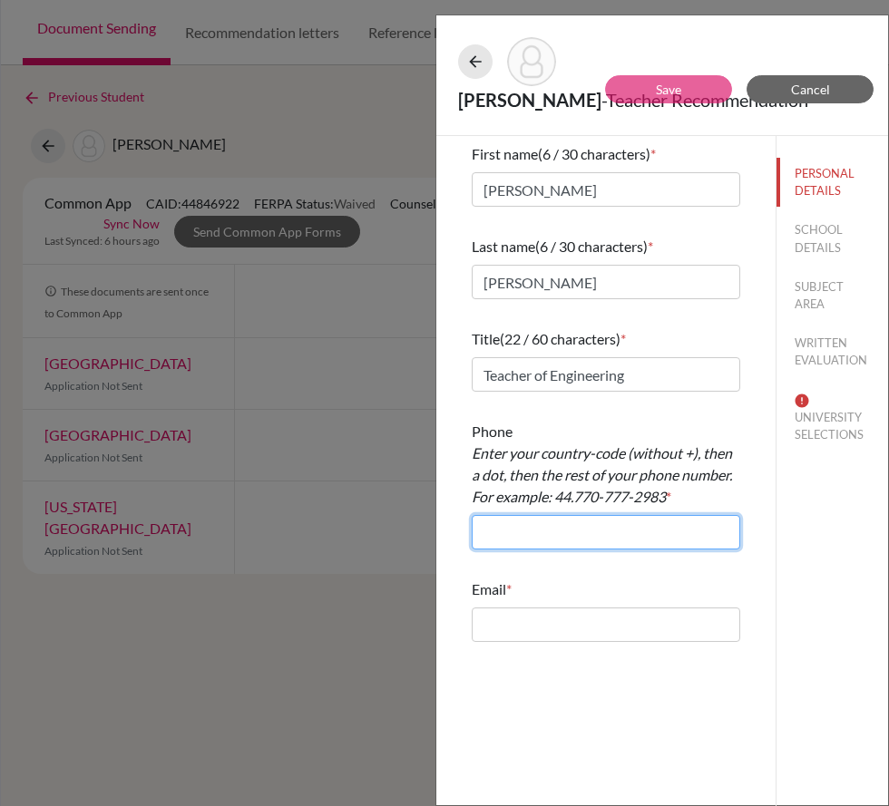
click at [649, 526] on input "text" at bounding box center [606, 532] width 268 height 34
type input "44.2087465392"
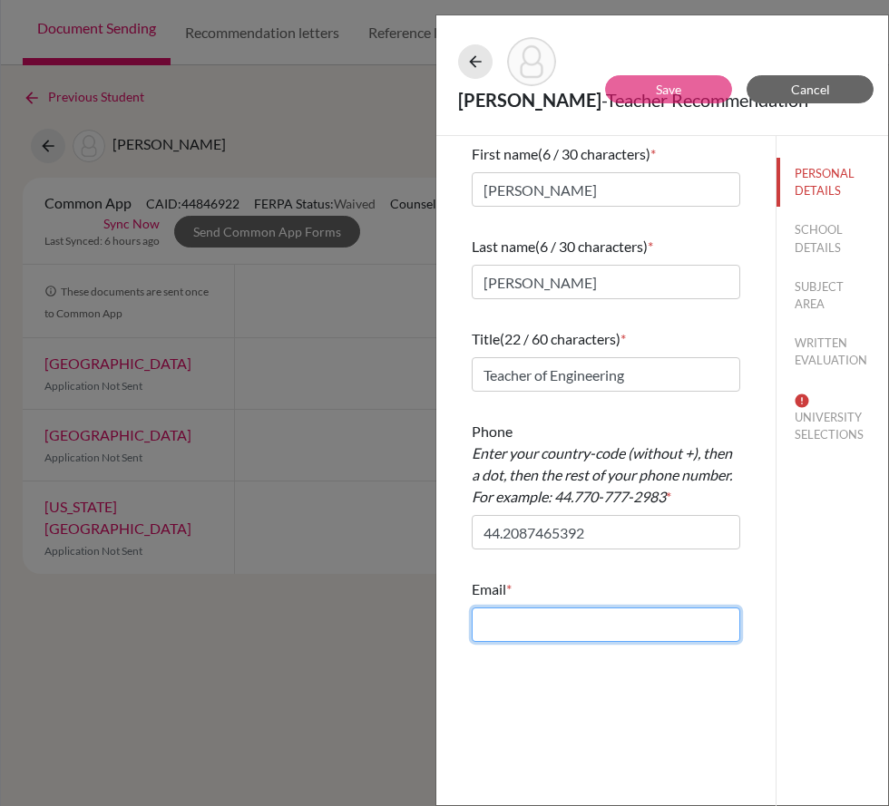
paste input "[PERSON_NAME] <[EMAIL_ADDRESS][DOMAIN_NAME]>"
drag, startPoint x: 550, startPoint y: 630, endPoint x: 342, endPoint y: 604, distance: 209.3
click at [343, 604] on div "[PERSON_NAME] - Teacher Recommendation Save Cancel First name (6 / 30 character…" at bounding box center [444, 403] width 889 height 806
click at [680, 632] on input "[EMAIL_ADDRESS][DOMAIN_NAME]>" at bounding box center [606, 625] width 268 height 34
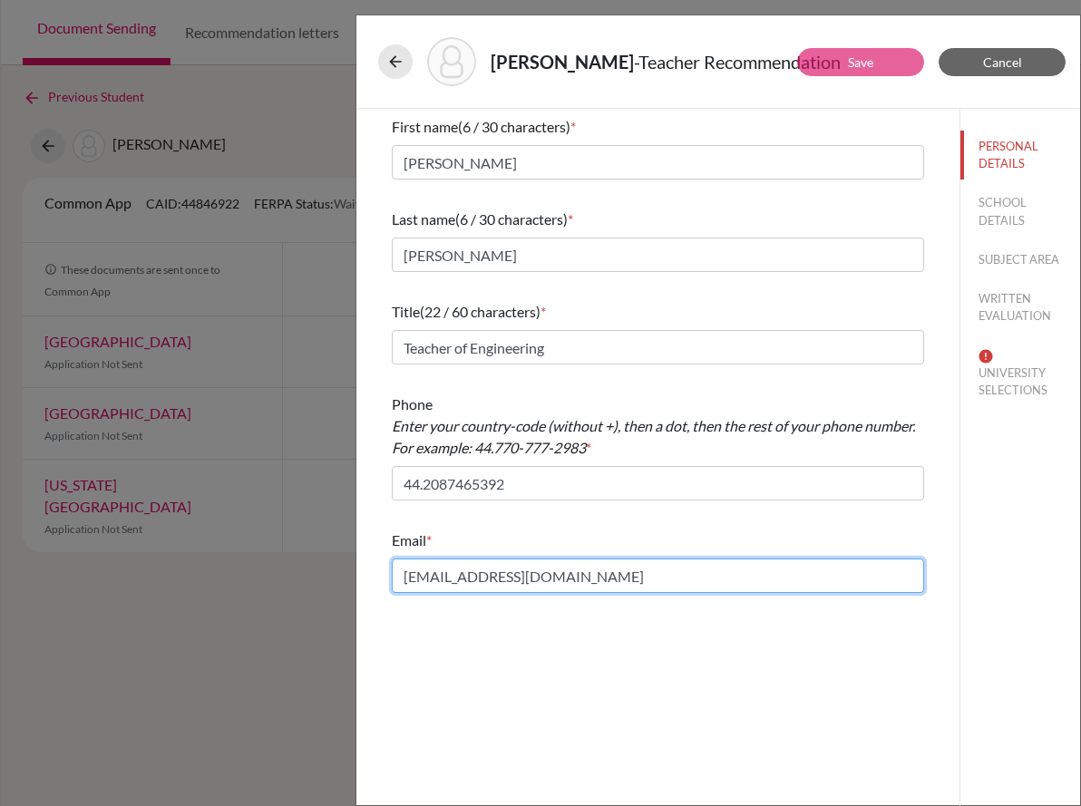
type input "[EMAIL_ADDRESS][DOMAIN_NAME]"
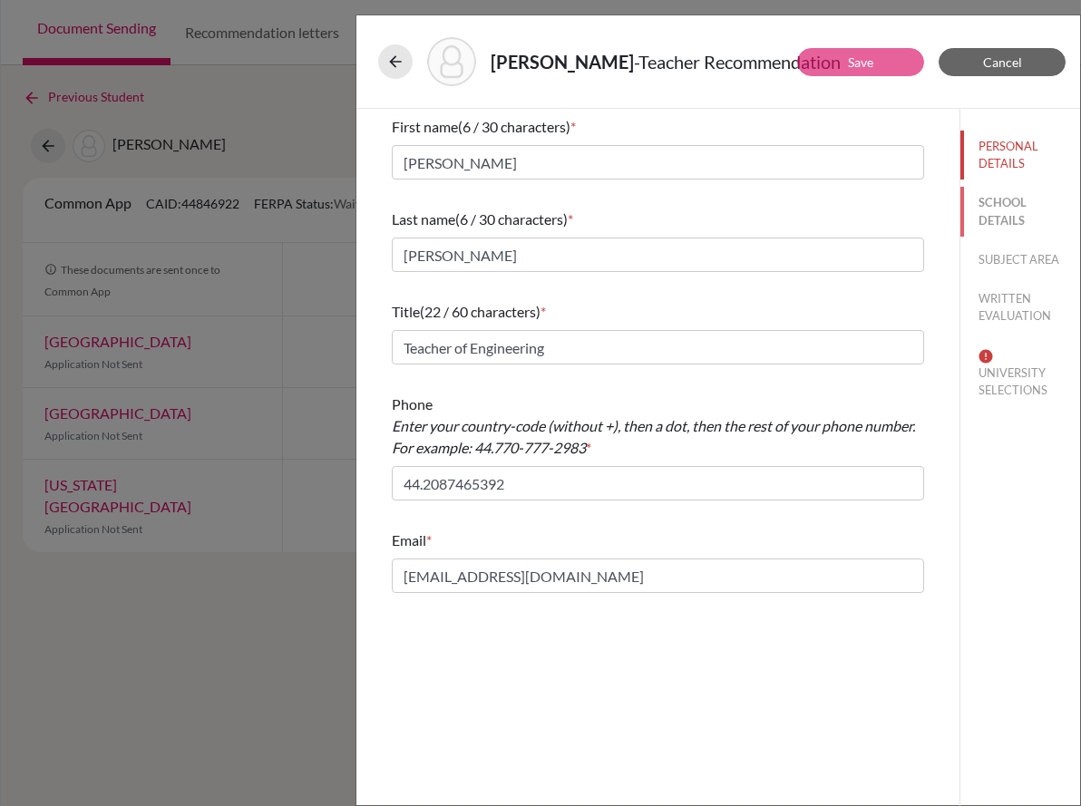
click at [1005, 207] on button "SCHOOL DETAILS" at bounding box center [1020, 211] width 120 height 49
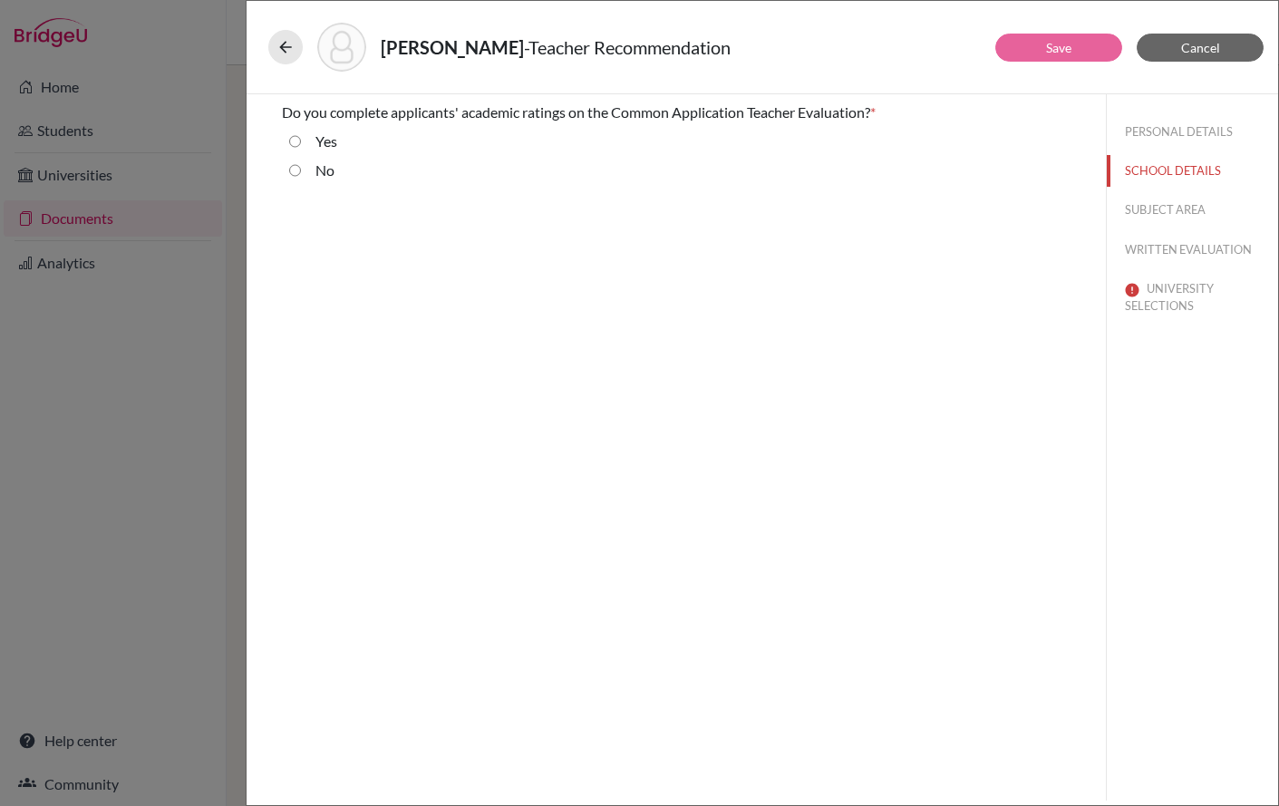
click at [314, 172] on div "No" at bounding box center [318, 174] width 34 height 29
click at [292, 167] on input "No" at bounding box center [295, 171] width 12 height 22
radio input "true"
click at [1158, 205] on button "SUBJECT AREA" at bounding box center [1192, 210] width 171 height 32
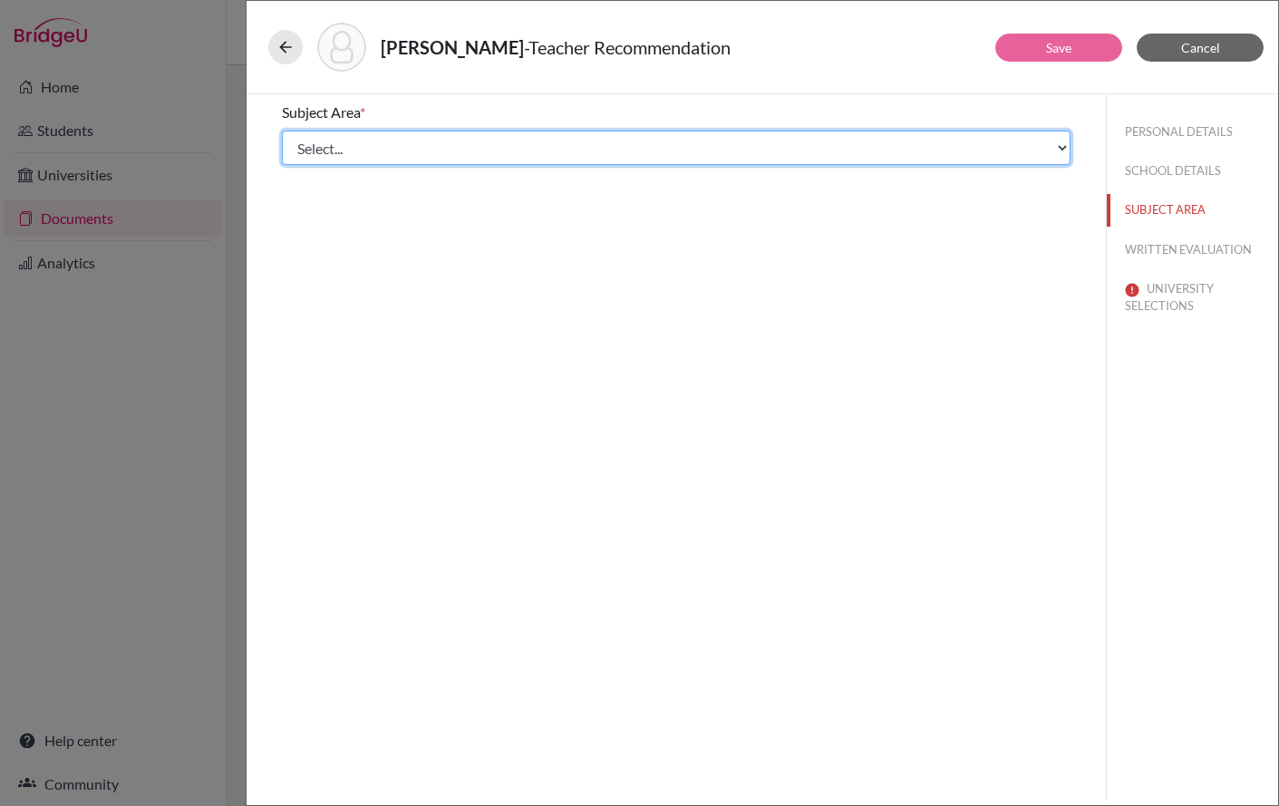
click at [677, 140] on select "Select... Math English Science World Language Social Studies Other Computer Sci…" at bounding box center [676, 148] width 789 height 34
select select "5"
click at [282, 131] on select "Select... Math English Science World Language Social Studies Other Computer Sci…" at bounding box center [676, 148] width 789 height 34
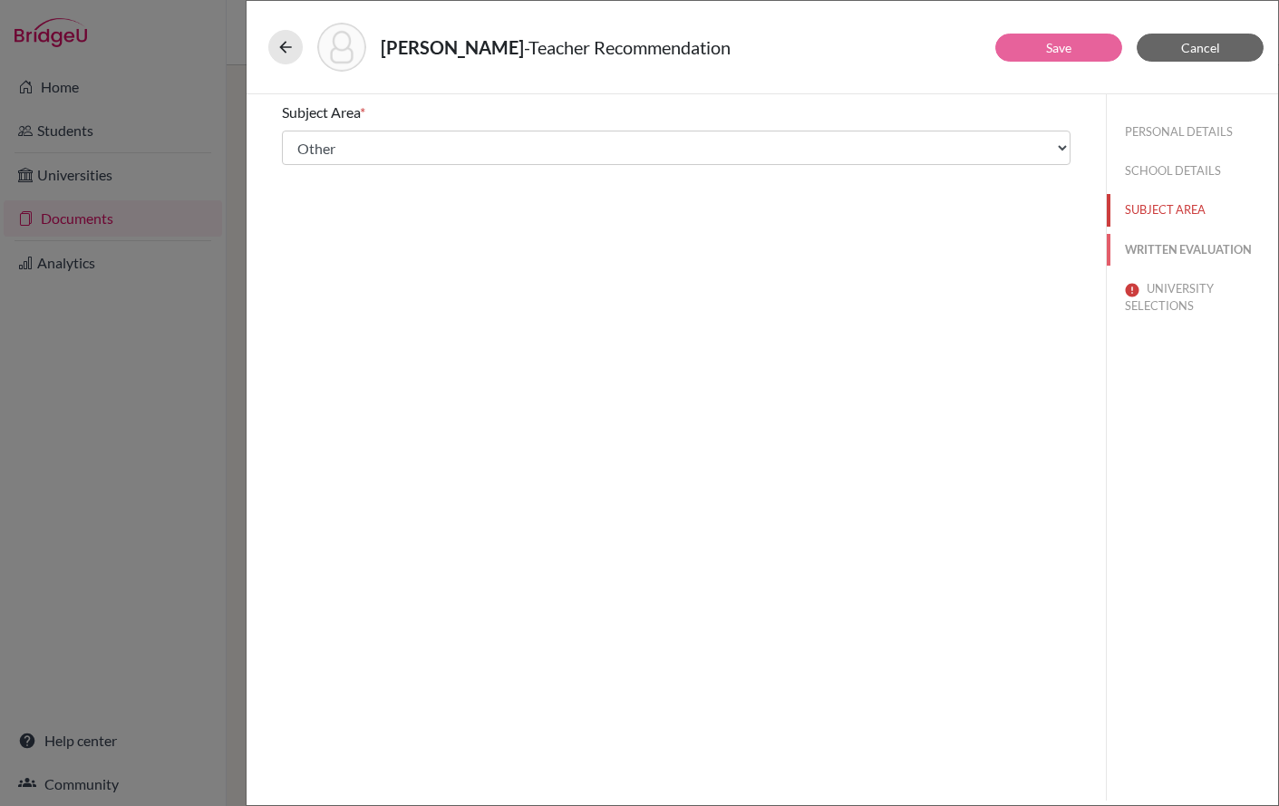
click at [1216, 248] on button "WRITTEN EVALUATION" at bounding box center [1192, 250] width 171 height 32
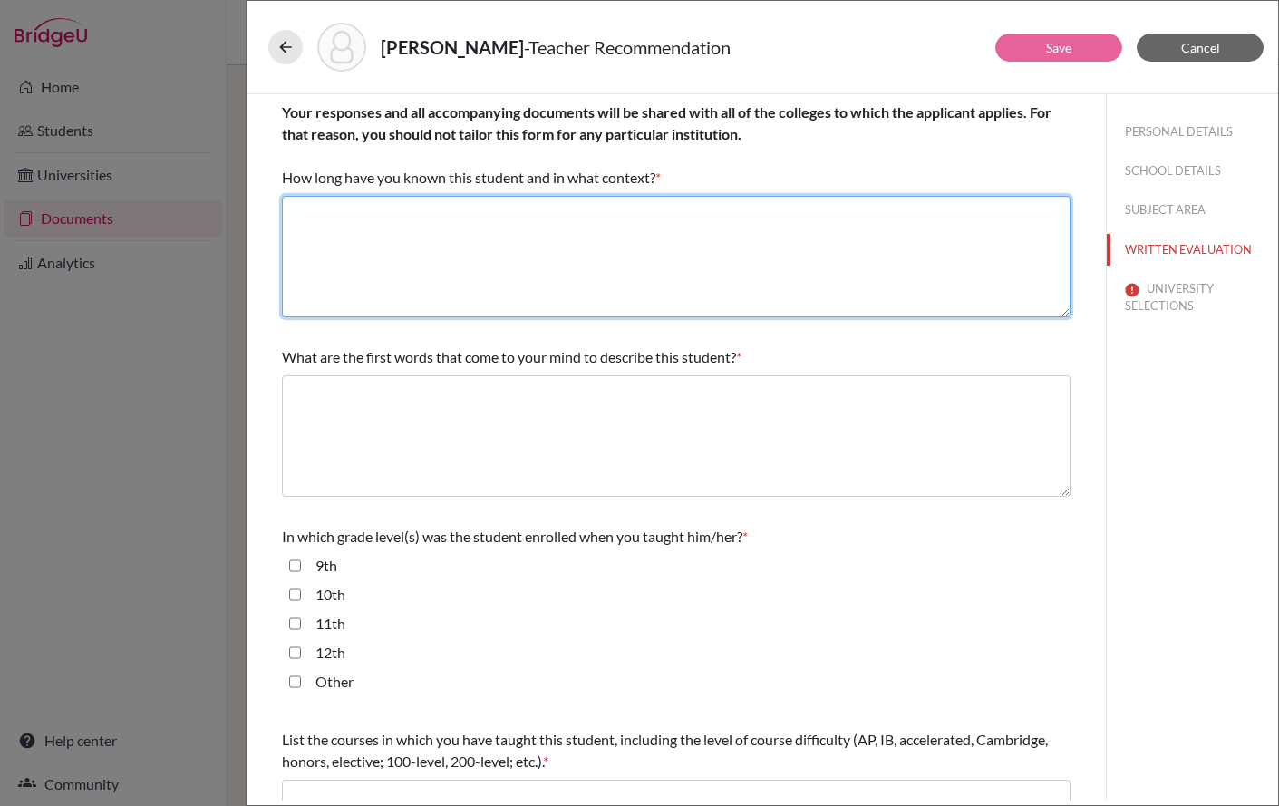
click at [798, 244] on textarea at bounding box center [676, 257] width 789 height 122
type textarea "Please see recommendation."
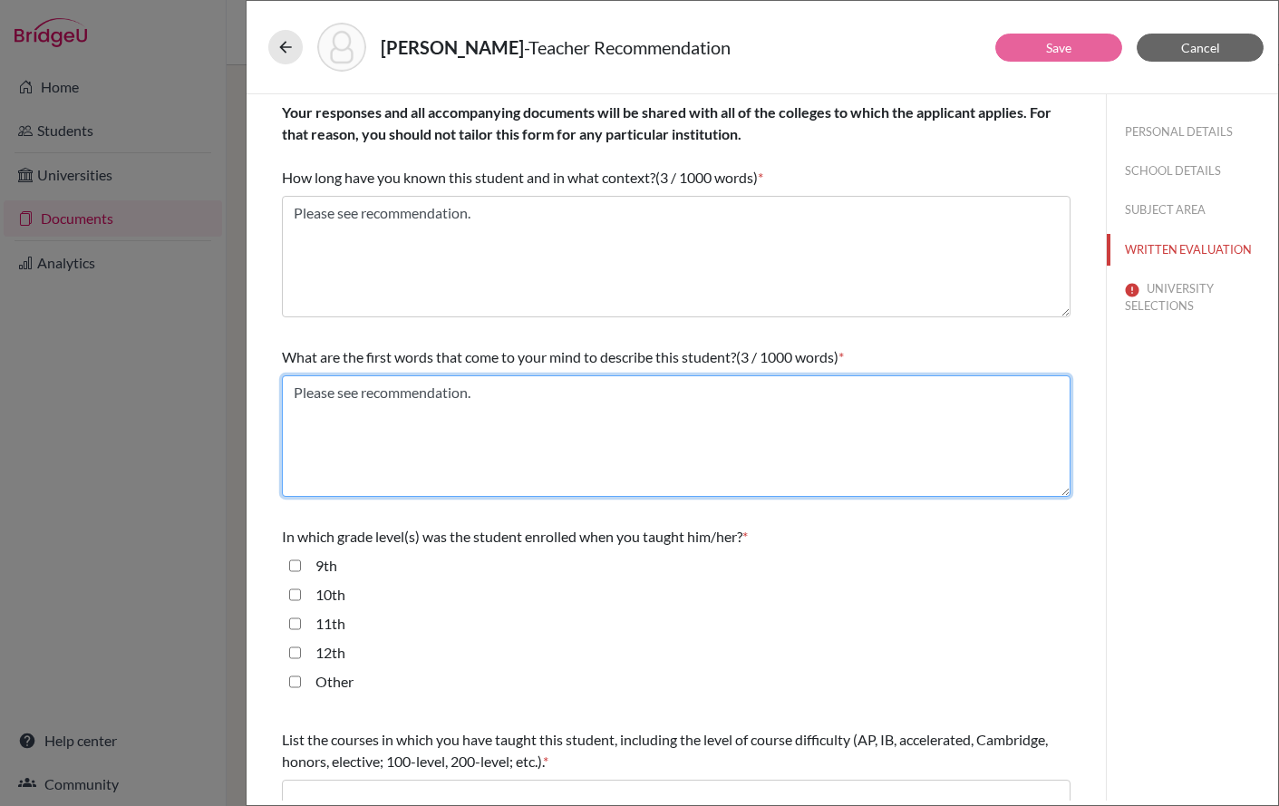
type textarea "Please see recommendation."
click at [756, 407] on textarea "Please see recommendation." at bounding box center [676, 436] width 789 height 122
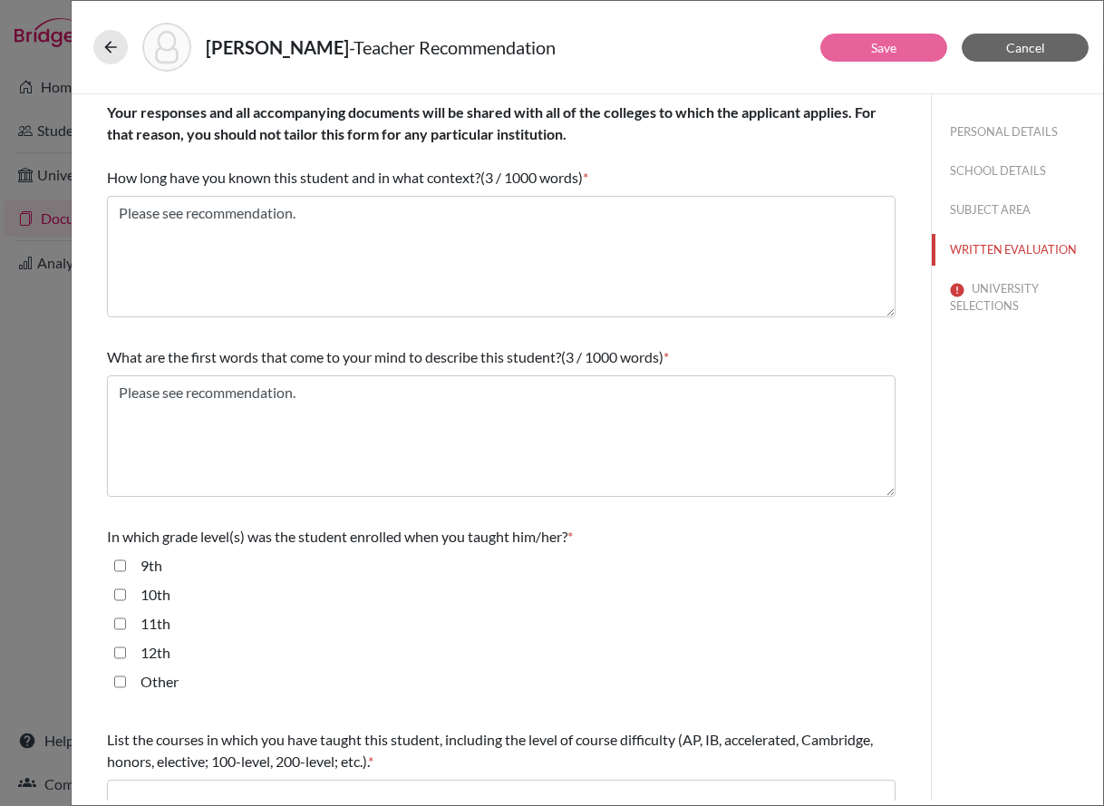
click at [149, 596] on label "10th" at bounding box center [156, 595] width 30 height 22
click at [126, 596] on input "10th" at bounding box center [120, 595] width 12 height 22
checkbox input "true"
click at [138, 635] on div "11th" at bounding box center [148, 627] width 44 height 29
click at [141, 625] on label "11th" at bounding box center [156, 624] width 30 height 22
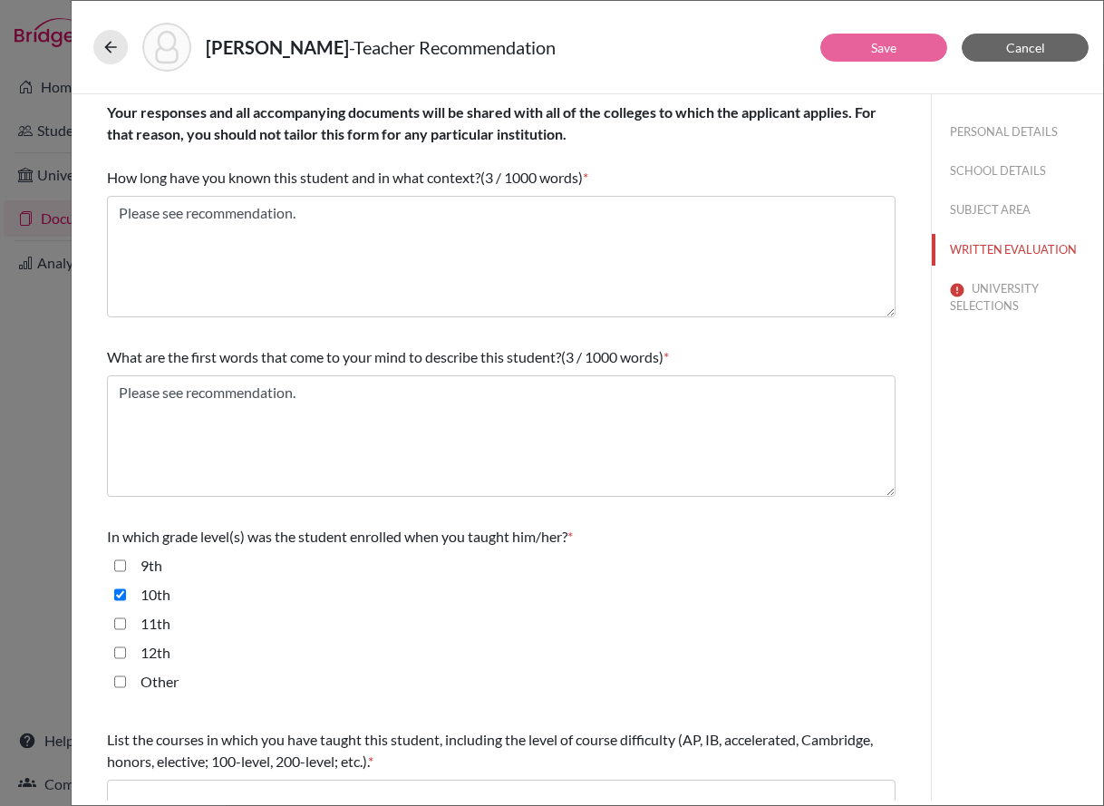
click at [126, 625] on input "11th" at bounding box center [120, 624] width 12 height 22
checkbox input "true"
click at [519, 621] on div "11th" at bounding box center [501, 627] width 789 height 29
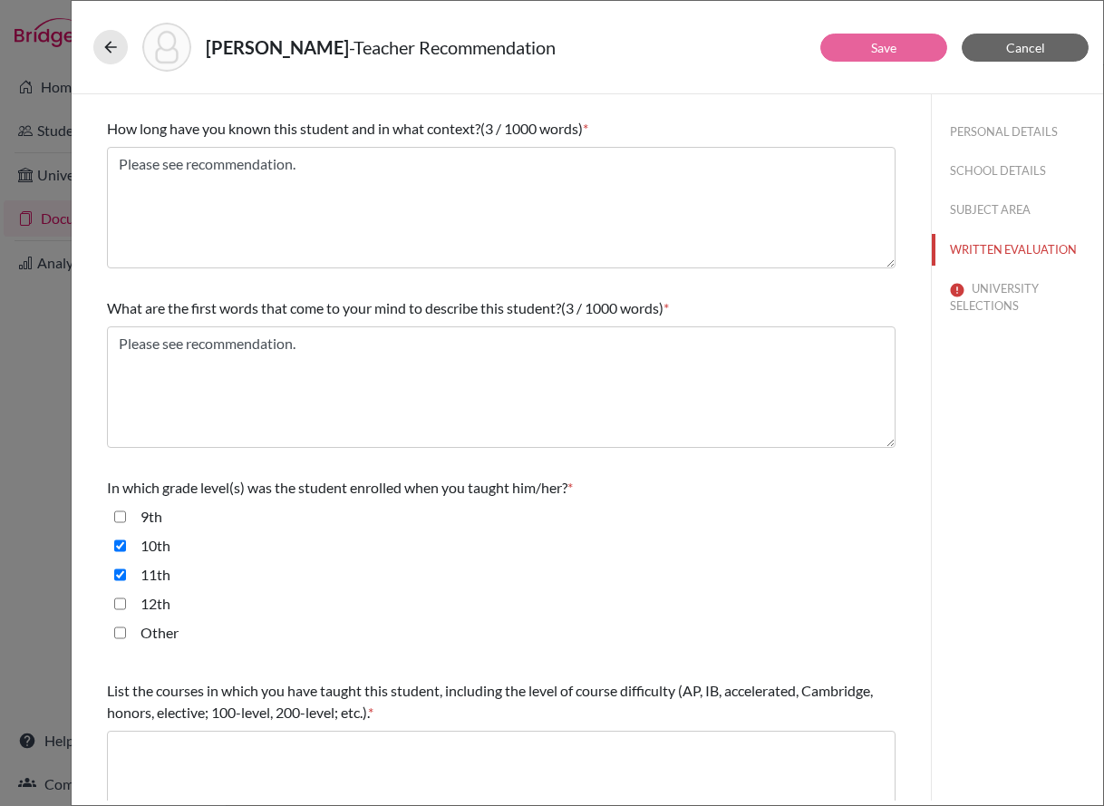
scroll to position [272, 0]
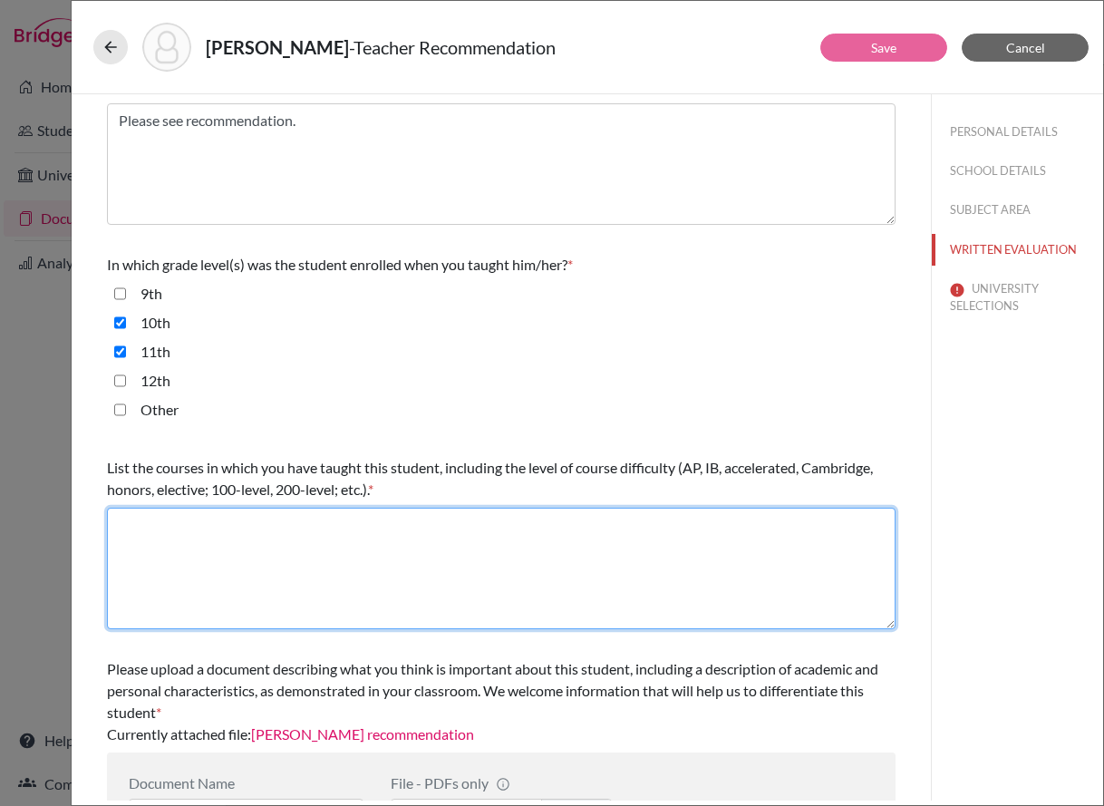
click at [478, 553] on textarea at bounding box center [501, 569] width 789 height 122
type textarea "A"
click at [443, 529] on textarea "EPQ Engineering" at bounding box center [501, 569] width 789 height 122
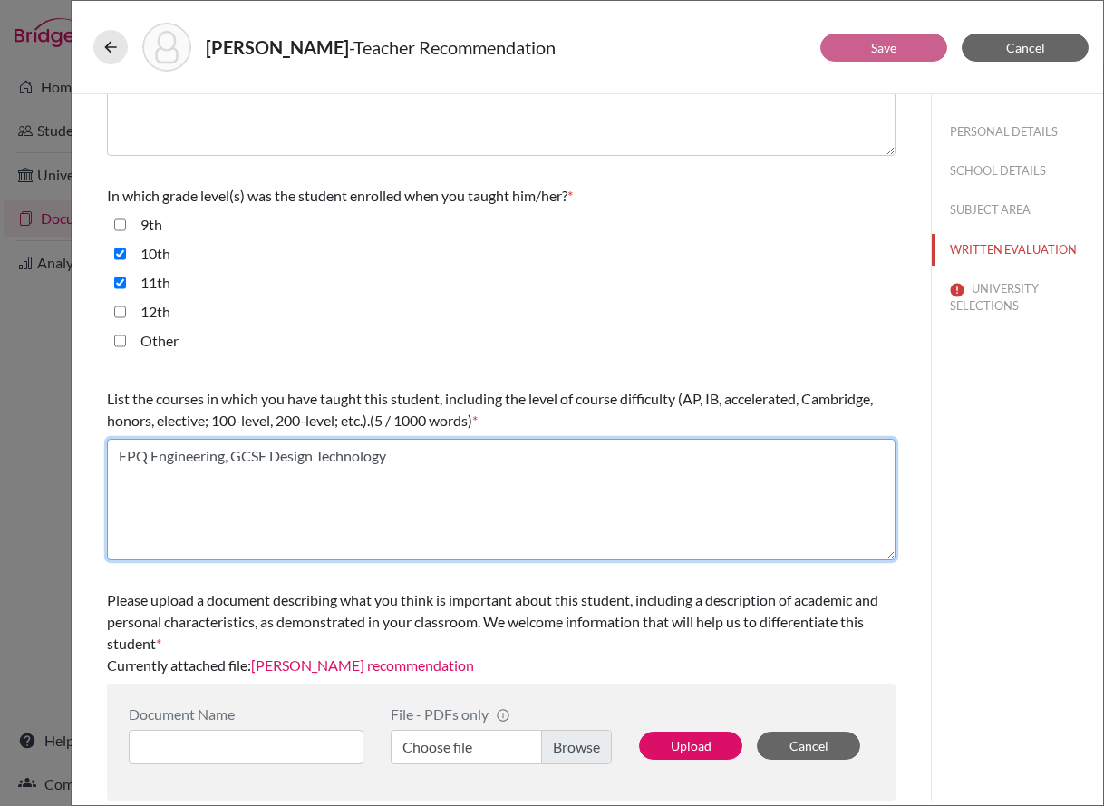
type textarea "EPQ Engineering, GCSE Design Technology"
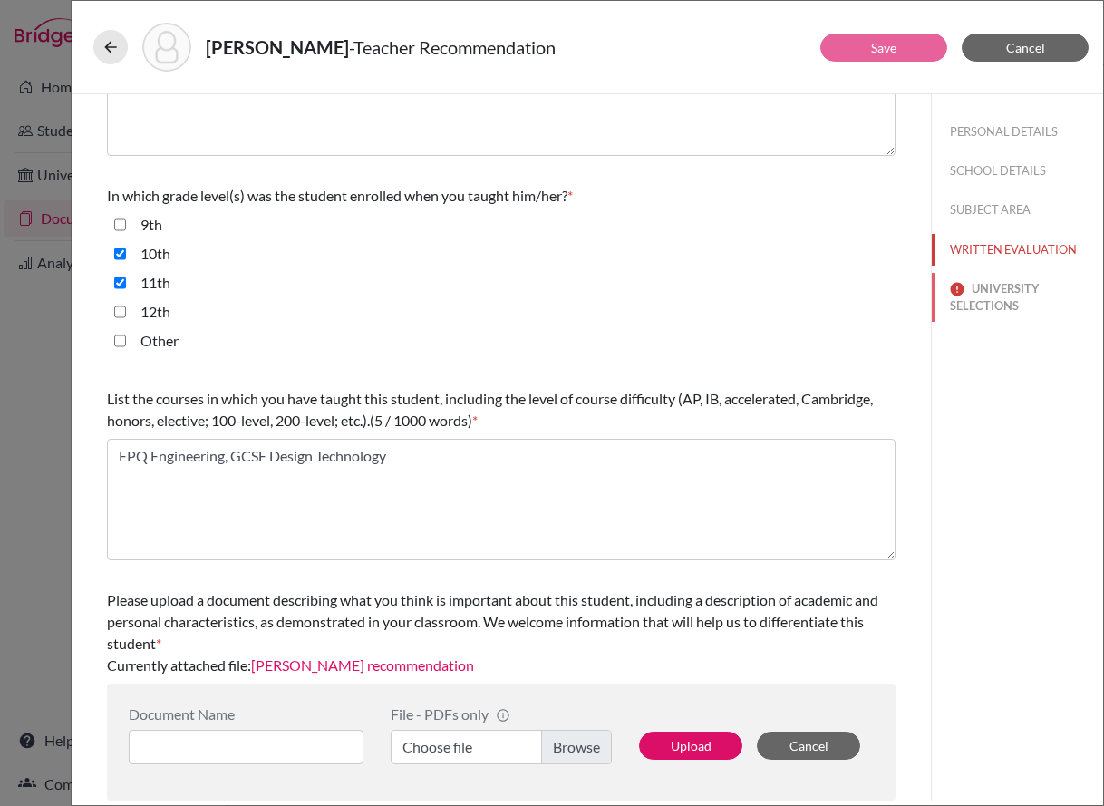
click at [1008, 278] on button "UNIVERSITY SELECTIONS" at bounding box center [1017, 297] width 171 height 49
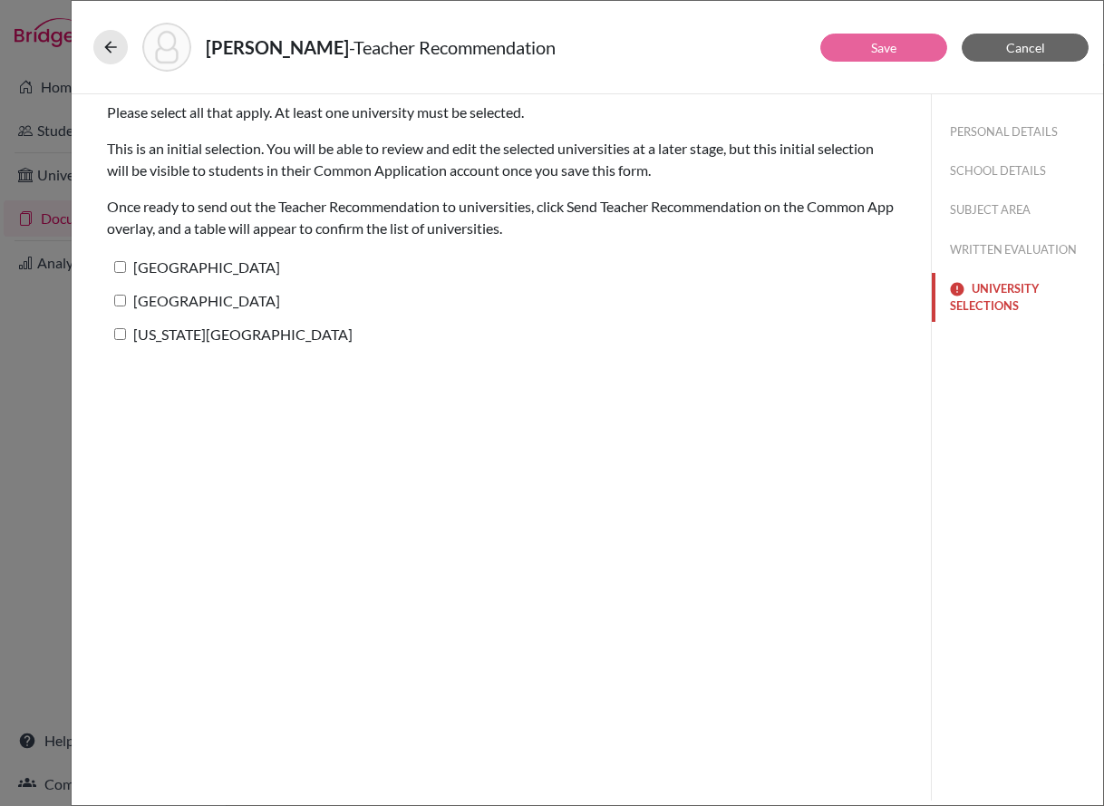
scroll to position [0, 0]
click at [1026, 46] on span "Cancel" at bounding box center [1026, 47] width 39 height 15
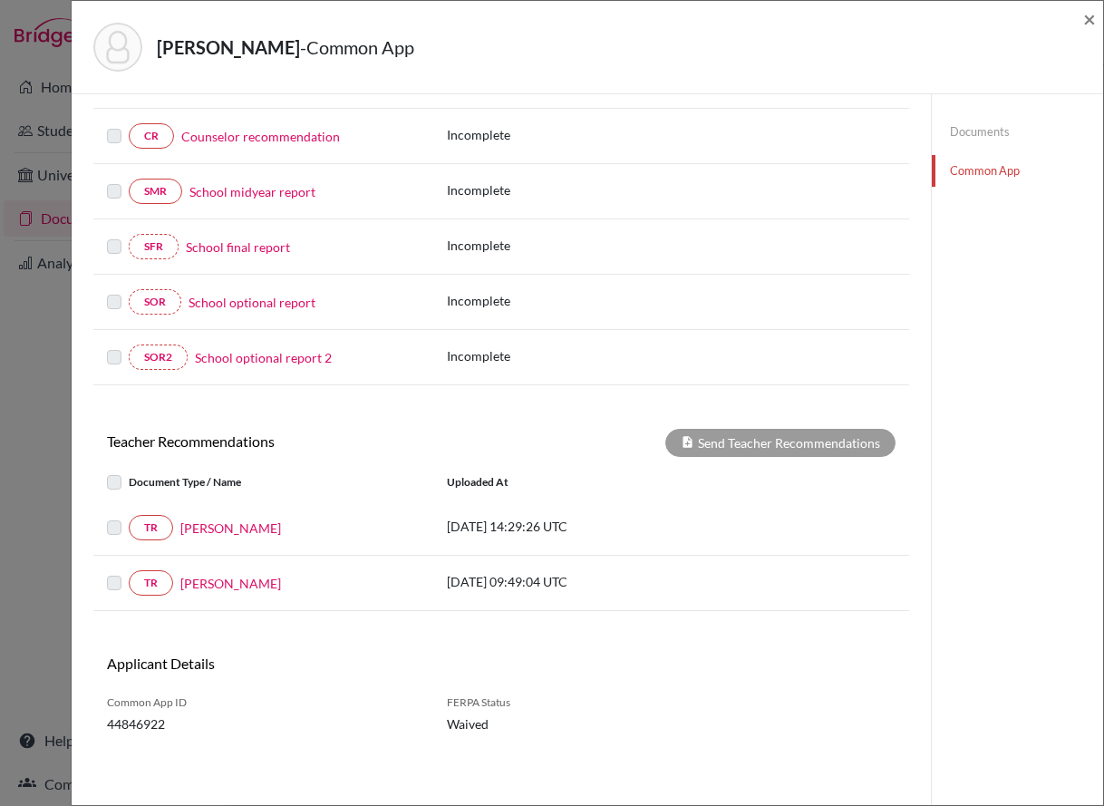
scroll to position [282, 0]
click at [231, 540] on div "TR [PERSON_NAME] [DATE] 14:29:26 UTC" at bounding box center [501, 527] width 816 height 55
click at [239, 525] on link "[PERSON_NAME]" at bounding box center [230, 527] width 101 height 19
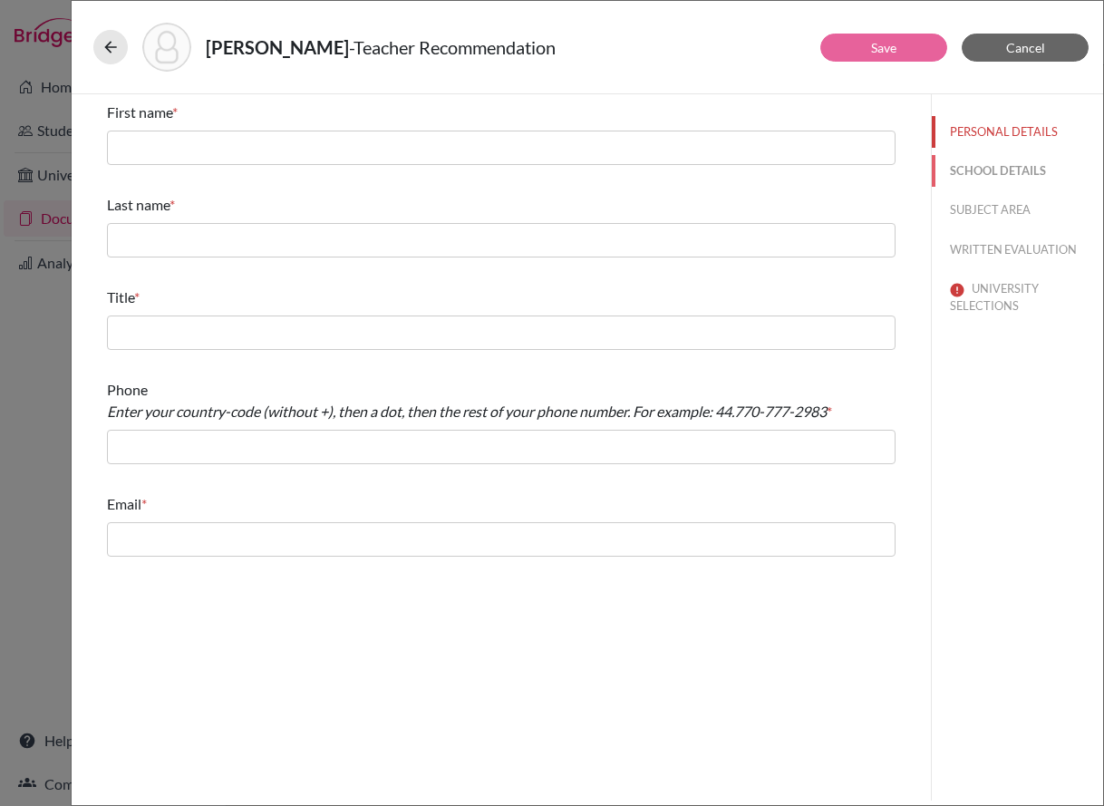
click at [1014, 160] on button "SCHOOL DETAILS" at bounding box center [1017, 171] width 171 height 32
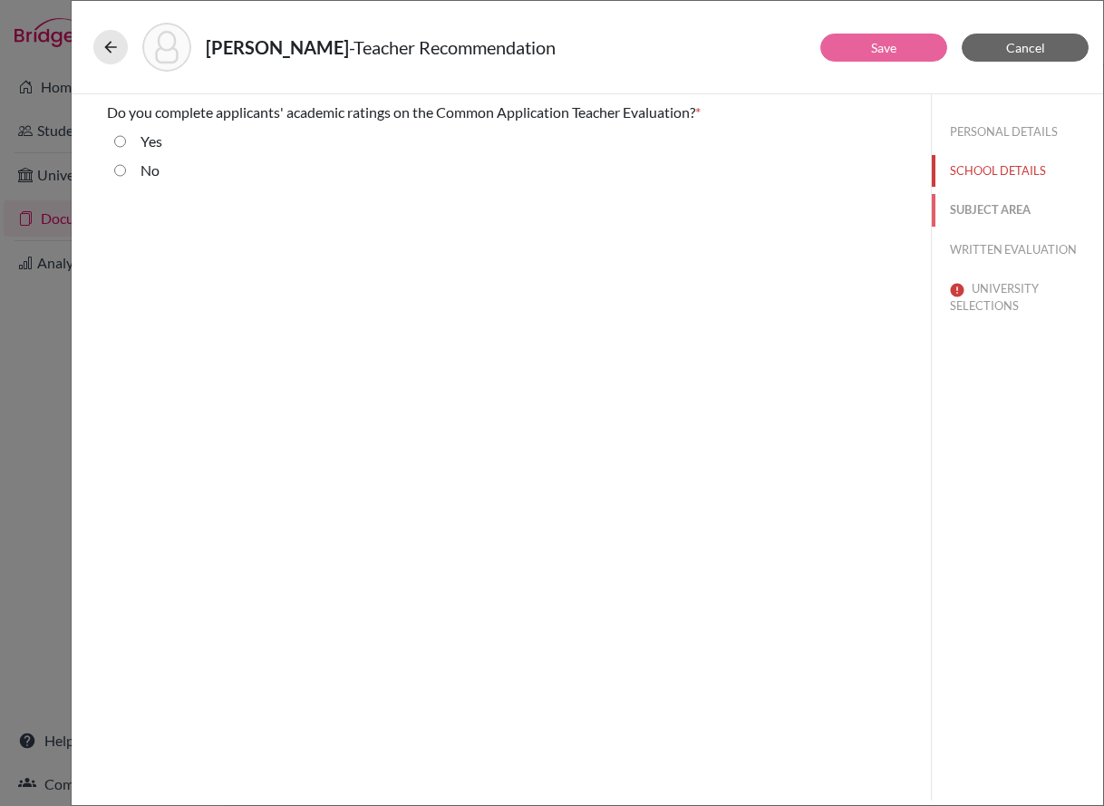
click at [1008, 207] on button "SUBJECT AREA" at bounding box center [1017, 210] width 171 height 32
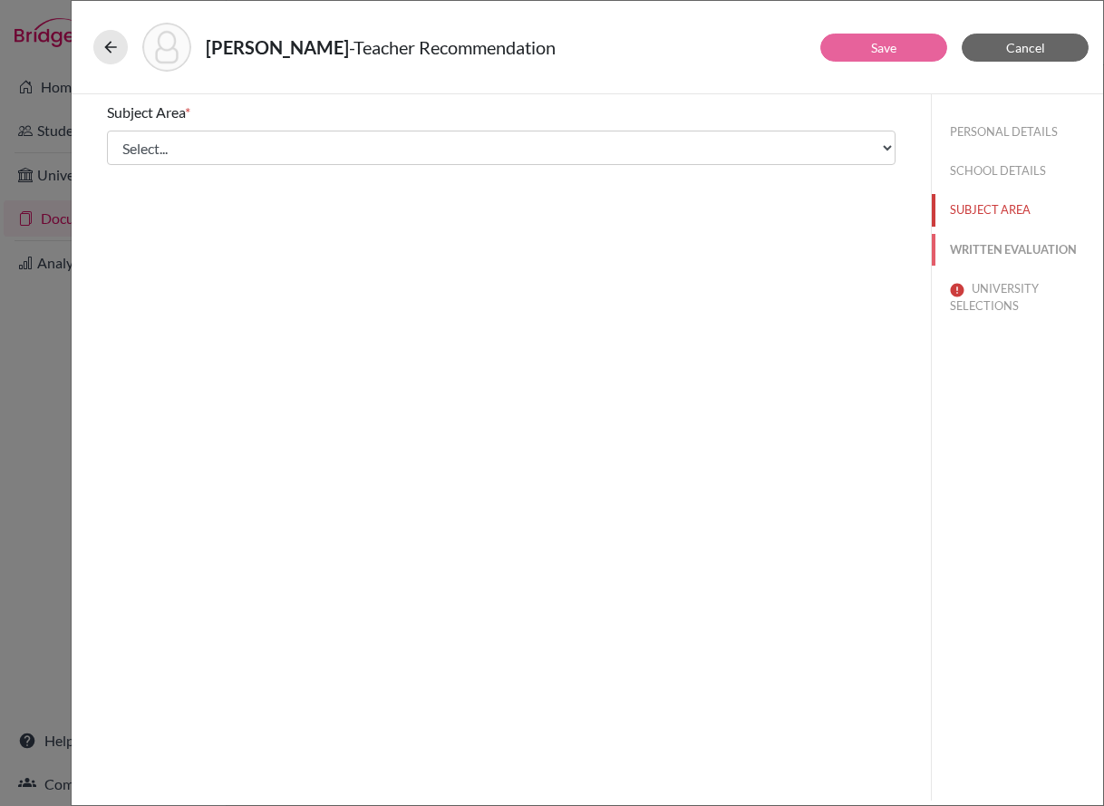
click at [1007, 258] on button "WRITTEN EVALUATION" at bounding box center [1017, 250] width 171 height 32
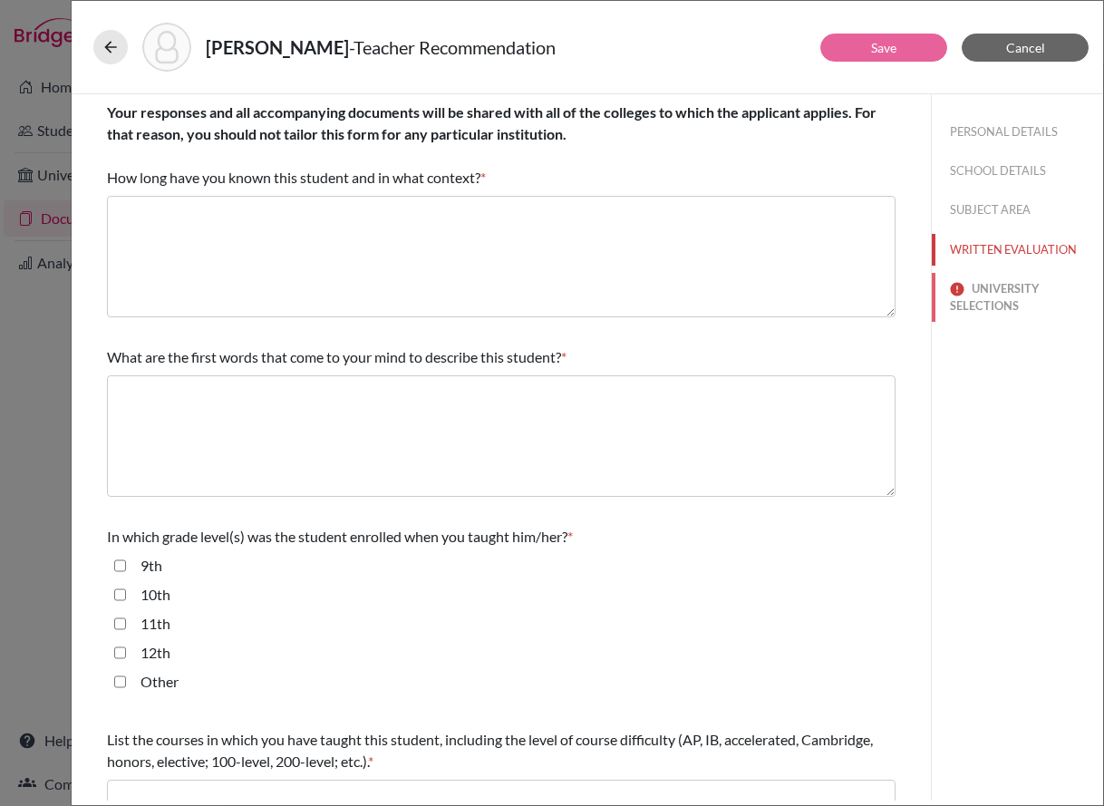
click at [1000, 295] on button "UNIVERSITY SELECTIONS" at bounding box center [1017, 297] width 171 height 49
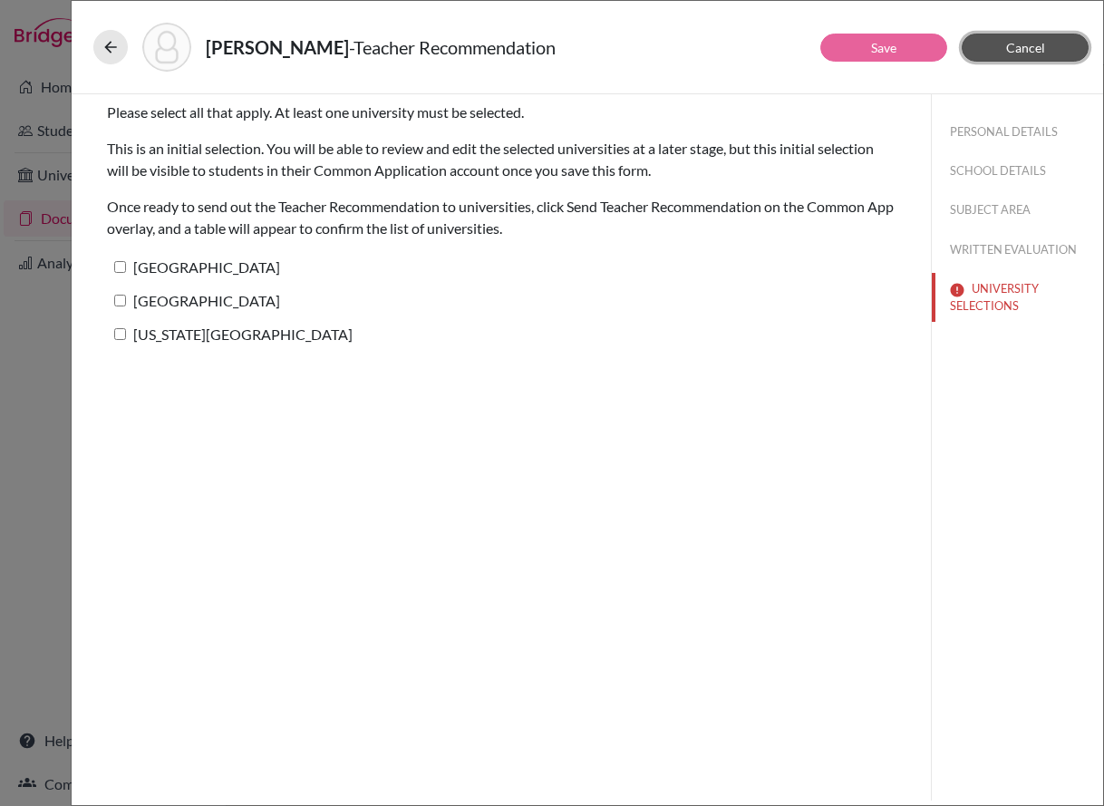
click at [999, 40] on button "Cancel" at bounding box center [1025, 48] width 127 height 28
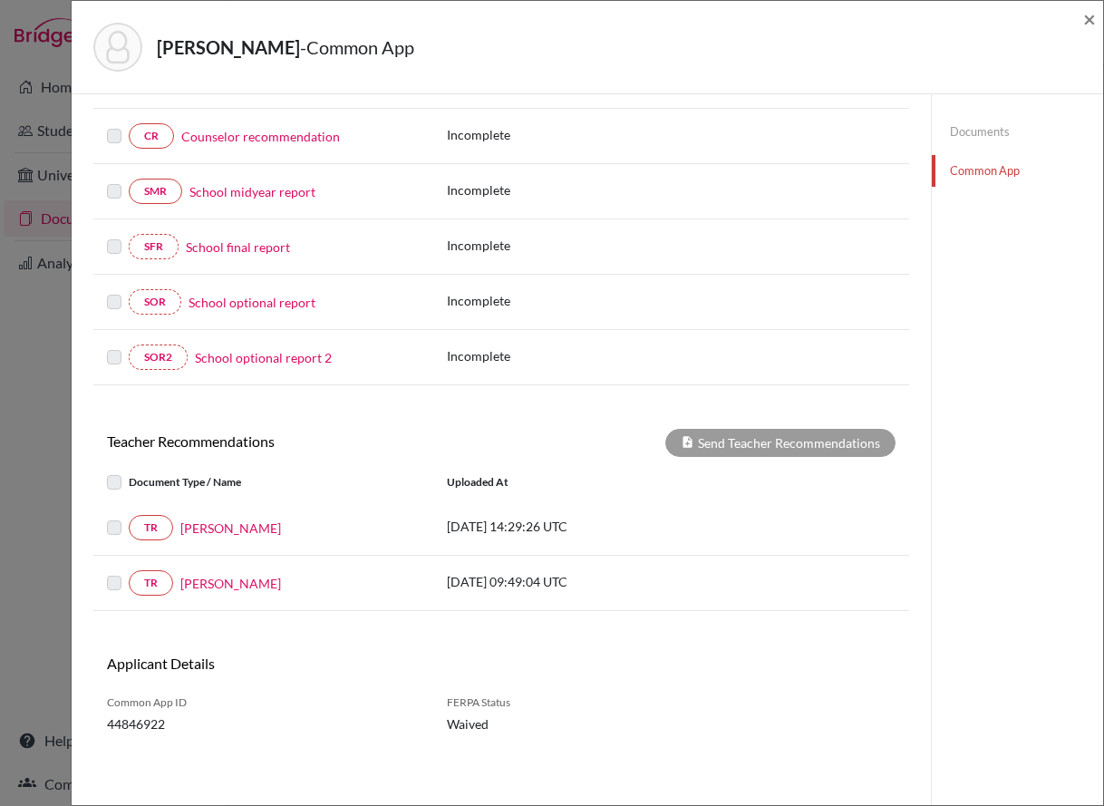
scroll to position [282, 0]
click at [231, 525] on link "[PERSON_NAME]" at bounding box center [230, 527] width 101 height 19
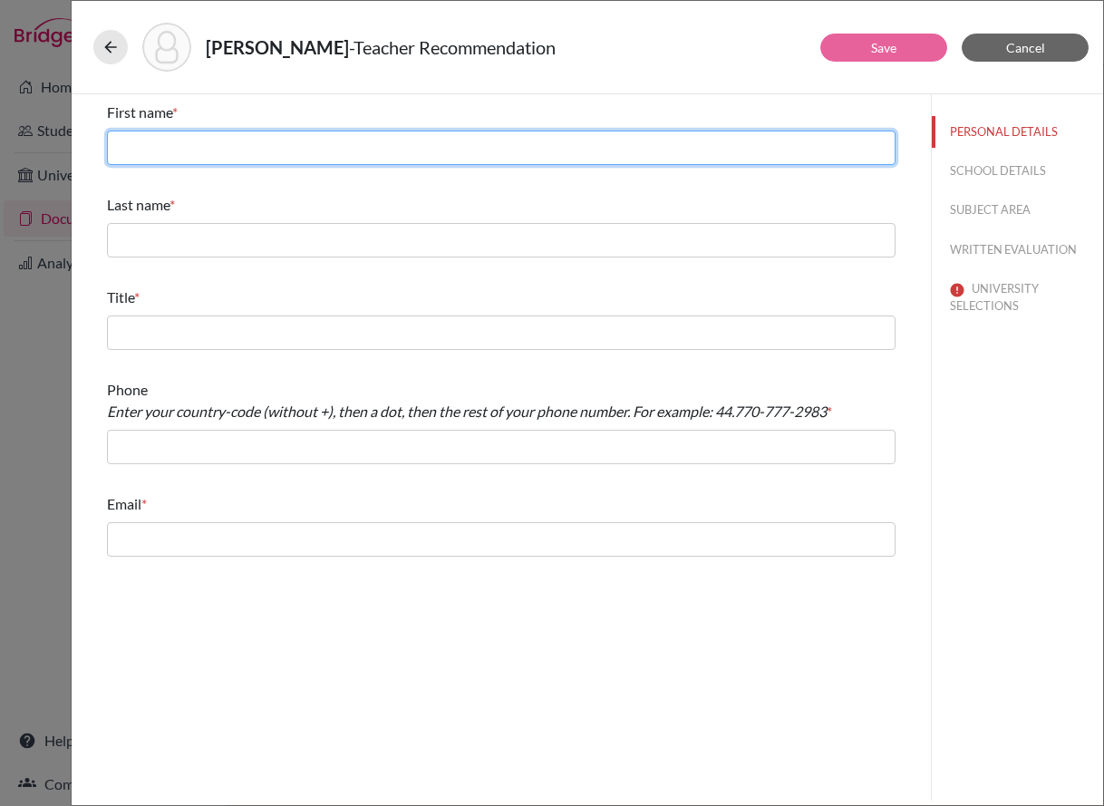
click at [173, 134] on input "text" at bounding box center [501, 148] width 789 height 34
type input "[PERSON_NAME]"
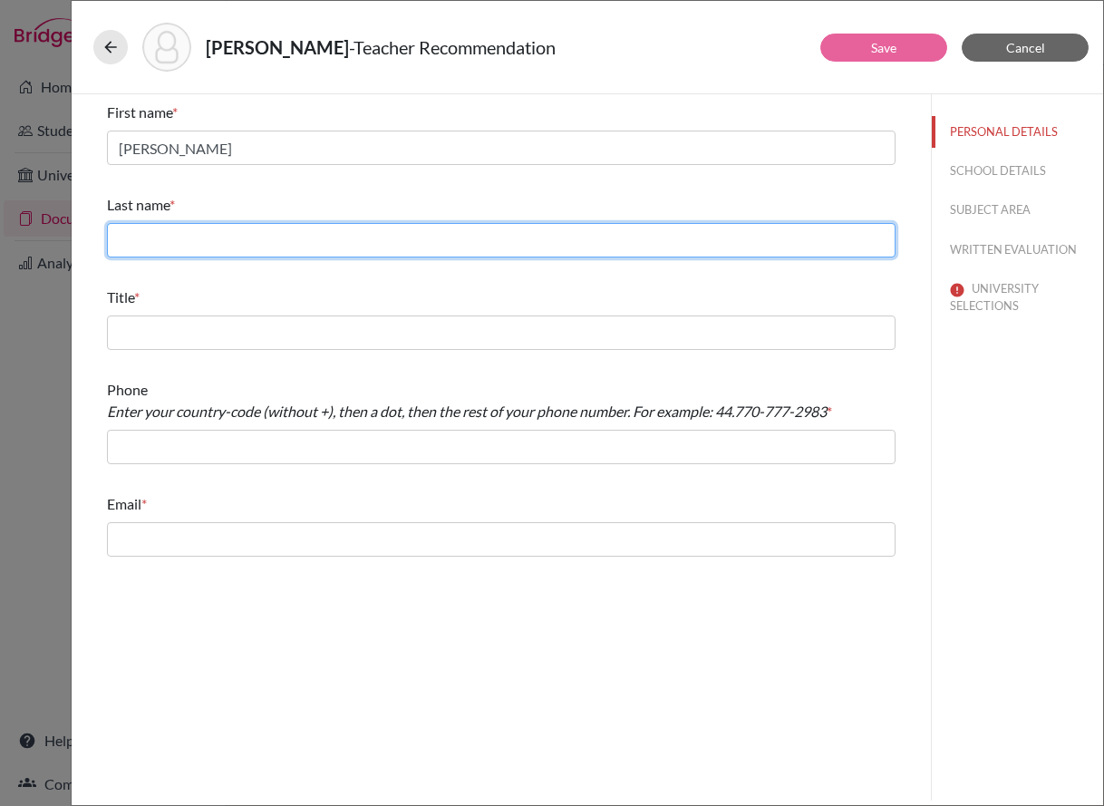
type input "[PERSON_NAME]"
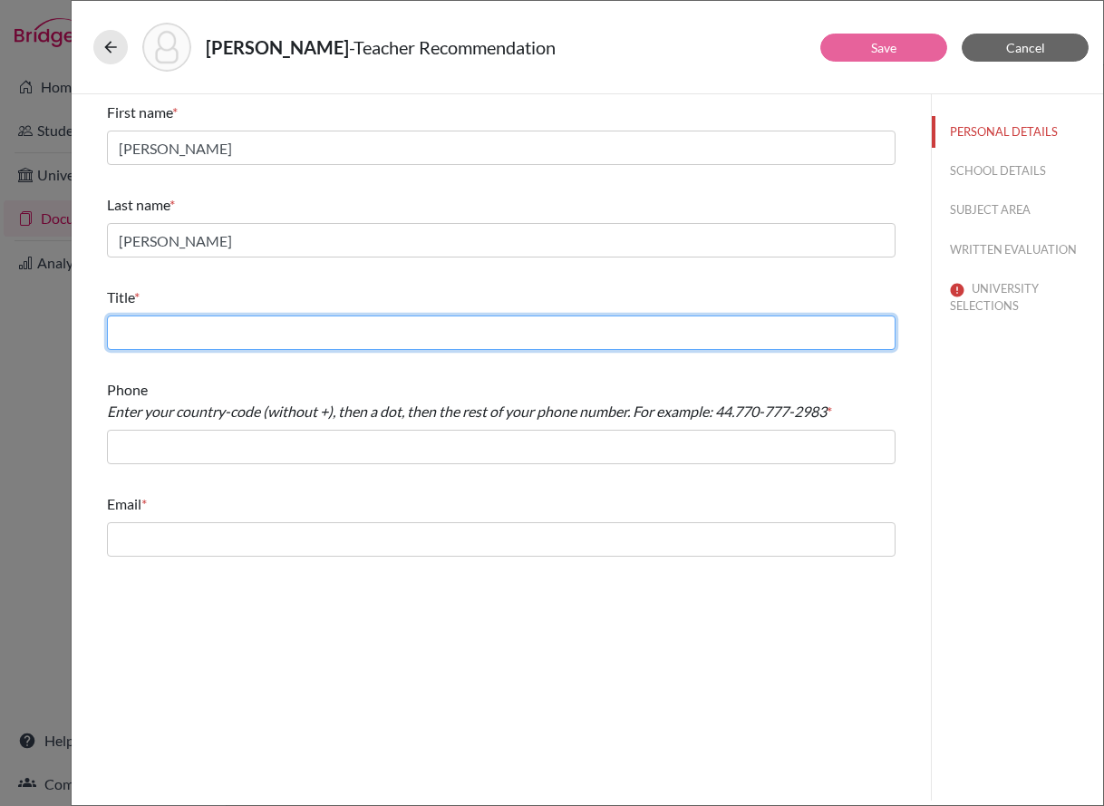
type input "Teacher of Engineering"
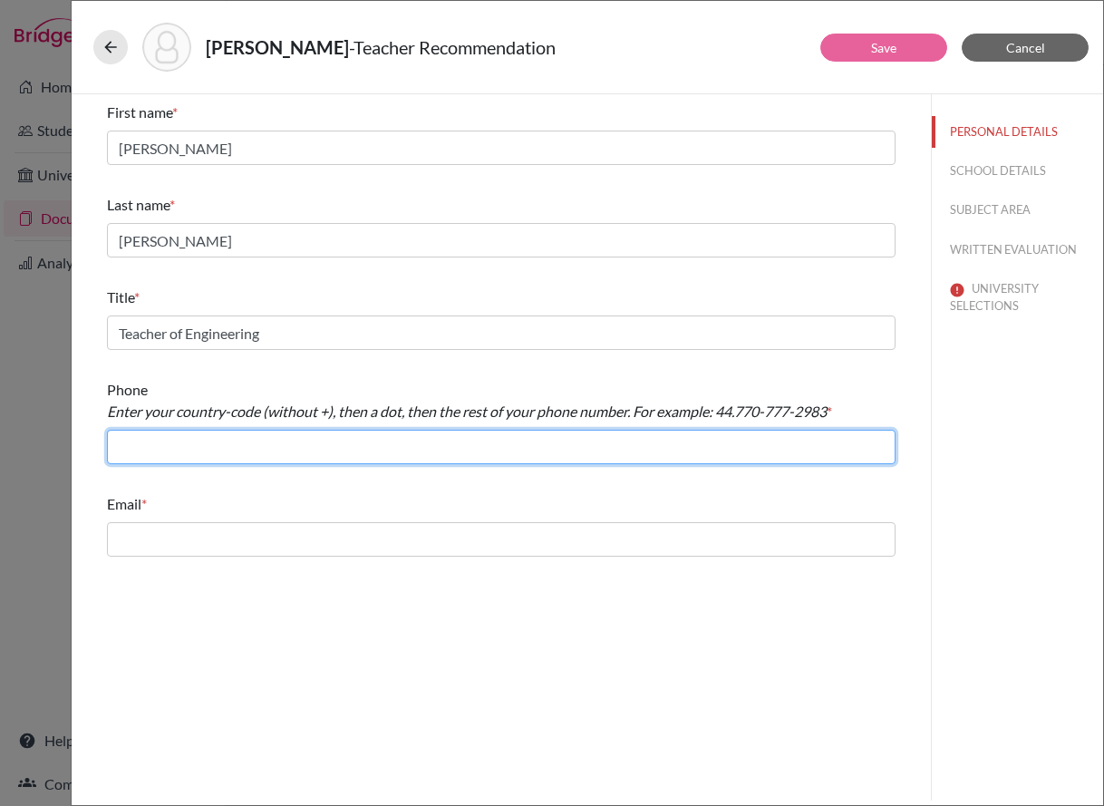
type input "44.2087465392"
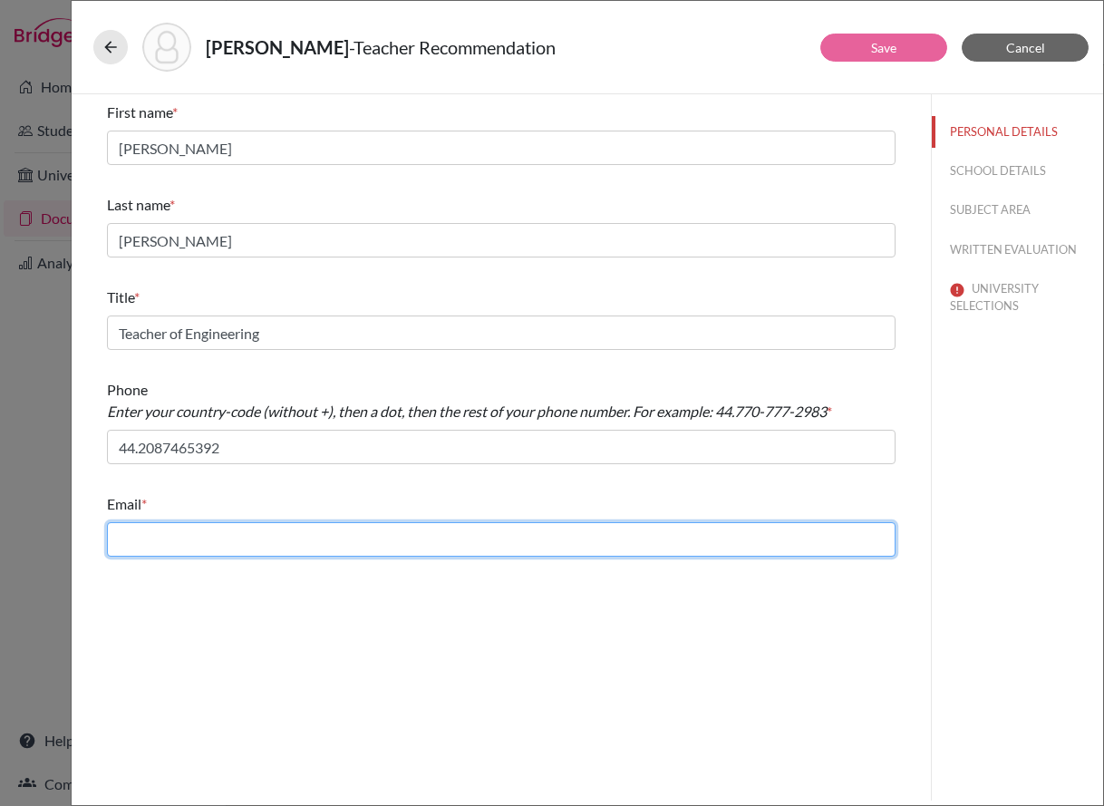
type input "[EMAIL_ADDRESS][DOMAIN_NAME]"
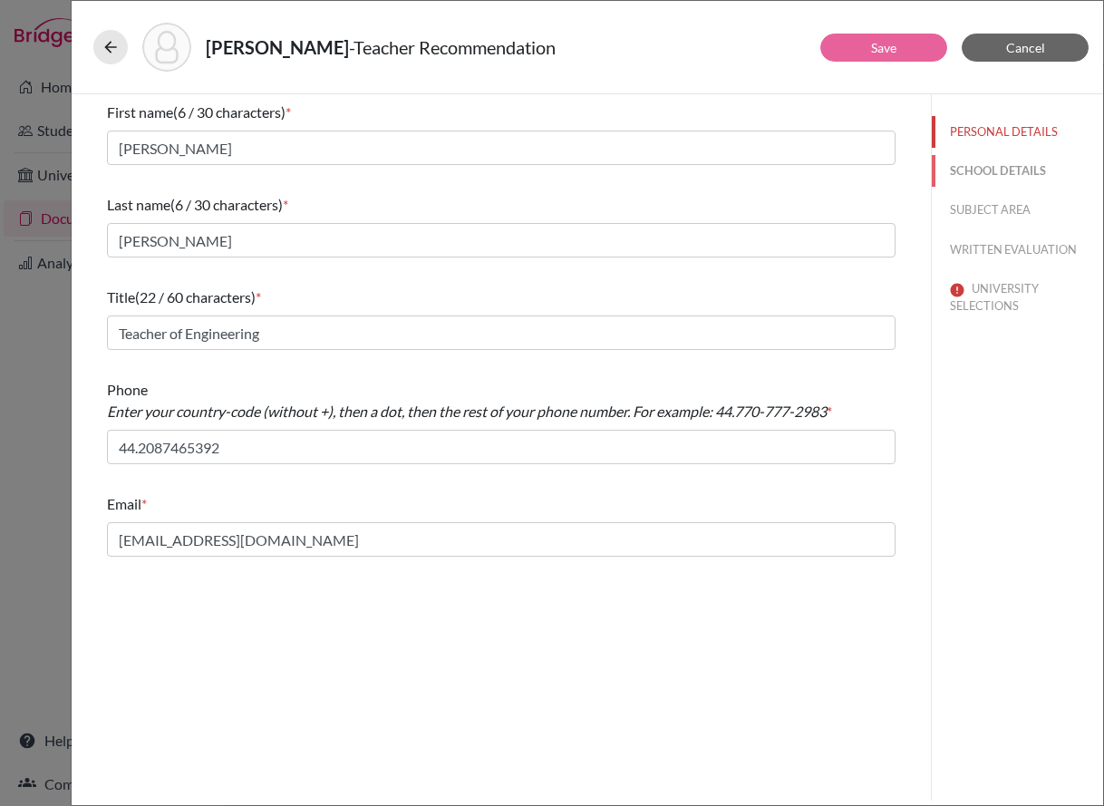
click at [1000, 170] on button "SCHOOL DETAILS" at bounding box center [1017, 171] width 171 height 32
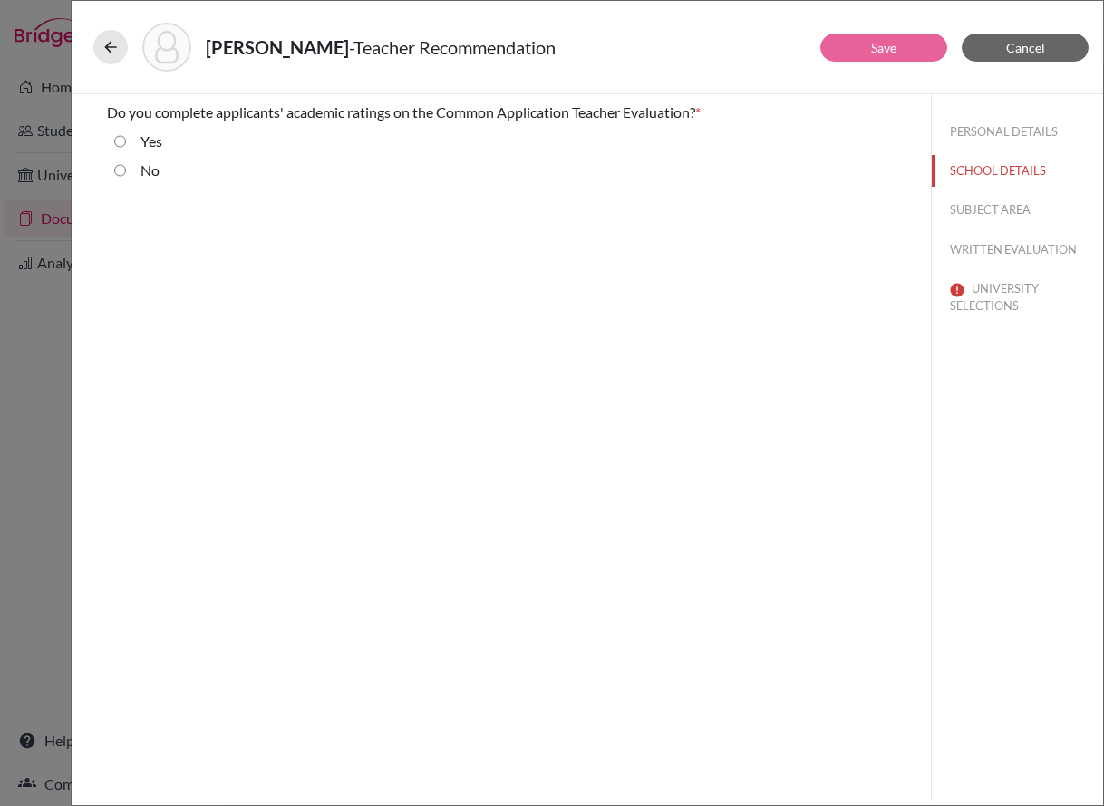
click at [147, 166] on label "No" at bounding box center [150, 171] width 19 height 22
click at [126, 166] on input "No" at bounding box center [120, 171] width 12 height 22
radio input "true"
click at [992, 214] on button "SUBJECT AREA" at bounding box center [1017, 210] width 171 height 32
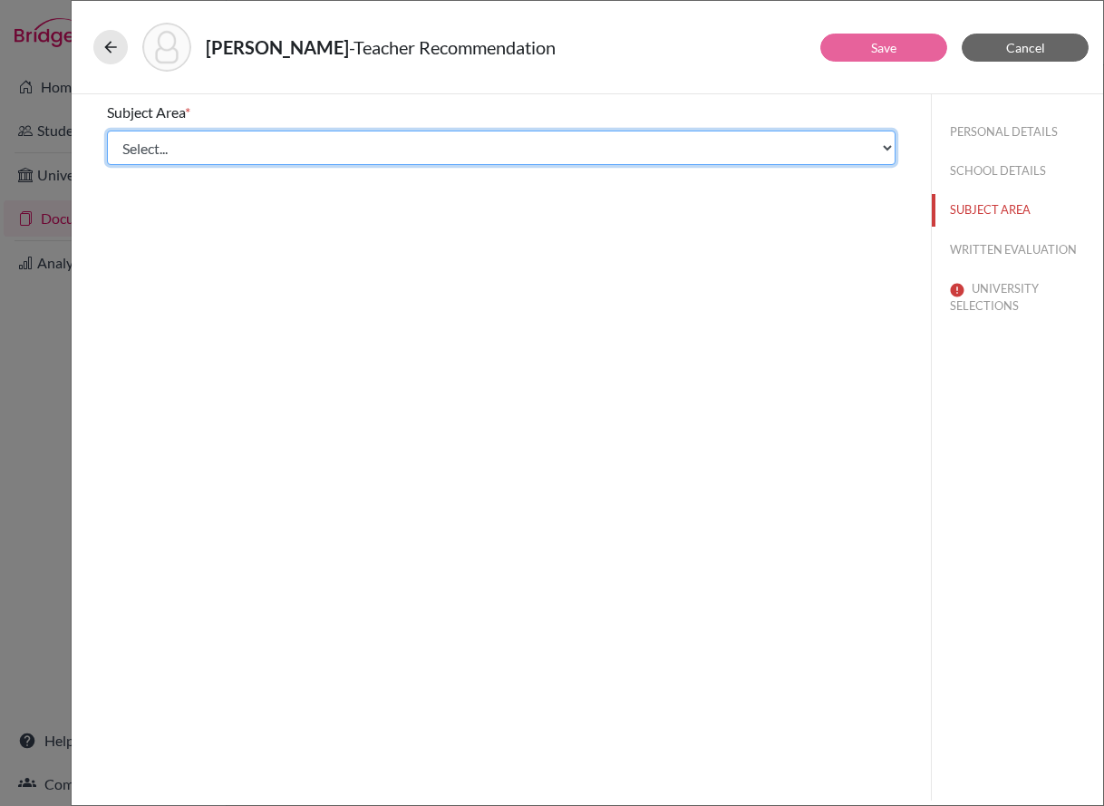
click at [307, 160] on select "Select... Math English Science World Language Social Studies Other Computer Sci…" at bounding box center [501, 148] width 789 height 34
select select "4"
click at [107, 131] on select "Select... Math English Science World Language Social Studies Other Computer Sci…" at bounding box center [501, 148] width 789 height 34
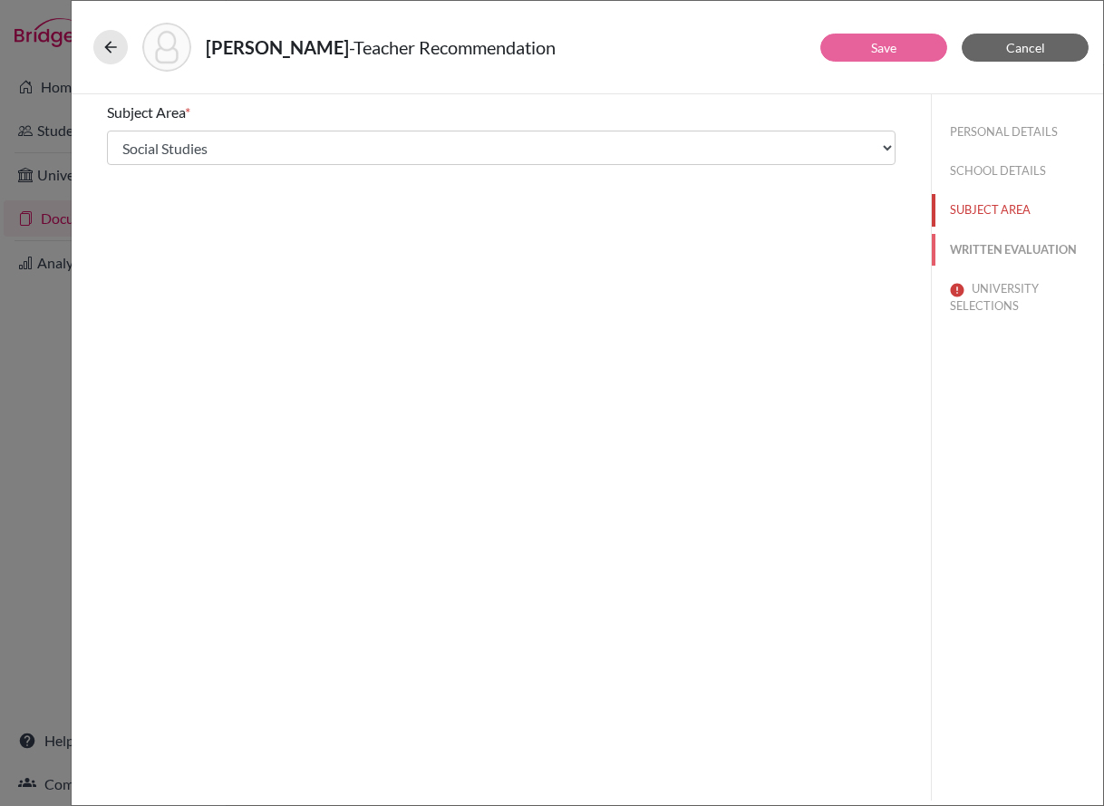
click at [978, 261] on button "WRITTEN EVALUATION" at bounding box center [1017, 250] width 171 height 32
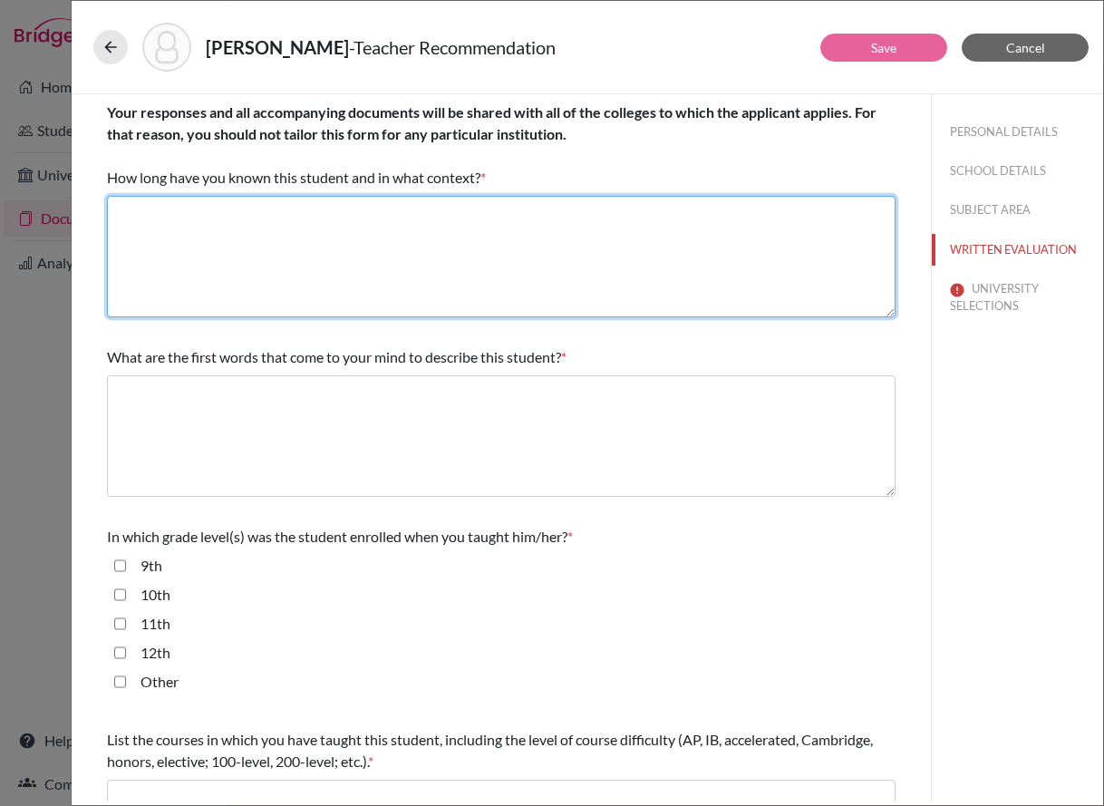
click at [520, 258] on textarea at bounding box center [501, 257] width 789 height 122
type textarea "Please see recommendation letter."
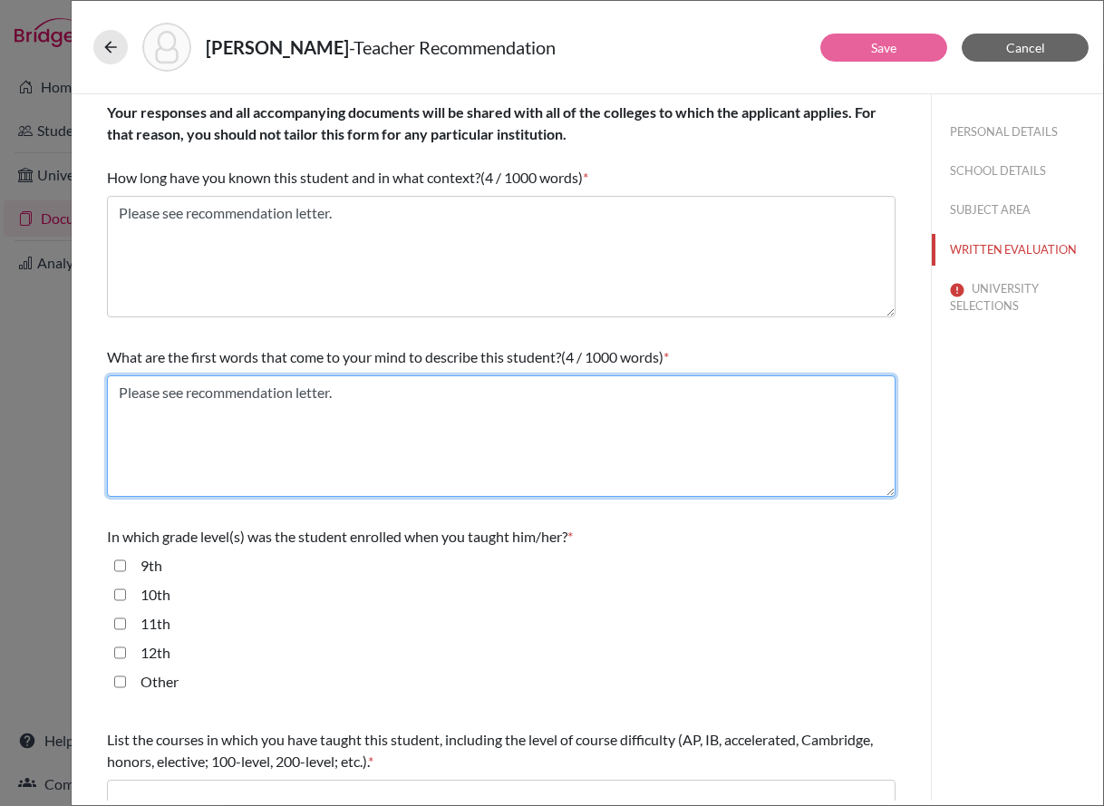
type textarea "Please see recommendation letter."
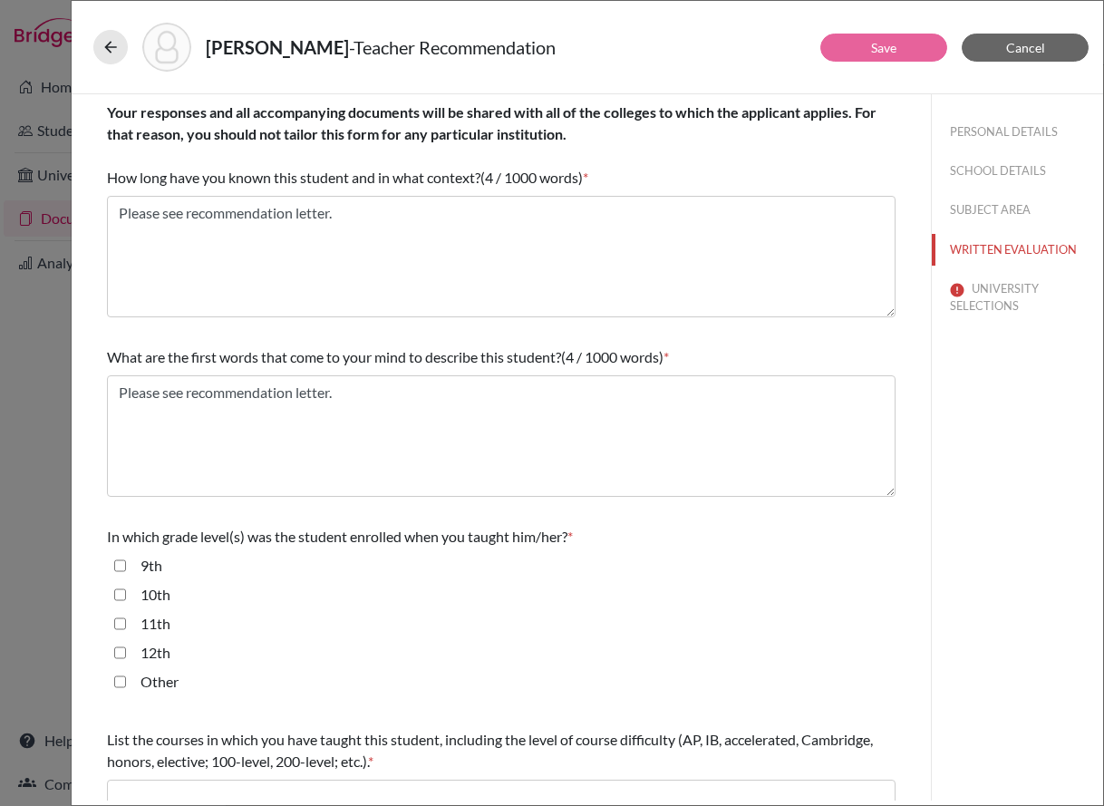
click at [119, 594] on input "10th" at bounding box center [120, 595] width 12 height 22
checkbox input "true"
click at [115, 627] on input "11th" at bounding box center [120, 624] width 12 height 22
checkbox input "true"
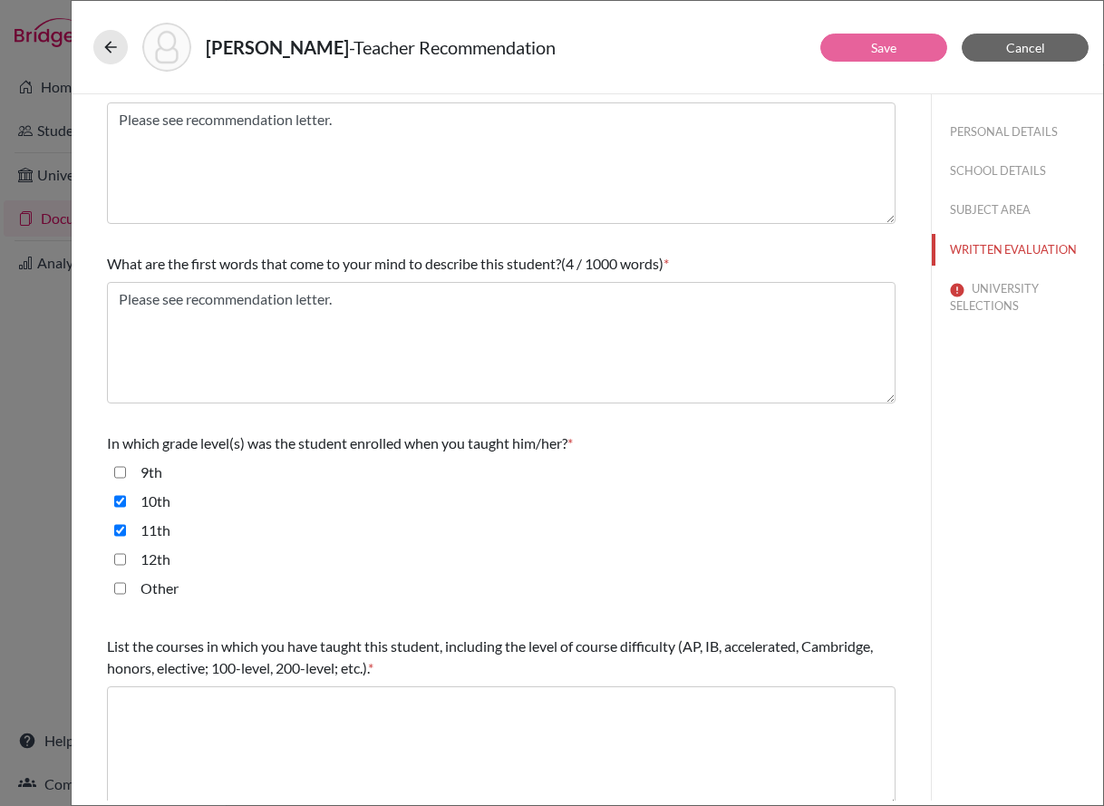
scroll to position [181, 0]
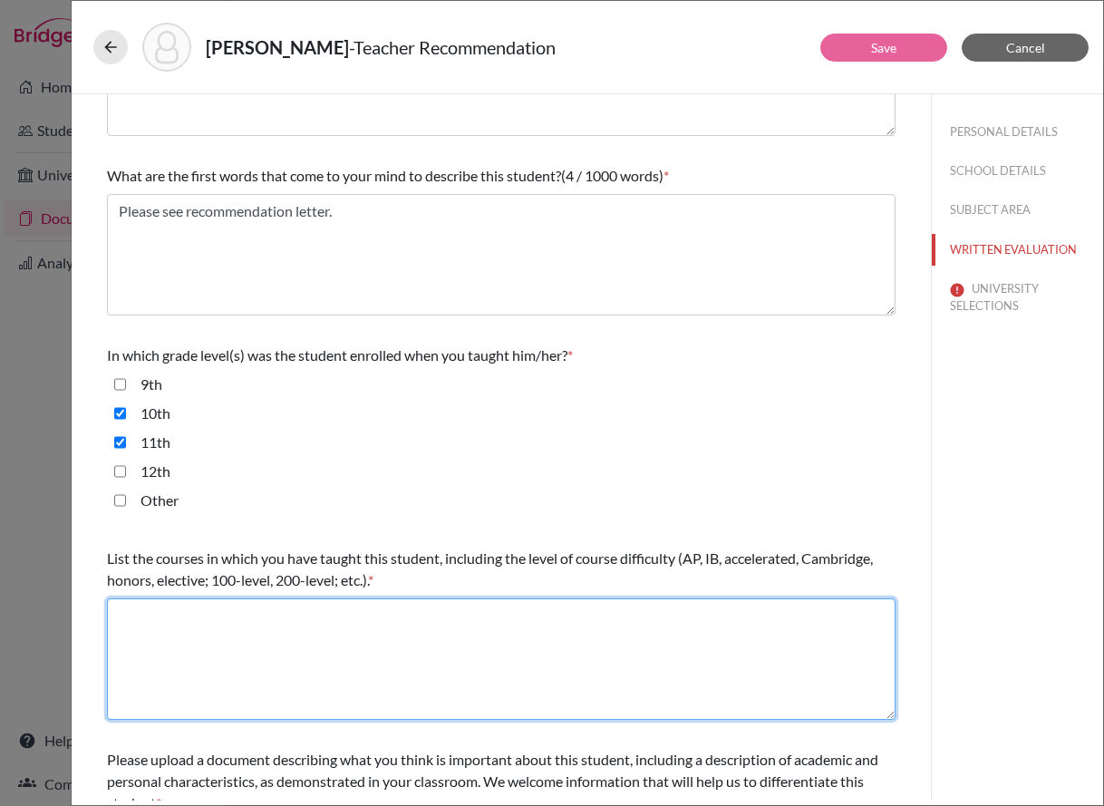
click at [202, 624] on textarea at bounding box center [501, 659] width 789 height 122
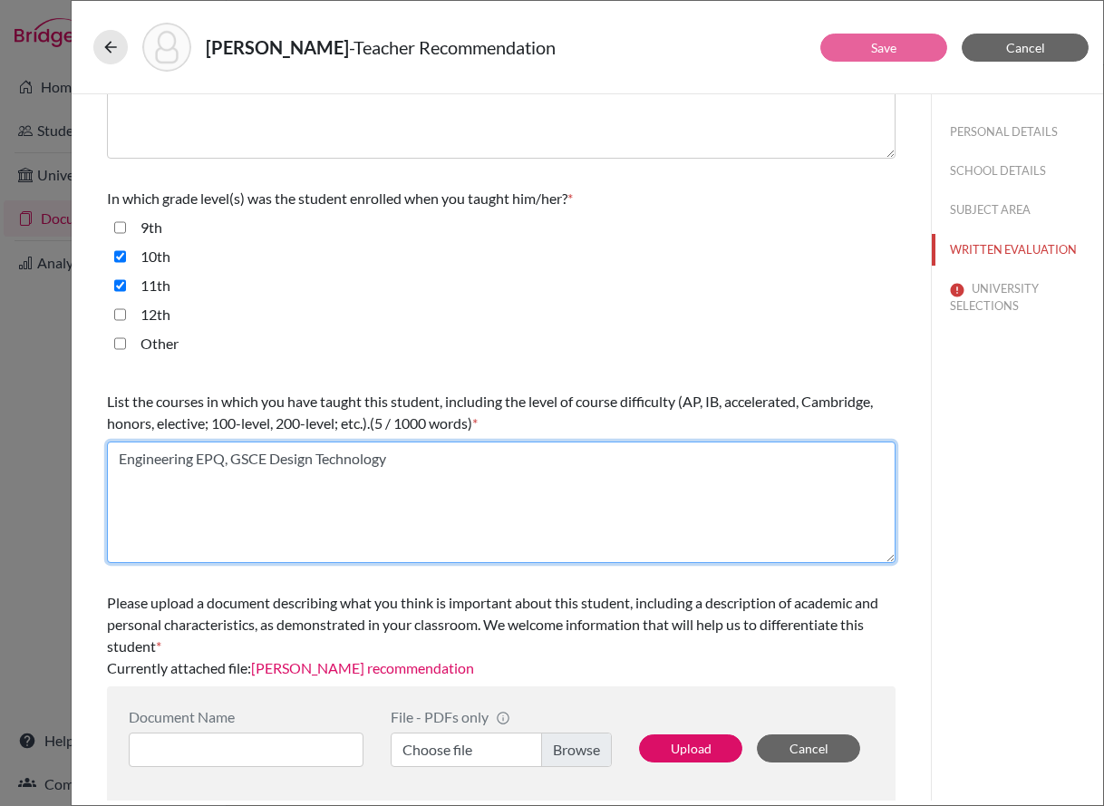
scroll to position [341, 0]
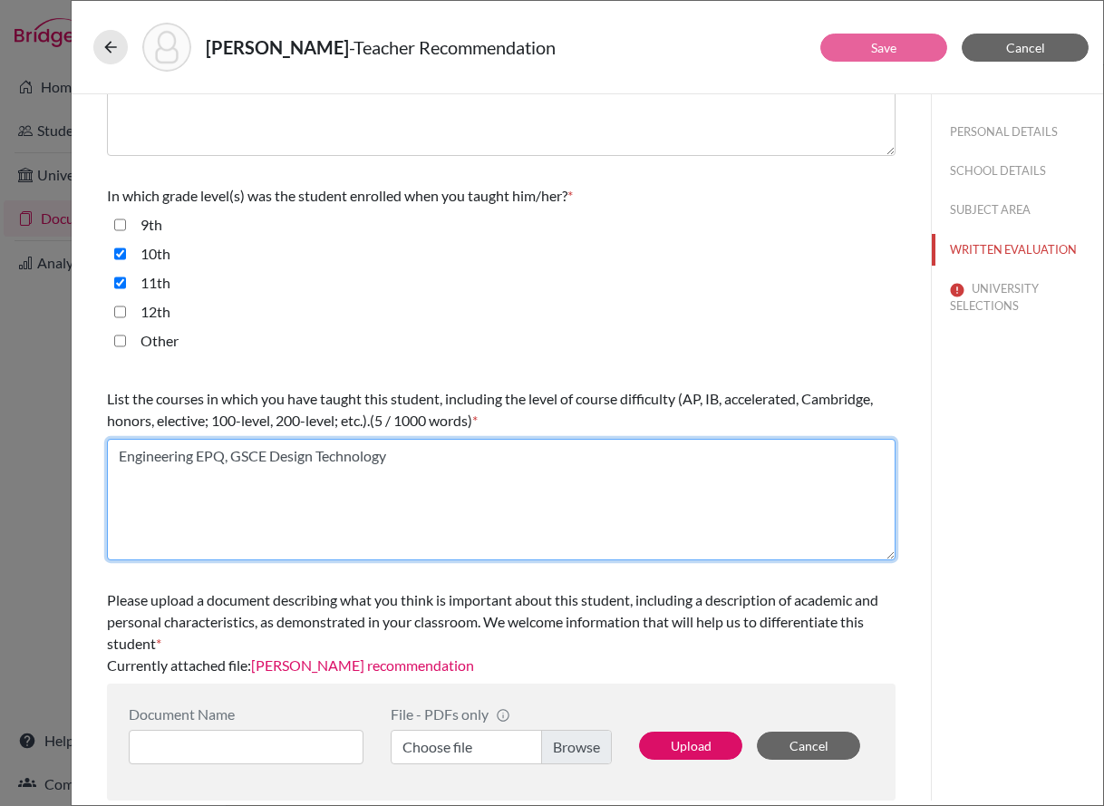
type textarea "Engineering EPQ, GSCE Design Technology"
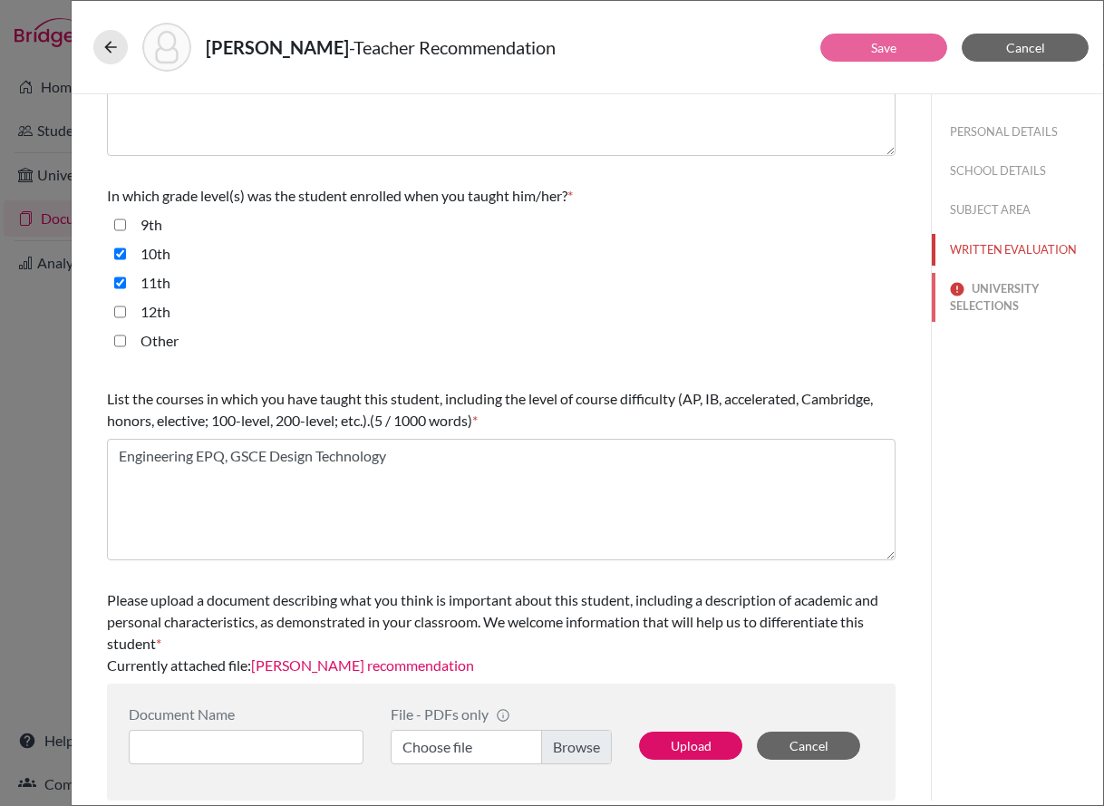
click at [994, 294] on button "UNIVERSITY SELECTIONS" at bounding box center [1017, 297] width 171 height 49
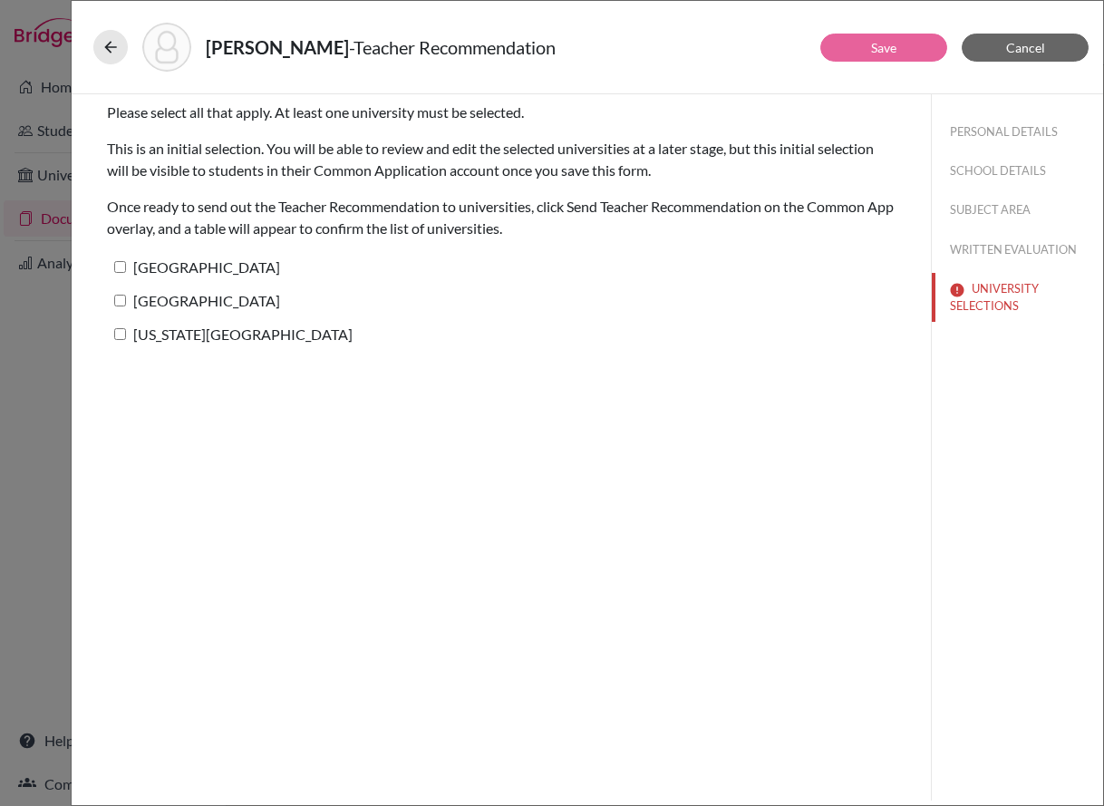
click at [185, 265] on label "[GEOGRAPHIC_DATA]" at bounding box center [193, 267] width 173 height 26
click at [126, 265] on input "[GEOGRAPHIC_DATA]" at bounding box center [120, 267] width 12 height 12
checkbox input "true"
click at [189, 300] on label "[GEOGRAPHIC_DATA]" at bounding box center [193, 300] width 173 height 26
click at [126, 300] on input "[GEOGRAPHIC_DATA]" at bounding box center [120, 301] width 12 height 12
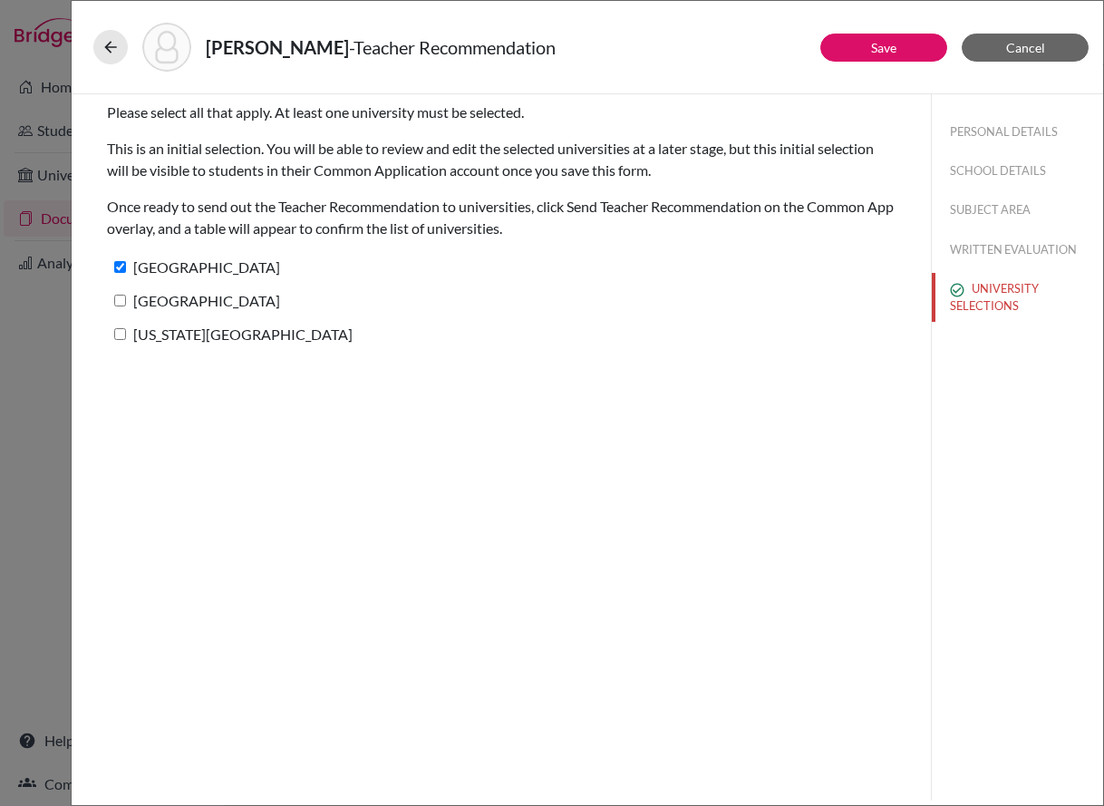
checkbox input "true"
click at [183, 342] on label "[US_STATE][GEOGRAPHIC_DATA]" at bounding box center [230, 334] width 246 height 26
click at [126, 340] on input "[US_STATE][GEOGRAPHIC_DATA]" at bounding box center [120, 334] width 12 height 12
checkbox input "true"
click at [880, 46] on link "Save" at bounding box center [883, 47] width 25 height 15
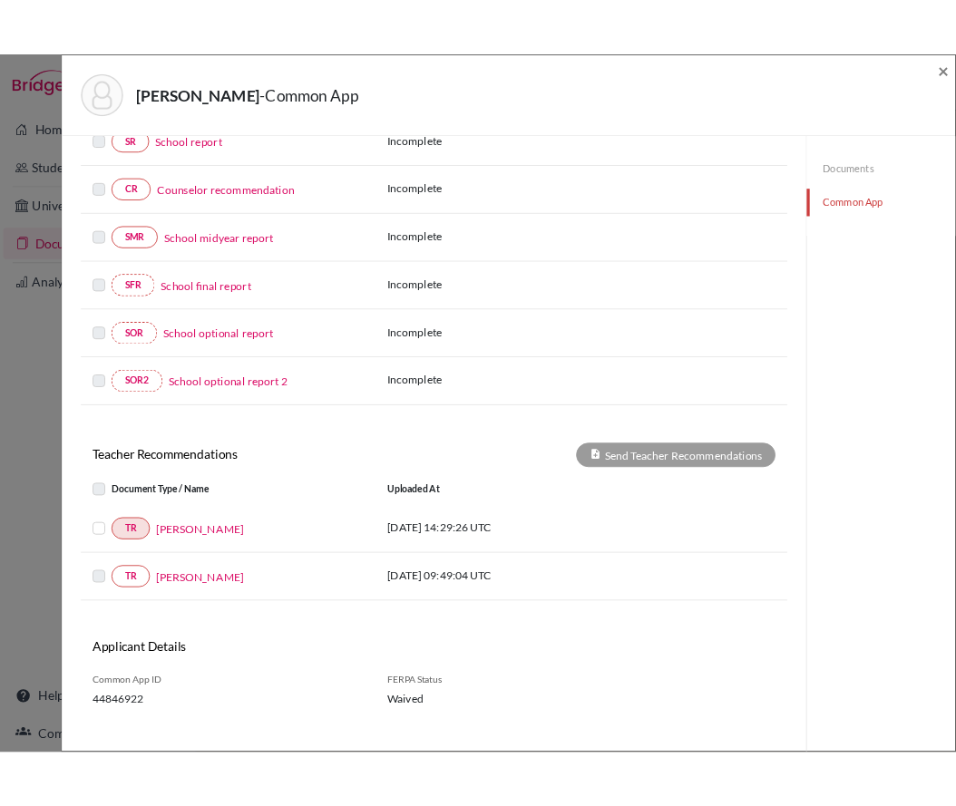
scroll to position [282, 0]
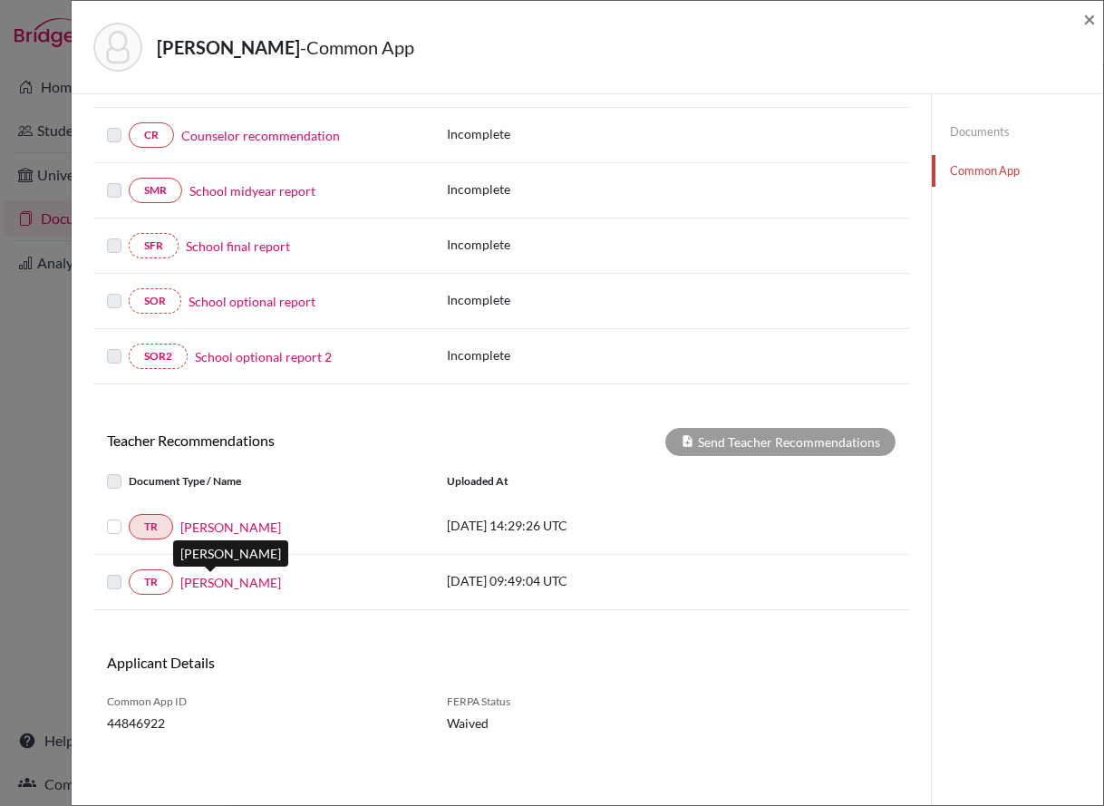
click at [197, 584] on link "[PERSON_NAME]" at bounding box center [230, 582] width 101 height 19
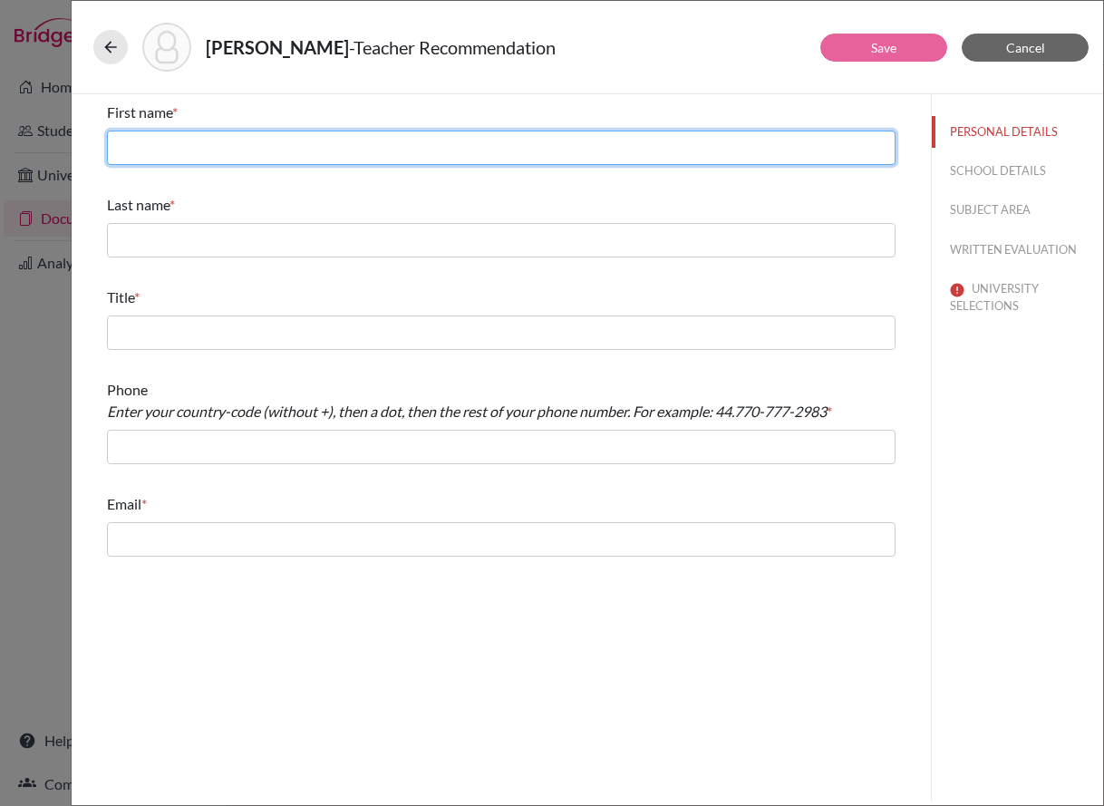
click at [224, 141] on input "text" at bounding box center [501, 148] width 789 height 34
type input "[PERSON_NAME]"
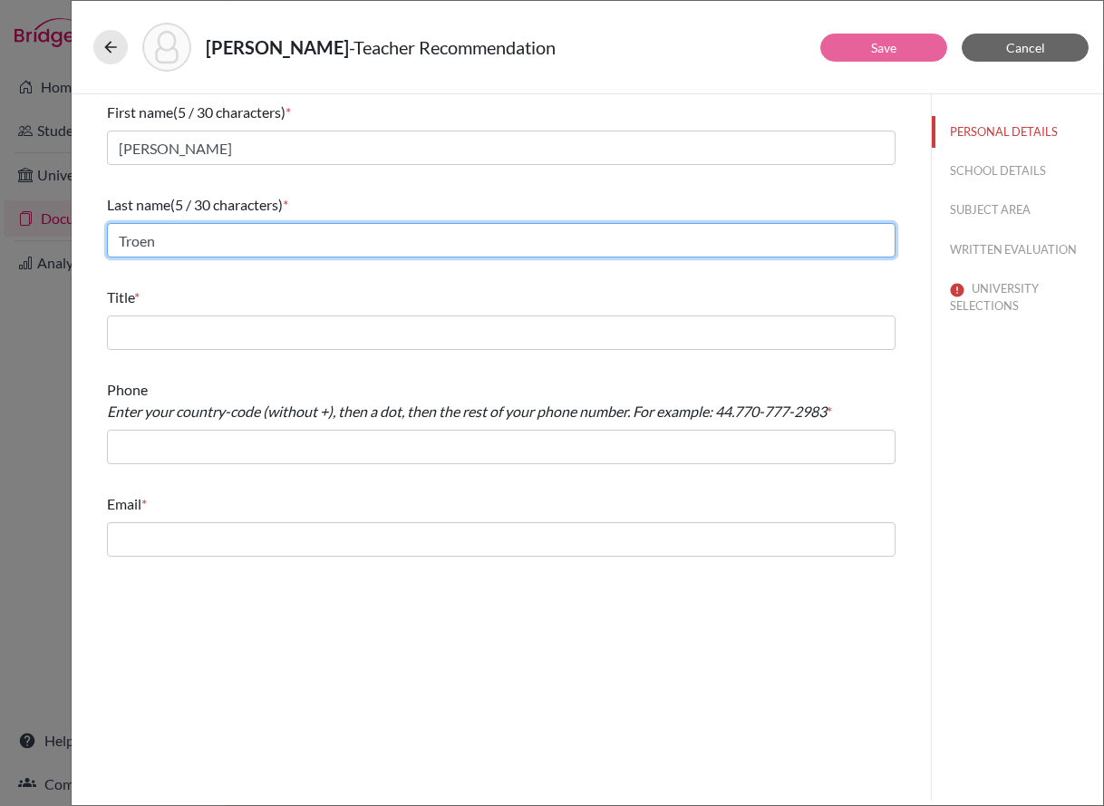
type input "Troen"
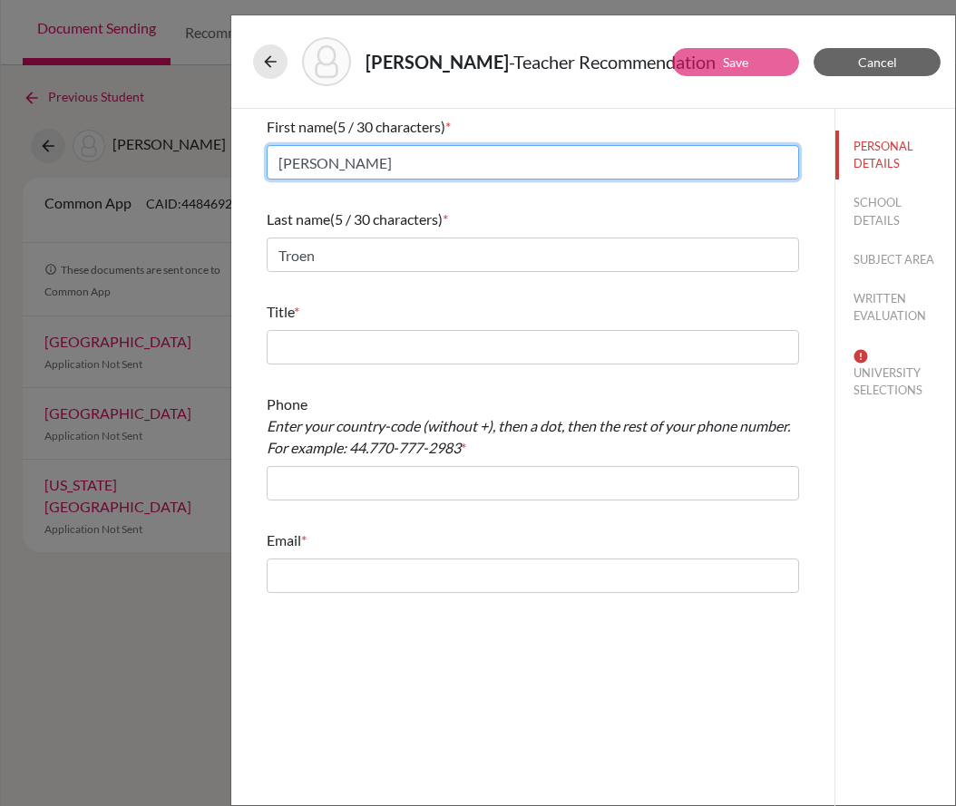
click at [325, 160] on input "[PERSON_NAME]" at bounding box center [533, 162] width 532 height 34
type input "[PERSON_NAME]"
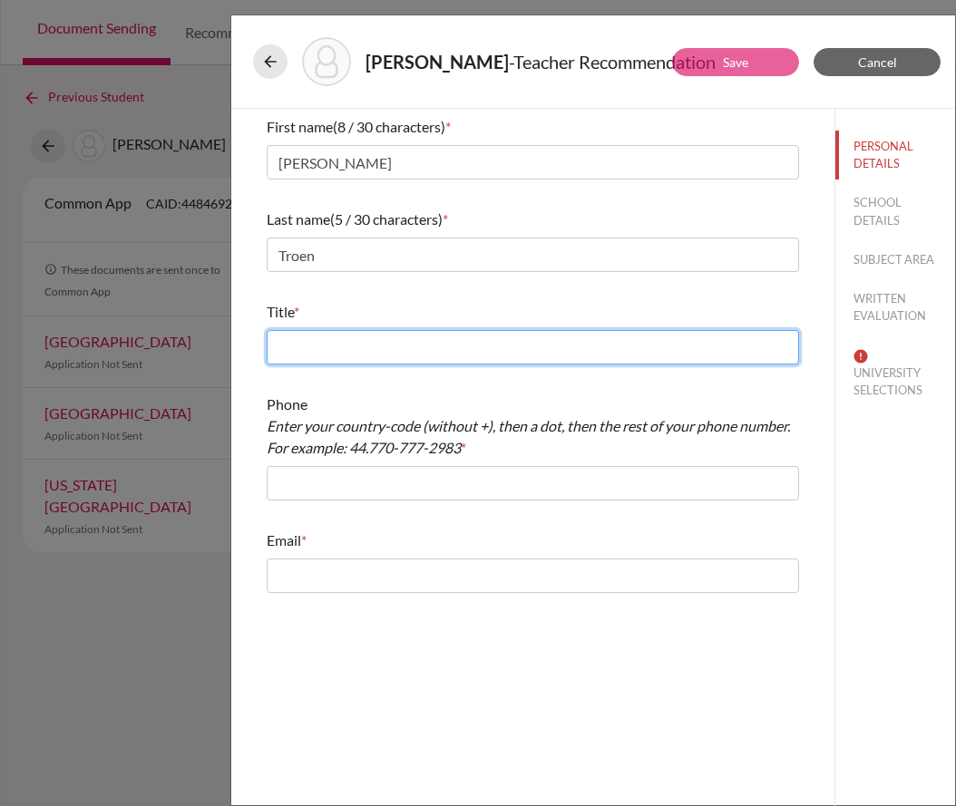
type input "H"
type input "Teacher of Geography, Head of Entrepreneurship"
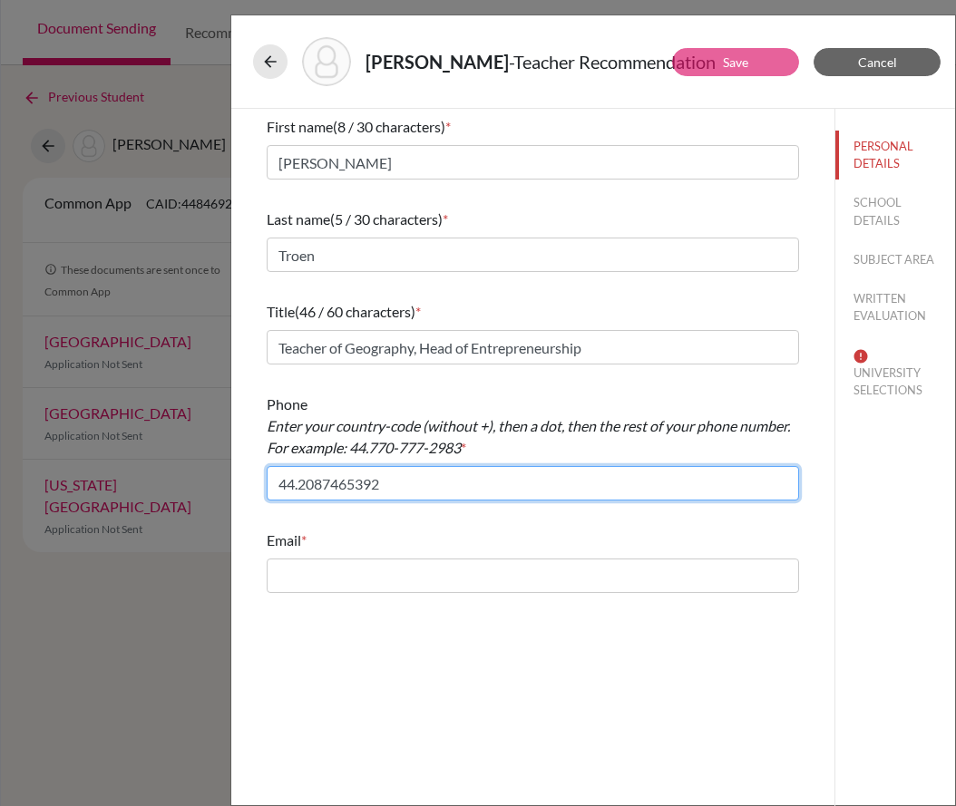
type input "44.2087465392"
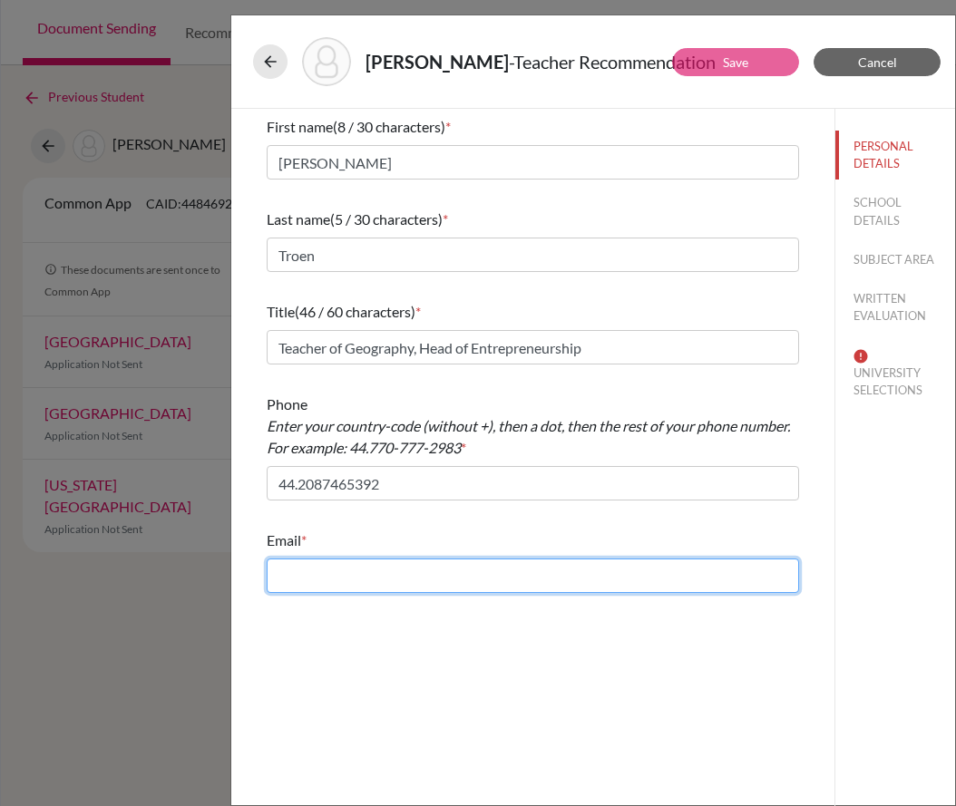
click at [398, 571] on input "text" at bounding box center [533, 576] width 532 height 34
paste input "[EMAIL_ADDRESS][DOMAIN_NAME]"
type input "[EMAIL_ADDRESS][DOMAIN_NAME]"
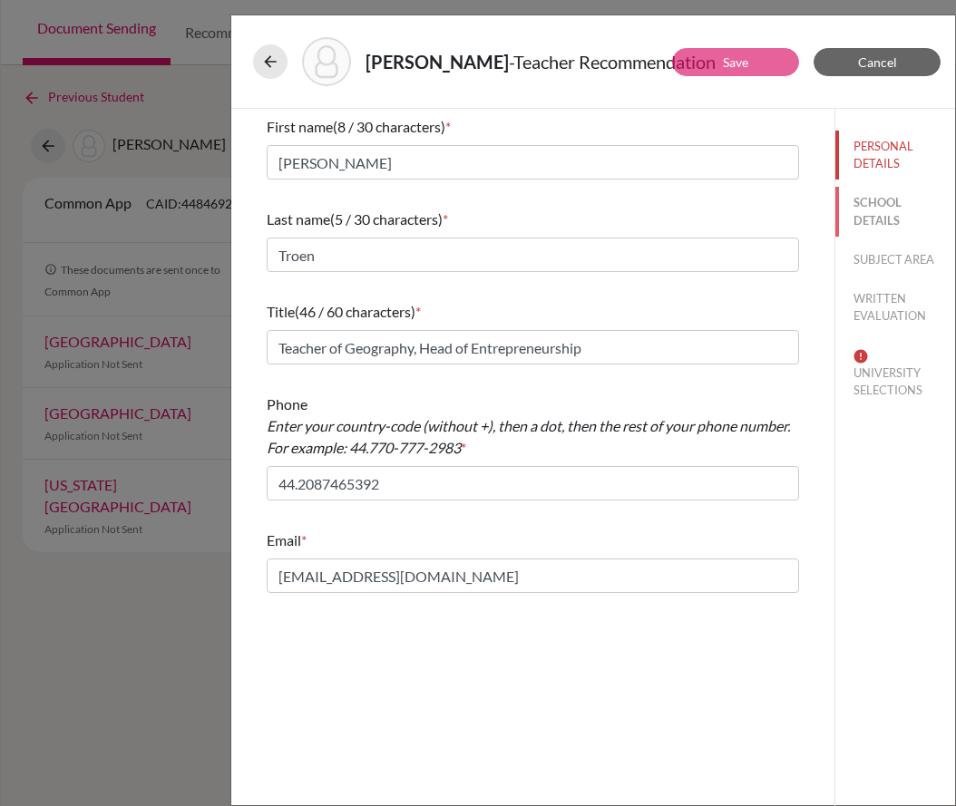
click at [861, 220] on button "SCHOOL DETAILS" at bounding box center [895, 211] width 120 height 49
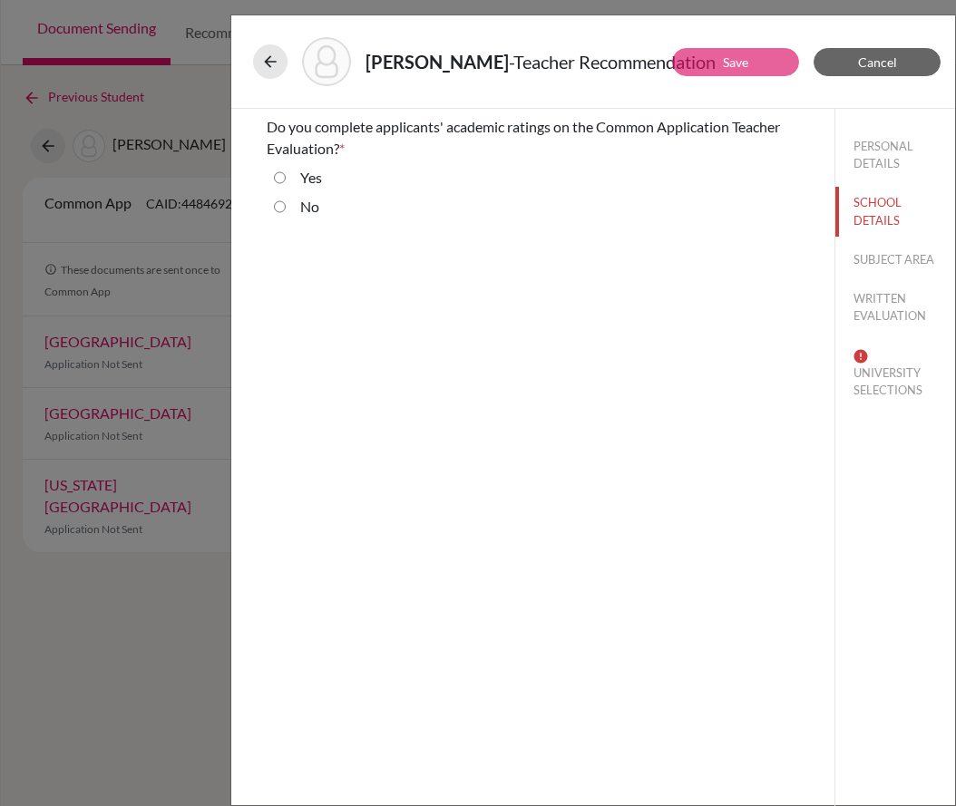
click at [294, 207] on div "No" at bounding box center [303, 210] width 34 height 29
click at [276, 204] on input "No" at bounding box center [280, 207] width 12 height 22
radio input "true"
click at [886, 268] on button "SUBJECT AREA" at bounding box center [895, 260] width 120 height 32
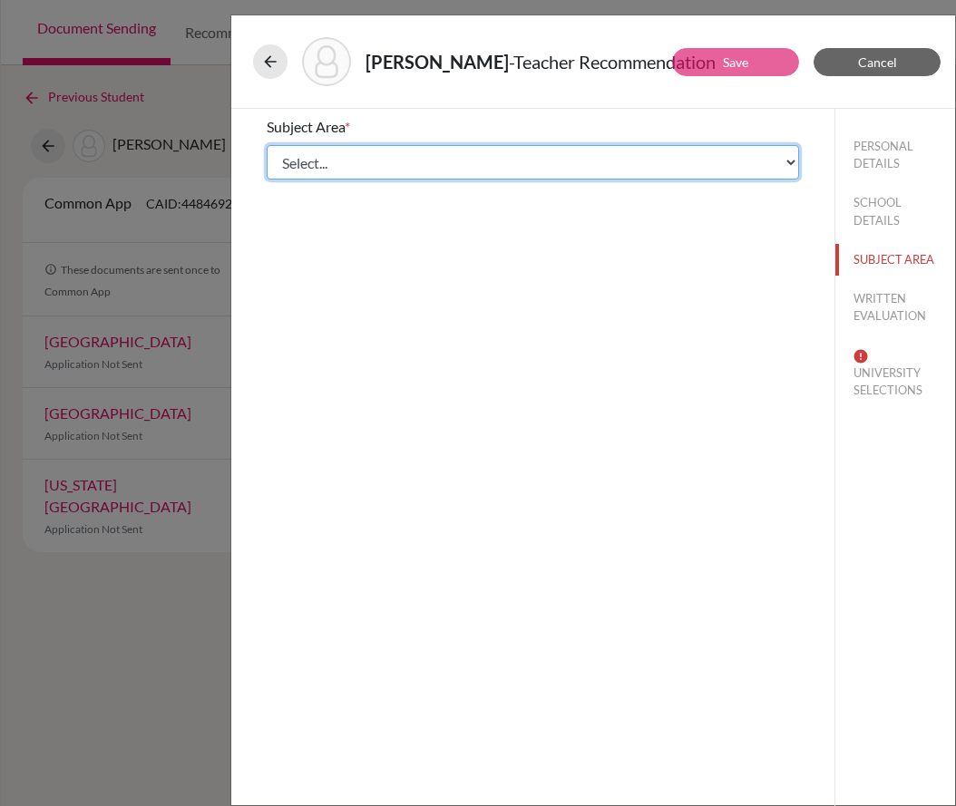
click at [452, 160] on select "Select... Math English Science World Language Social Studies Other Computer Sci…" at bounding box center [533, 162] width 532 height 34
select select "4"
click at [267, 145] on select "Select... Math English Science World Language Social Studies Other Computer Sci…" at bounding box center [533, 162] width 532 height 34
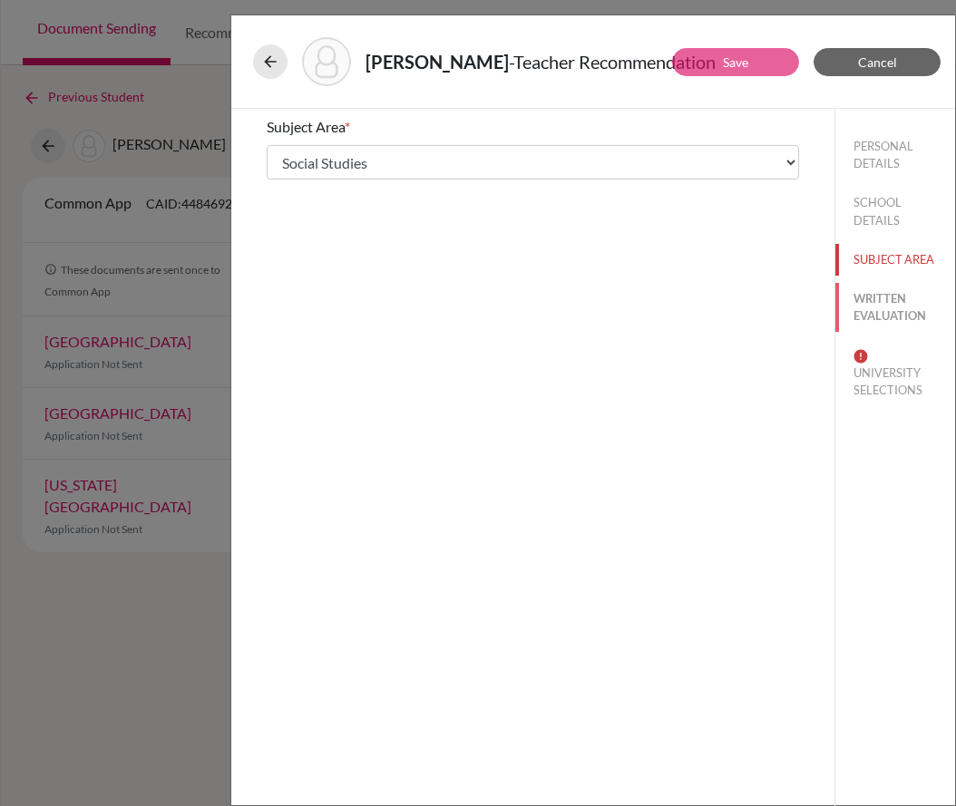
click at [879, 301] on button "WRITTEN EVALUATION" at bounding box center [895, 307] width 120 height 49
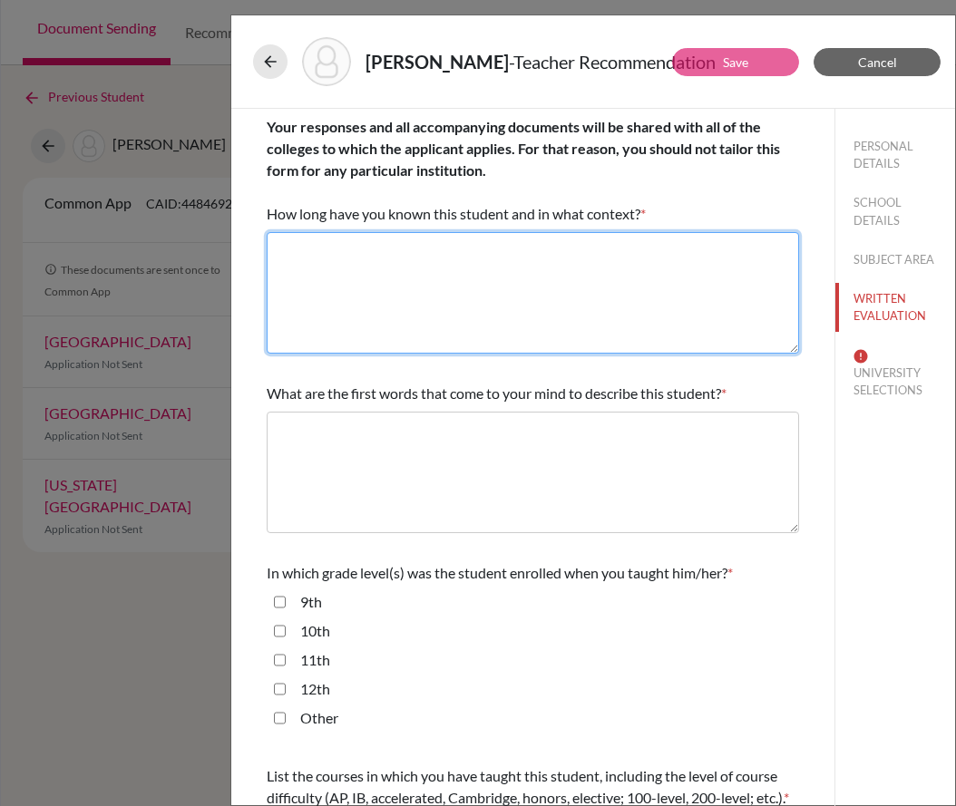
click at [394, 280] on textarea at bounding box center [533, 293] width 532 height 122
type textarea "Please see recommendation letter."
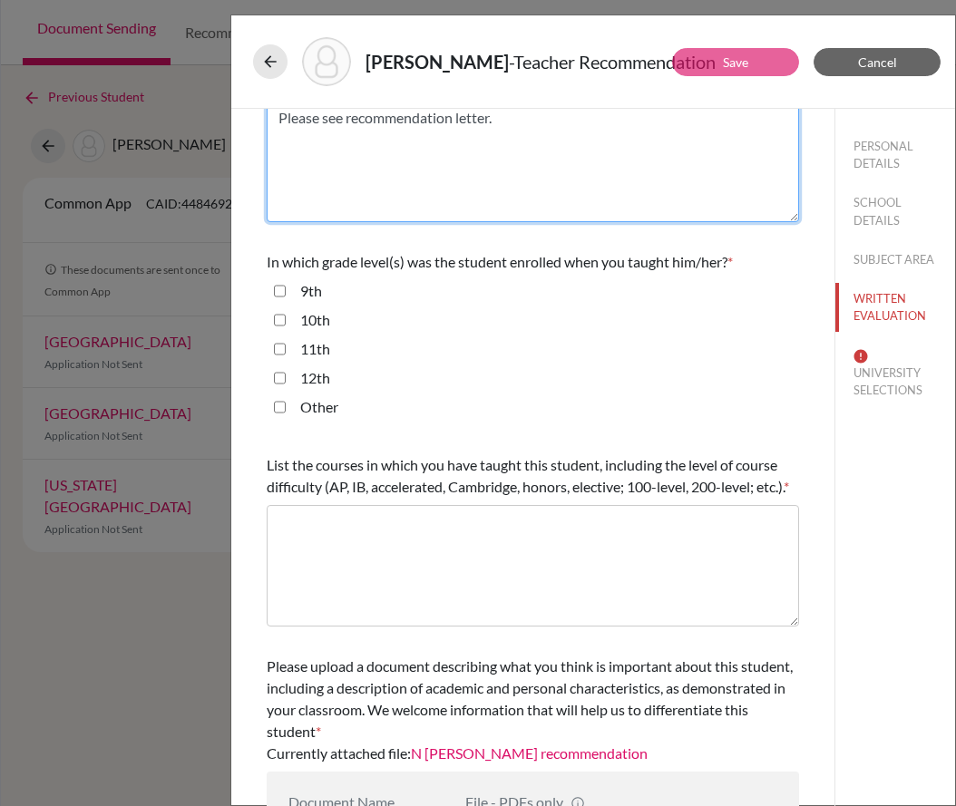
scroll to position [363, 0]
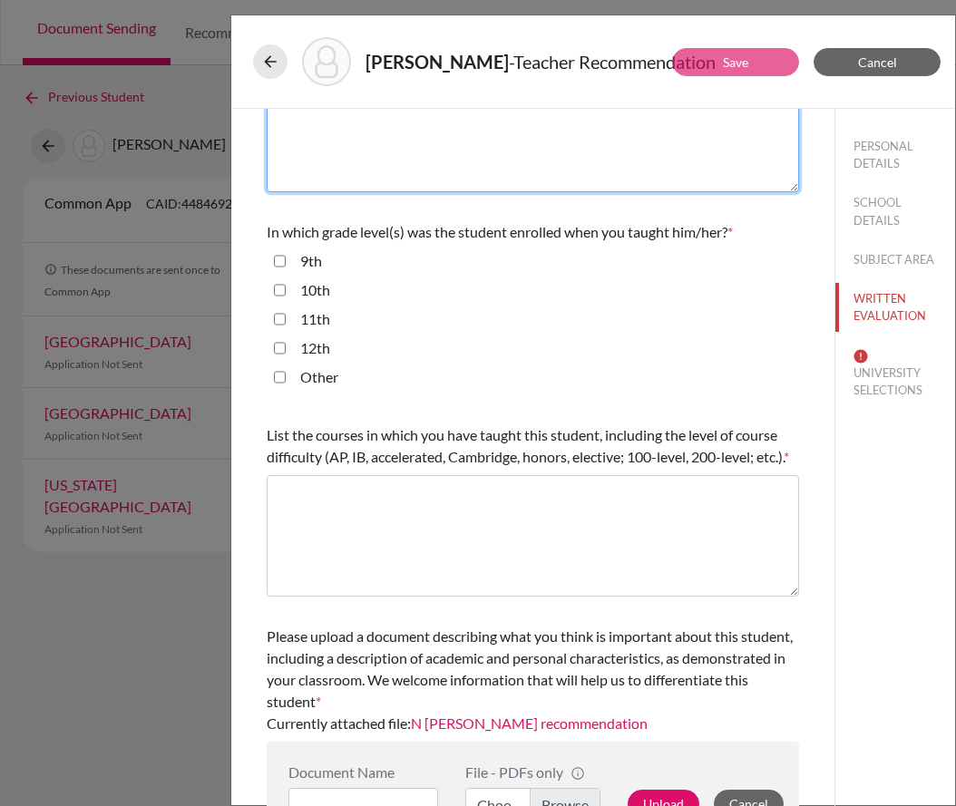
type textarea "Please see recommendation letter."
click at [279, 289] on input "10th" at bounding box center [280, 290] width 12 height 22
checkbox input "true"
click at [279, 322] on input "11th" at bounding box center [280, 319] width 12 height 22
checkbox input "true"
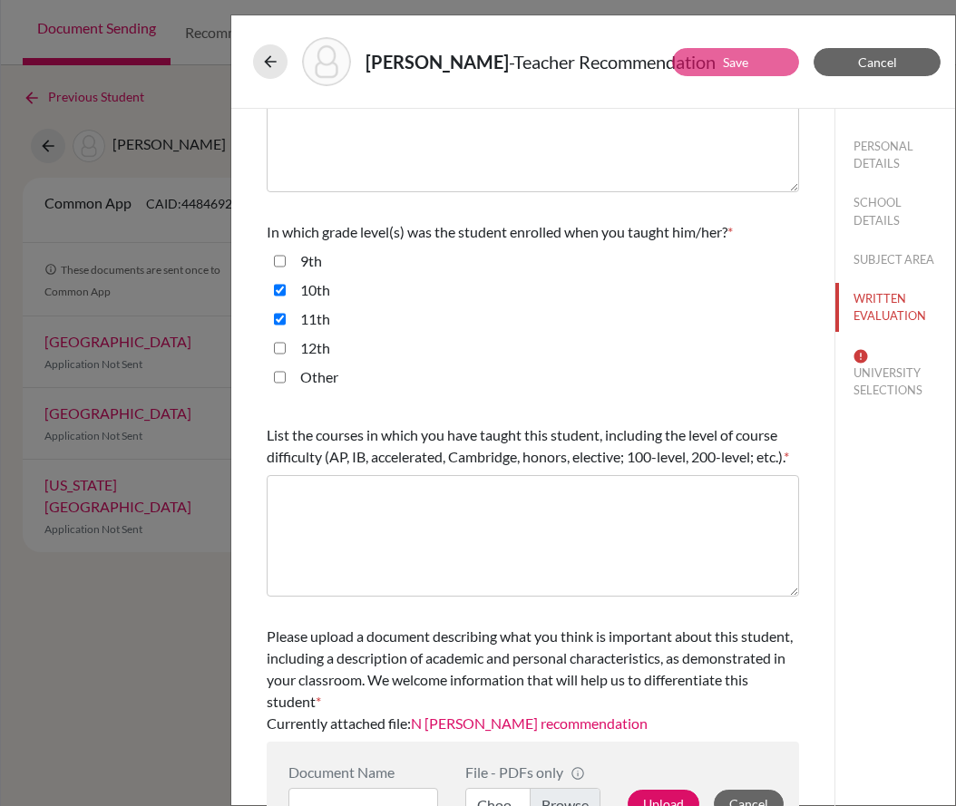
scroll to position [428, 0]
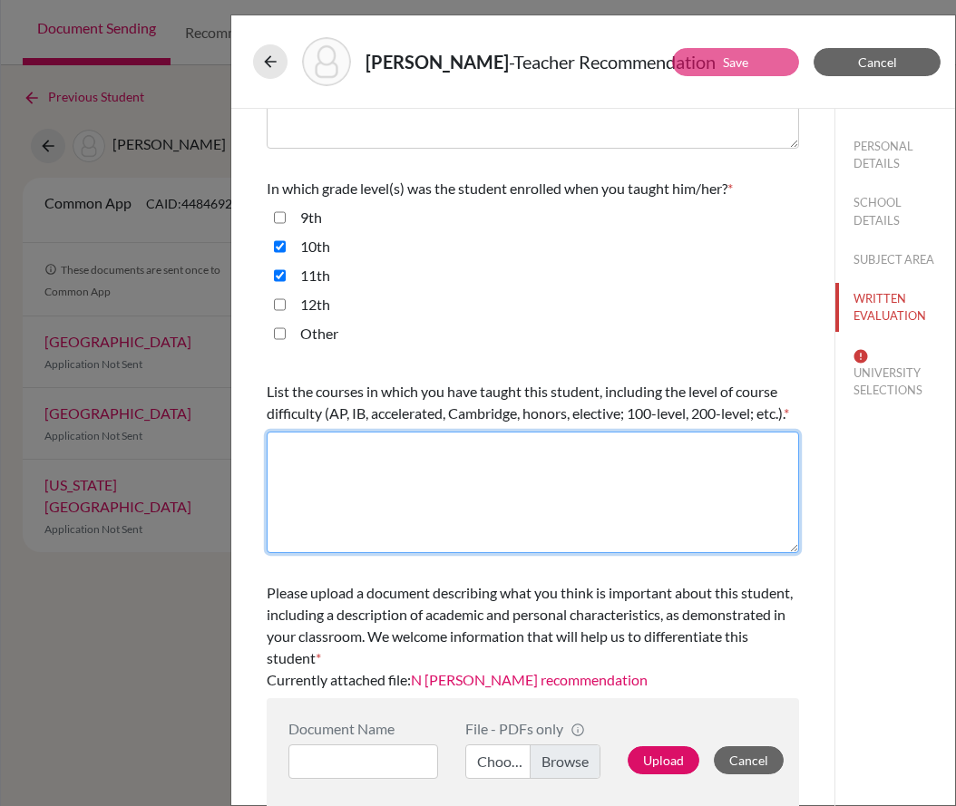
click at [420, 479] on textarea at bounding box center [533, 493] width 532 height 122
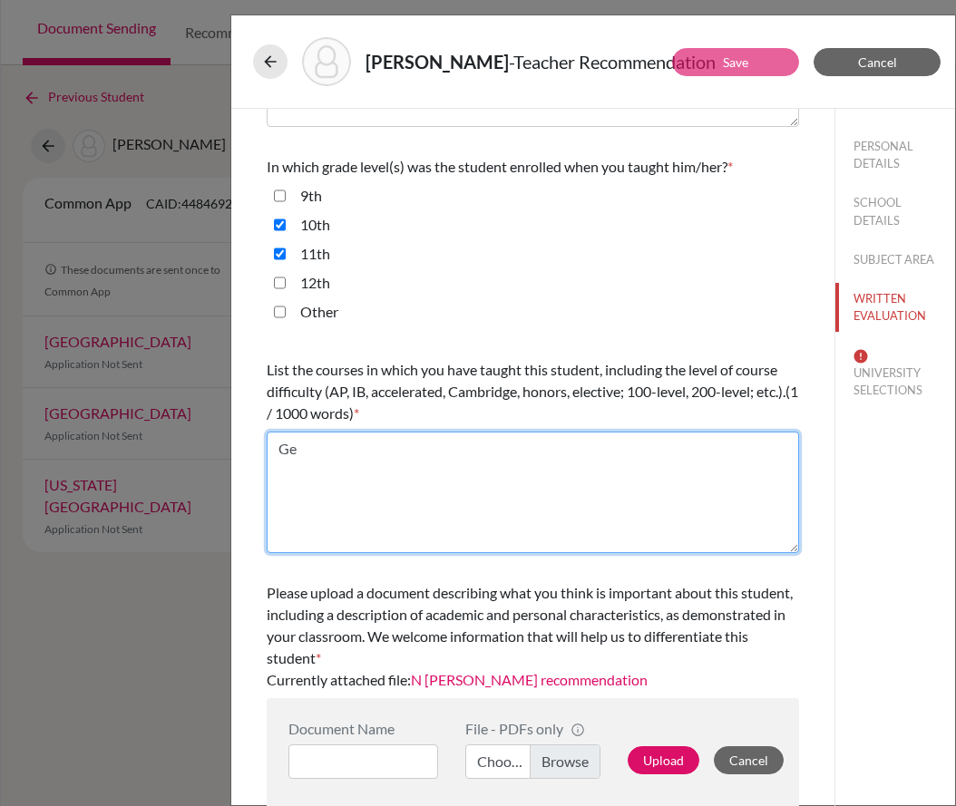
type textarea "G"
type textarea "GCSE Geography, A Level Geography"
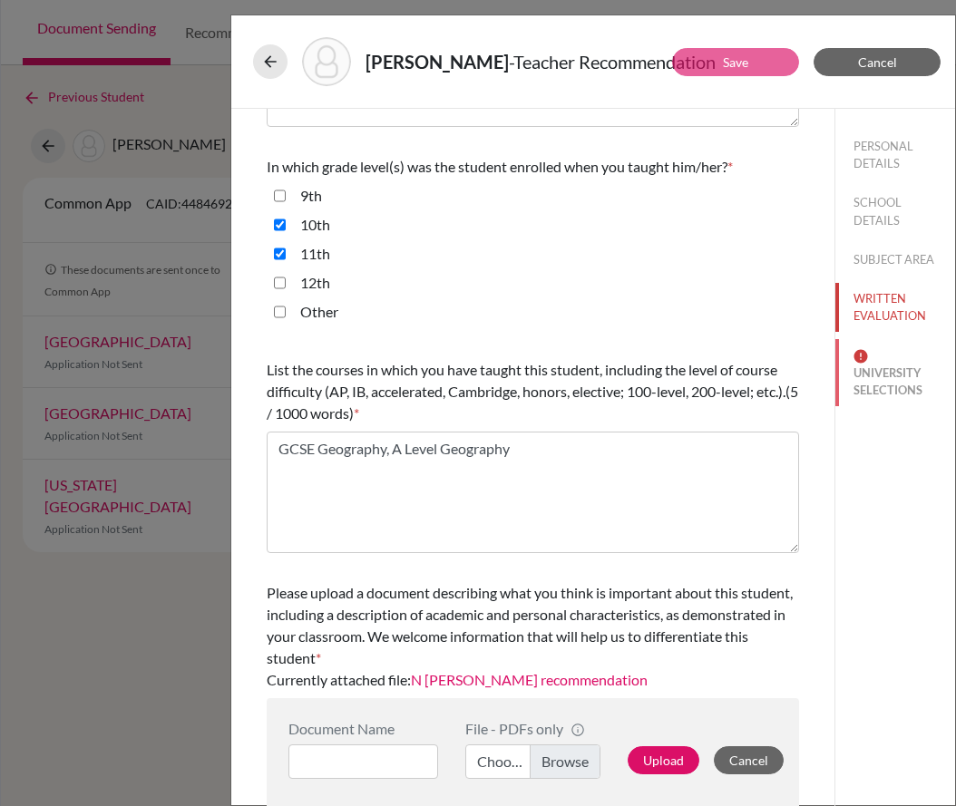
click at [899, 376] on button "UNIVERSITY SELECTIONS" at bounding box center [895, 372] width 120 height 67
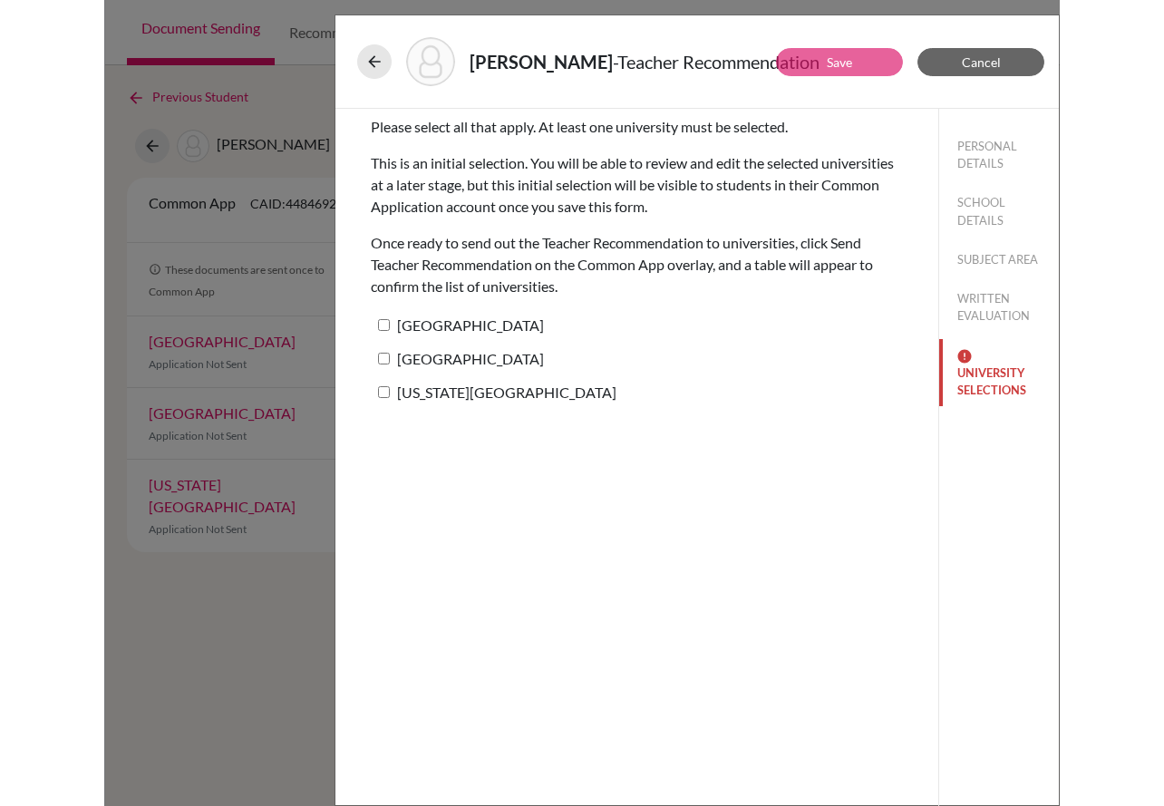
scroll to position [0, 0]
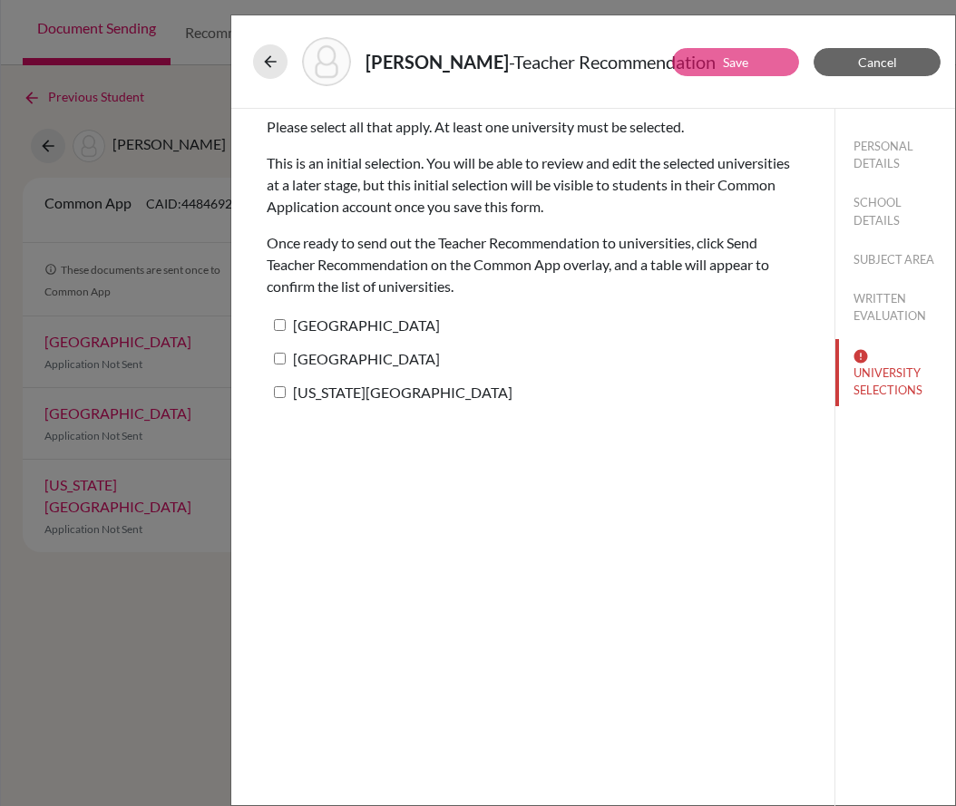
click at [397, 310] on div "Please select all that apply. At least one university must be selected. This is…" at bounding box center [533, 264] width 532 height 311
click at [395, 329] on label "[GEOGRAPHIC_DATA]" at bounding box center [353, 325] width 173 height 26
click at [286, 329] on input "[GEOGRAPHIC_DATA]" at bounding box center [280, 325] width 12 height 12
checkbox input "true"
click at [387, 357] on label "[GEOGRAPHIC_DATA]" at bounding box center [353, 358] width 173 height 26
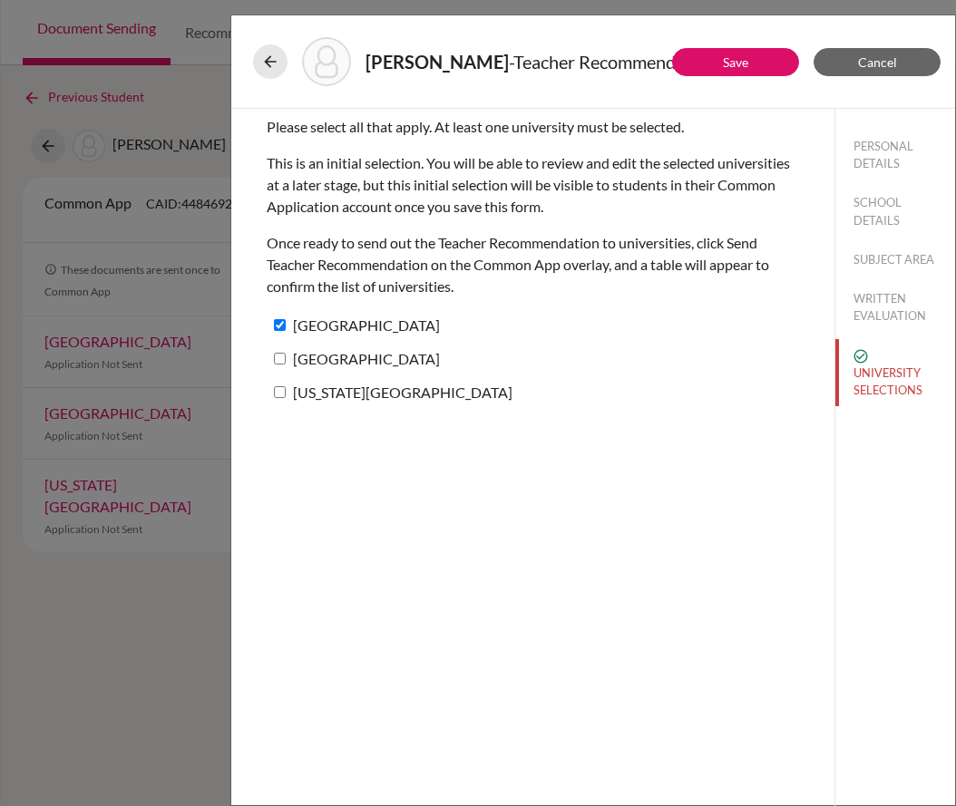
click at [286, 357] on input "[GEOGRAPHIC_DATA]" at bounding box center [280, 359] width 12 height 12
checkbox input "true"
click at [387, 399] on label "[US_STATE][GEOGRAPHIC_DATA]" at bounding box center [390, 392] width 246 height 26
click at [286, 398] on input "[US_STATE][GEOGRAPHIC_DATA]" at bounding box center [280, 392] width 12 height 12
checkbox input "true"
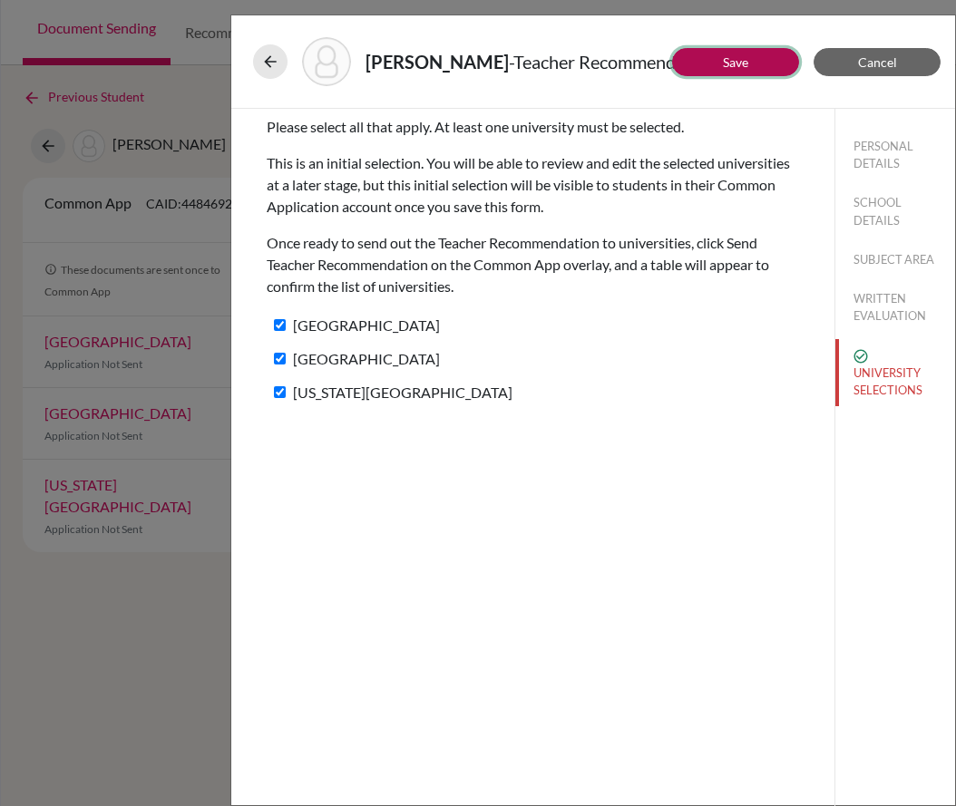
click at [734, 53] on button "Save" at bounding box center [735, 62] width 127 height 28
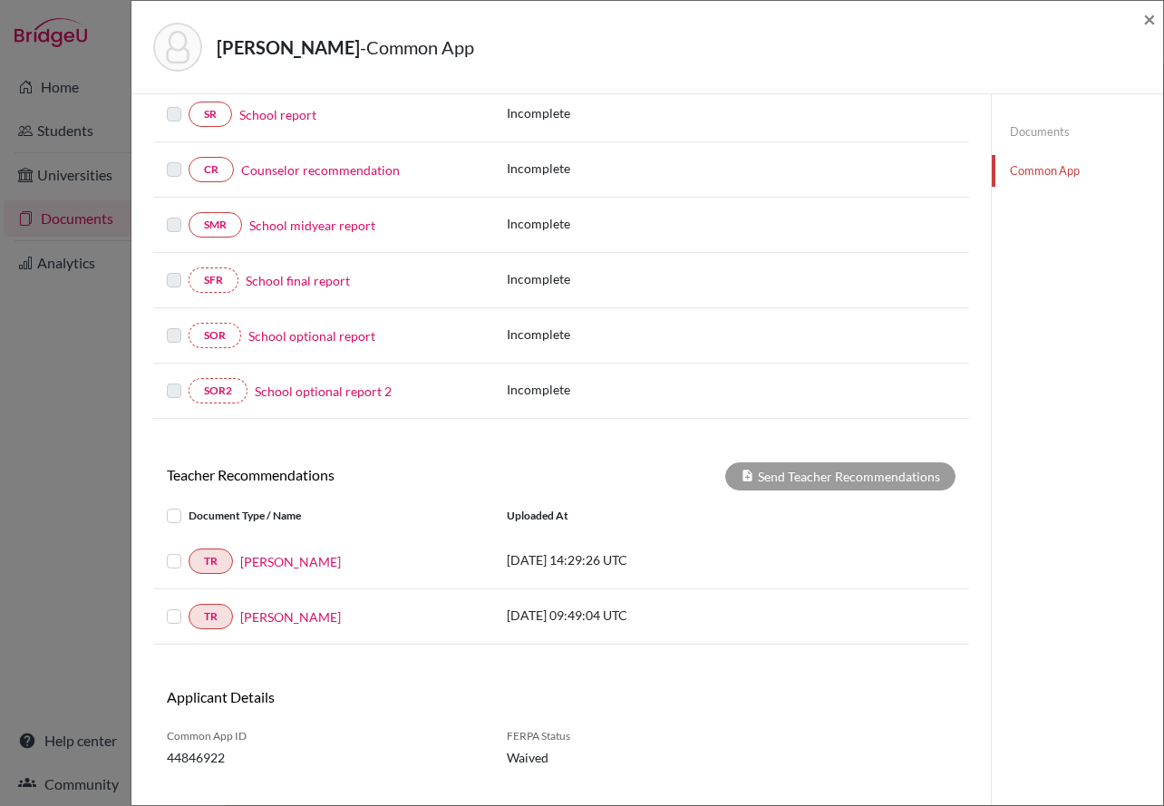
scroll to position [282, 0]
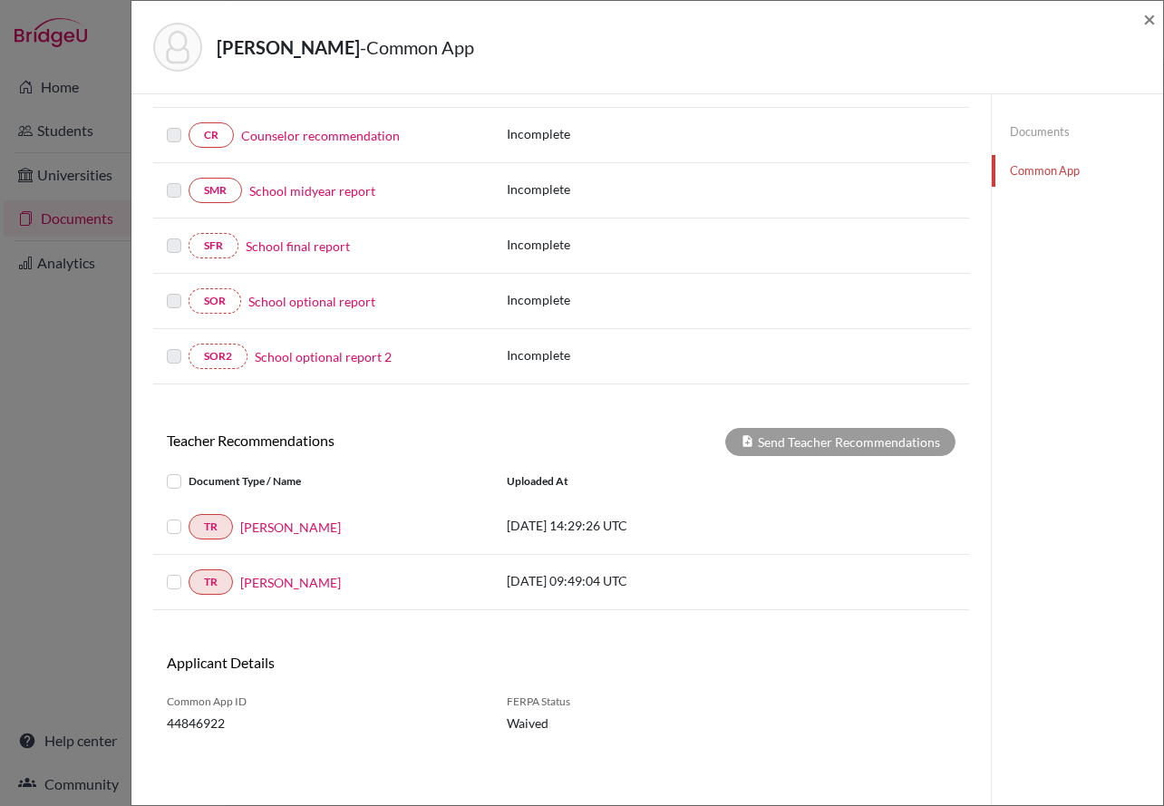
drag, startPoint x: 56, startPoint y: 344, endPoint x: 63, endPoint y: 332, distance: 13.8
click at [56, 344] on div "[PERSON_NAME] - Common App × × REQUIRED INFORMATION Document Type / Name Status…" at bounding box center [582, 403] width 1164 height 806
